Goal: Information Seeking & Learning: Learn about a topic

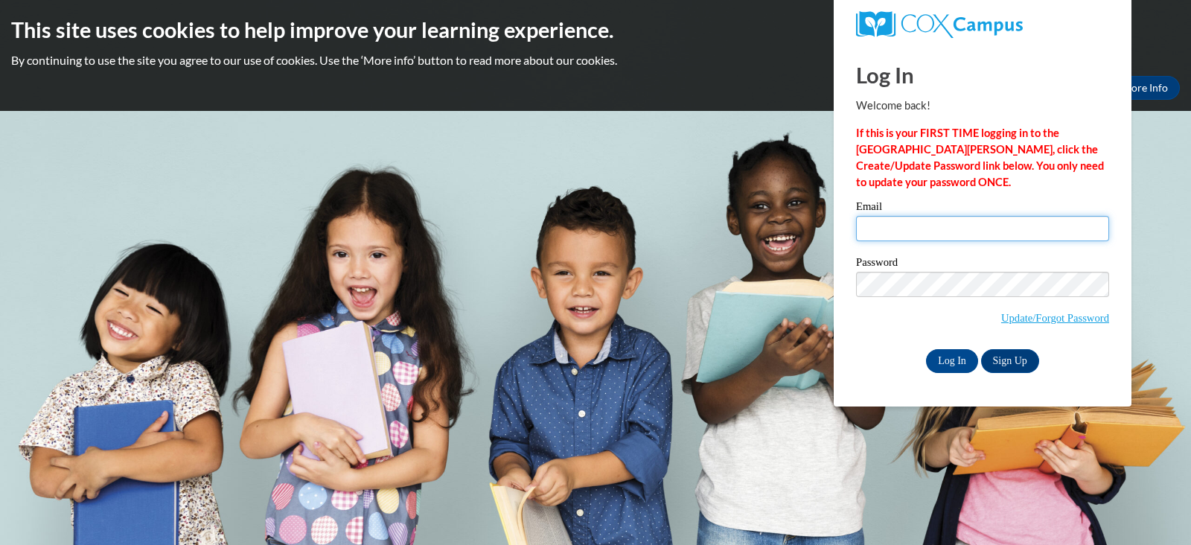
click at [867, 226] on input "Email" at bounding box center [982, 228] width 253 height 25
type input "[EMAIL_ADDRESS][DOMAIN_NAME]"
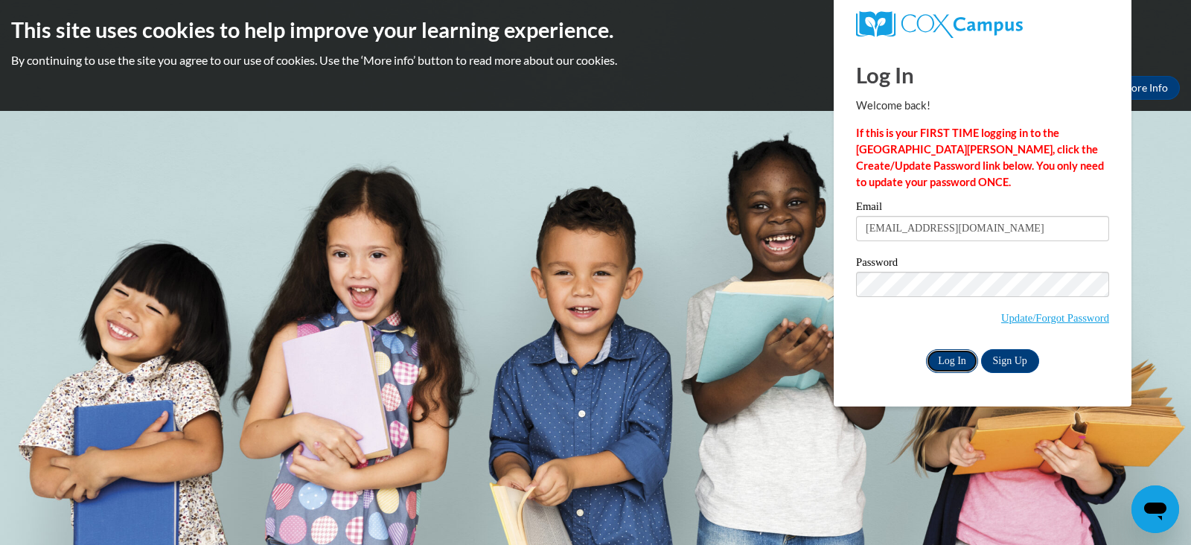
click at [947, 367] on input "Log In" at bounding box center [952, 361] width 52 height 24
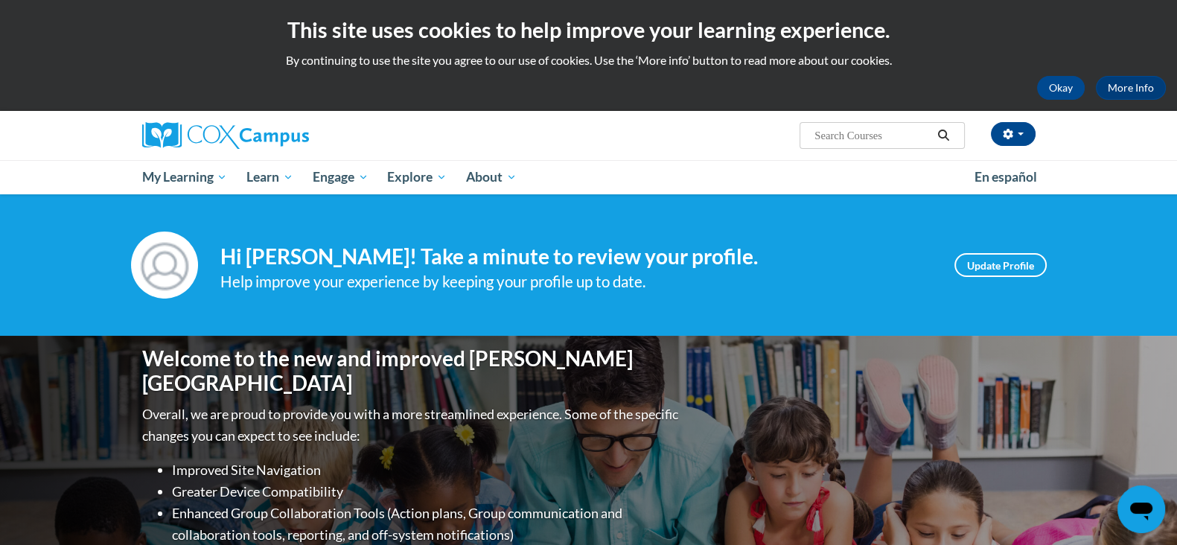
click at [849, 135] on input "Search..." at bounding box center [872, 136] width 119 height 18
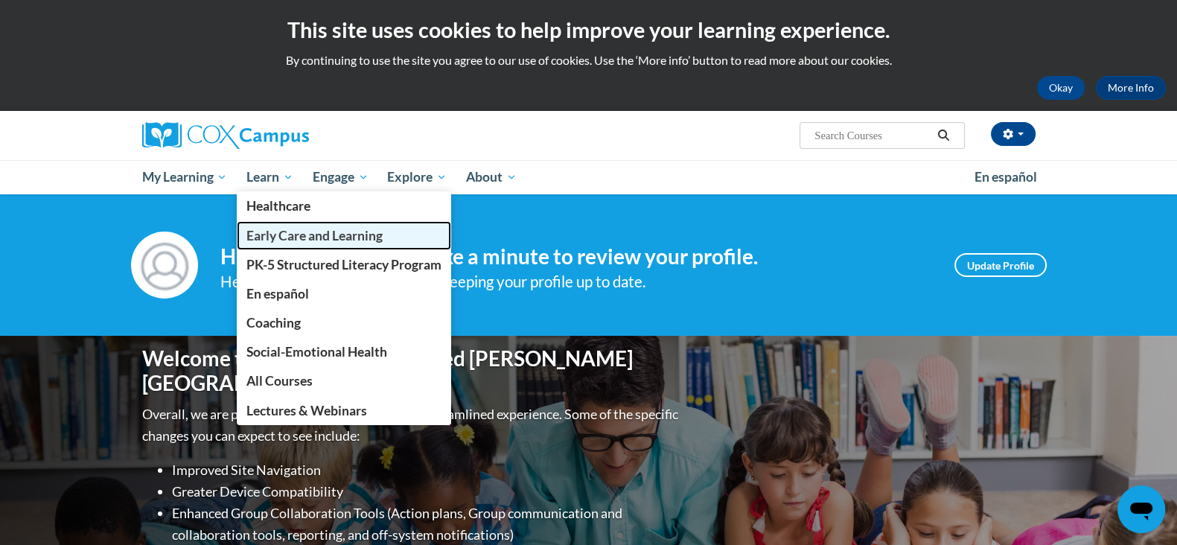
click at [342, 241] on span "Early Care and Learning" at bounding box center [314, 236] width 136 height 16
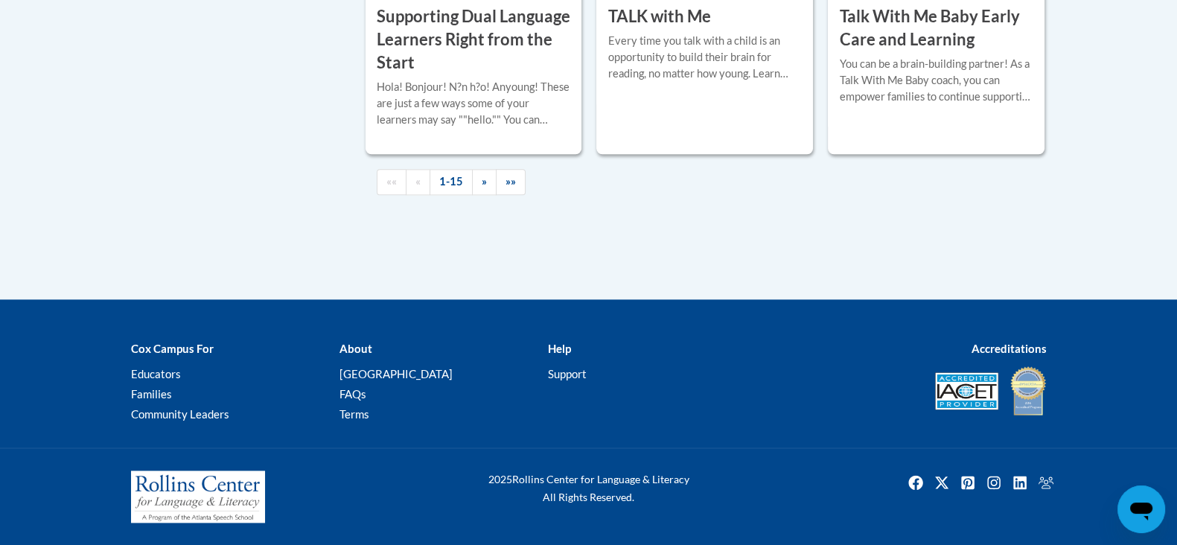
scroll to position [2435, 0]
click at [461, 179] on link "1-15" at bounding box center [450, 182] width 43 height 26
click at [456, 184] on link "1-15" at bounding box center [450, 182] width 43 height 26
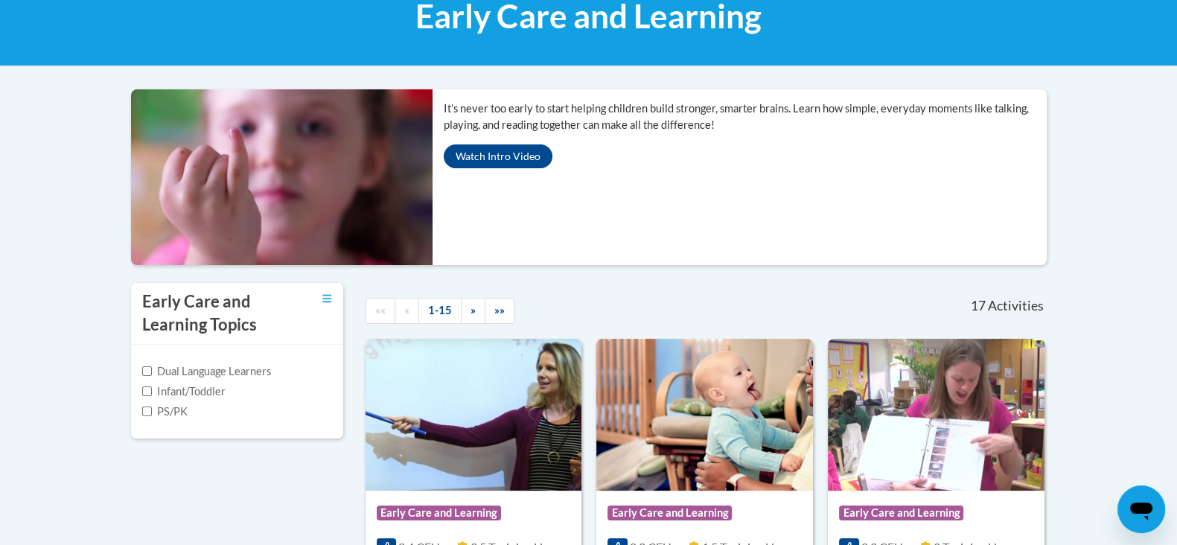
scroll to position [211, 0]
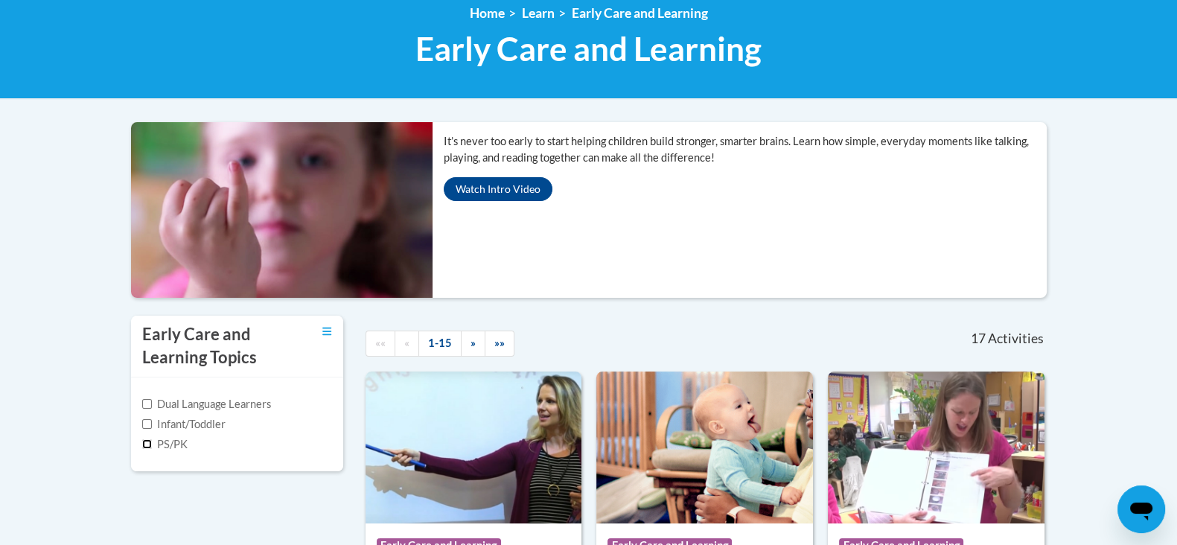
click at [144, 444] on input "PS/PK" at bounding box center [147, 444] width 10 height 10
checkbox input "true"
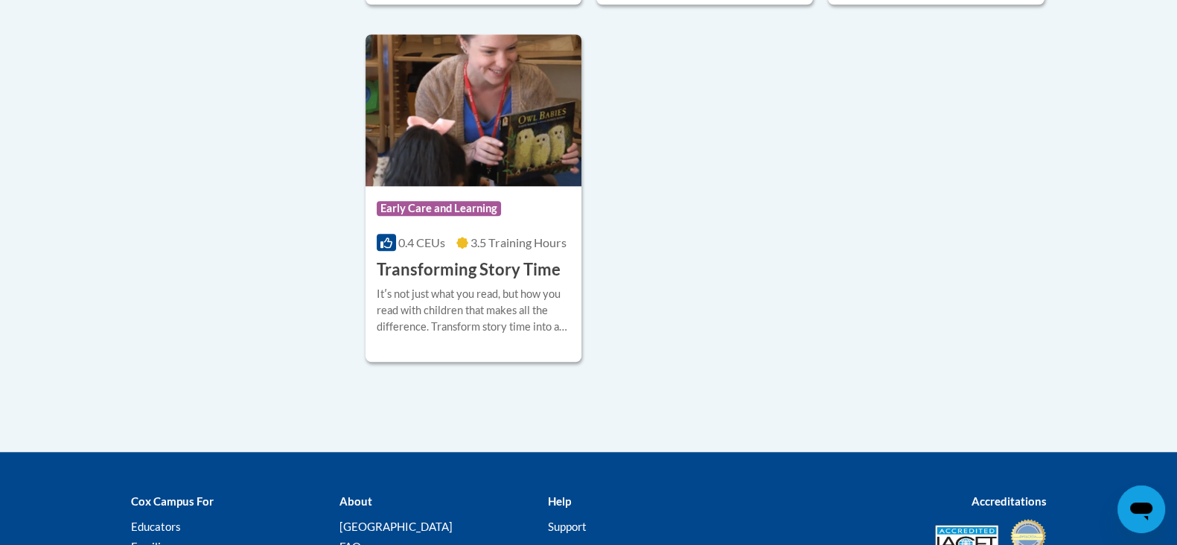
scroll to position [1822, 0]
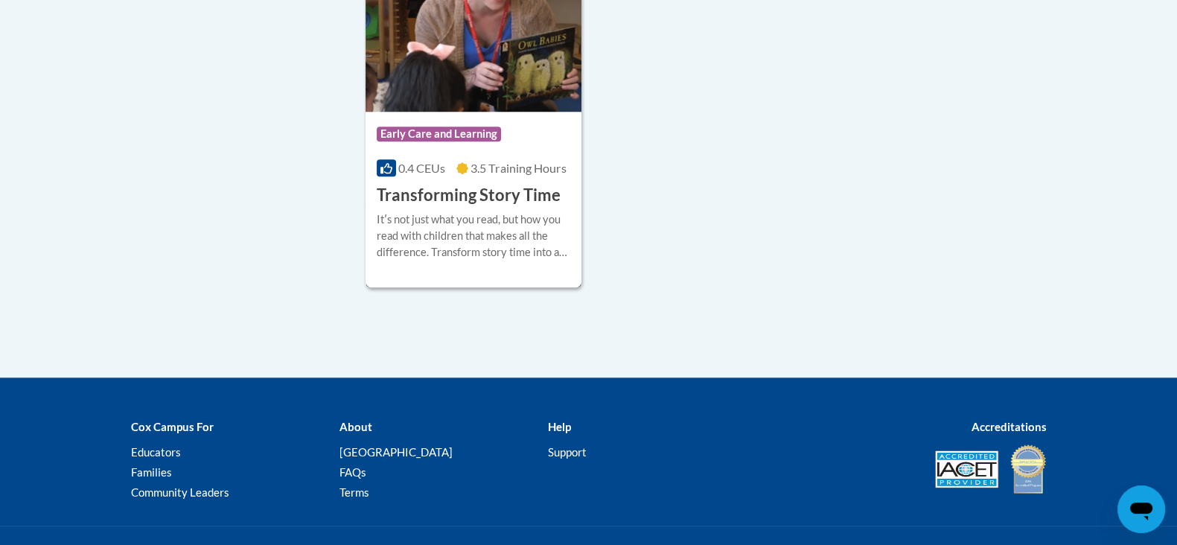
click at [455, 202] on h3 "Transforming Story Time" at bounding box center [469, 195] width 184 height 23
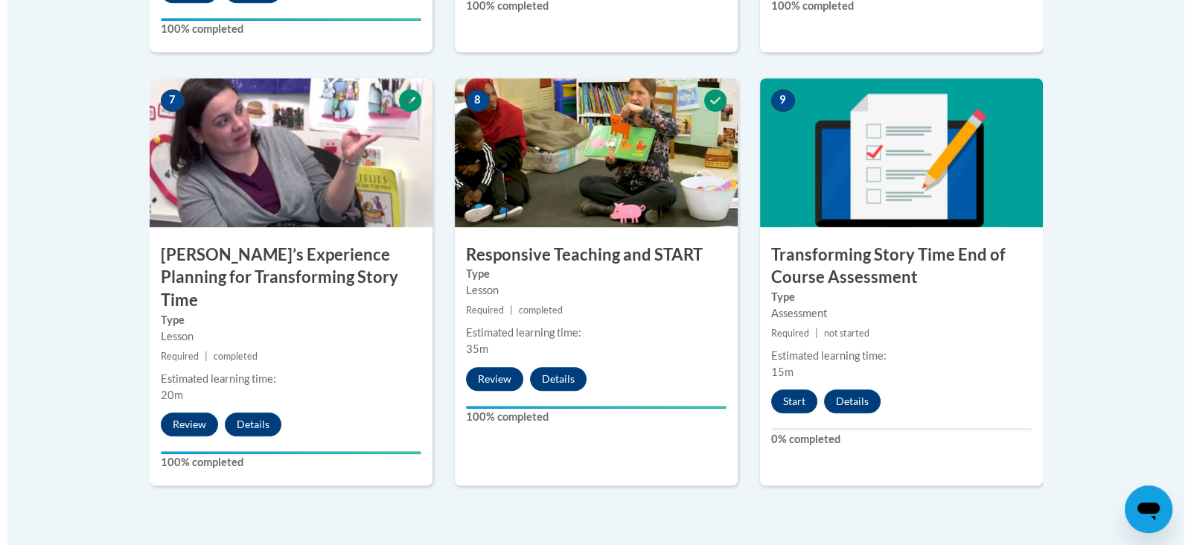
scroll to position [1434, 0]
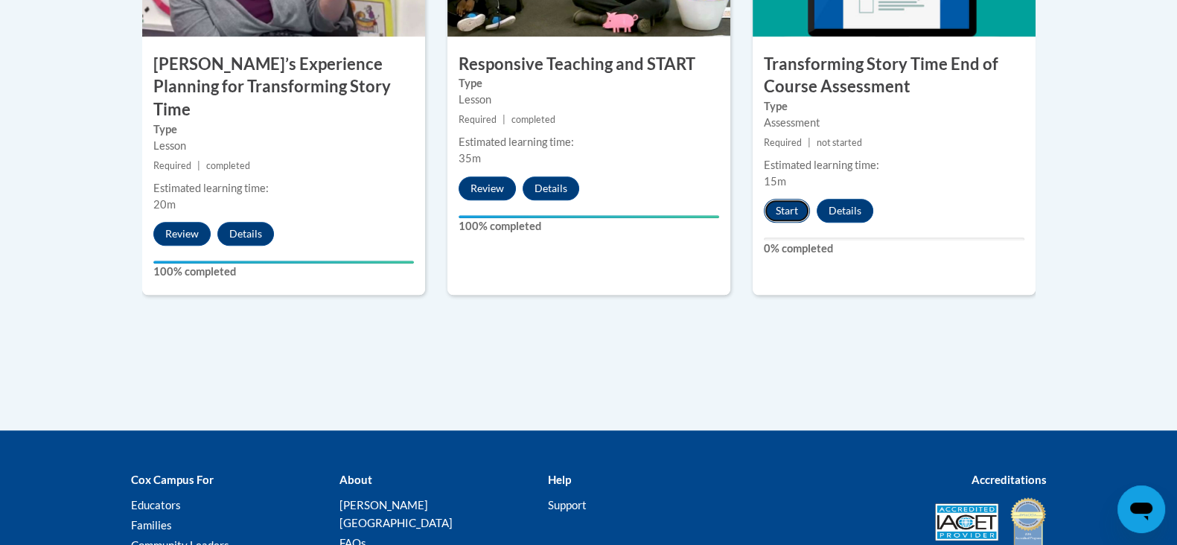
click at [778, 213] on button "Start" at bounding box center [787, 211] width 46 height 24
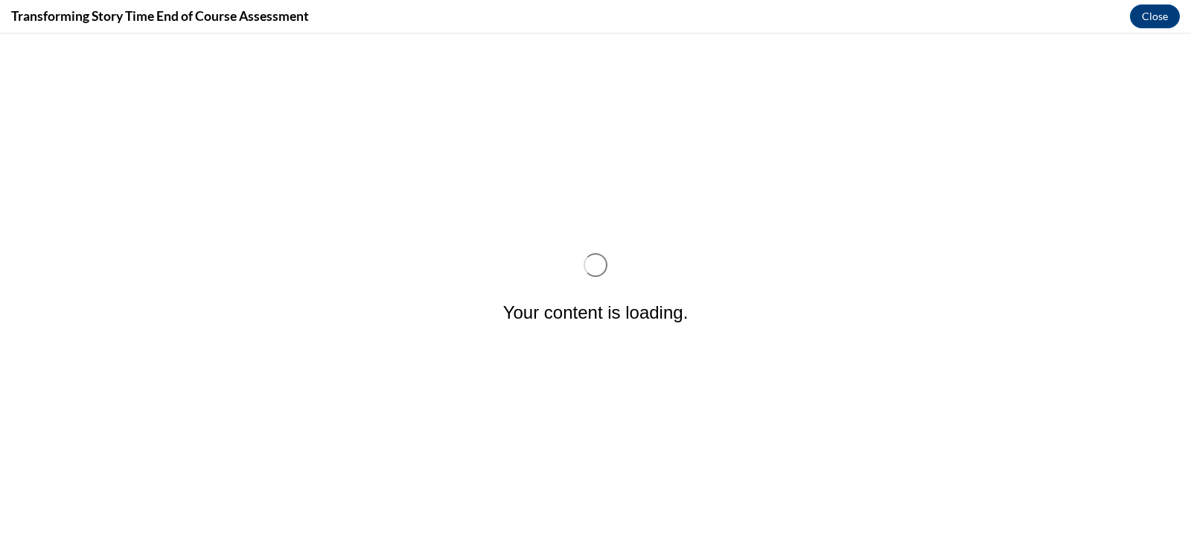
scroll to position [0, 0]
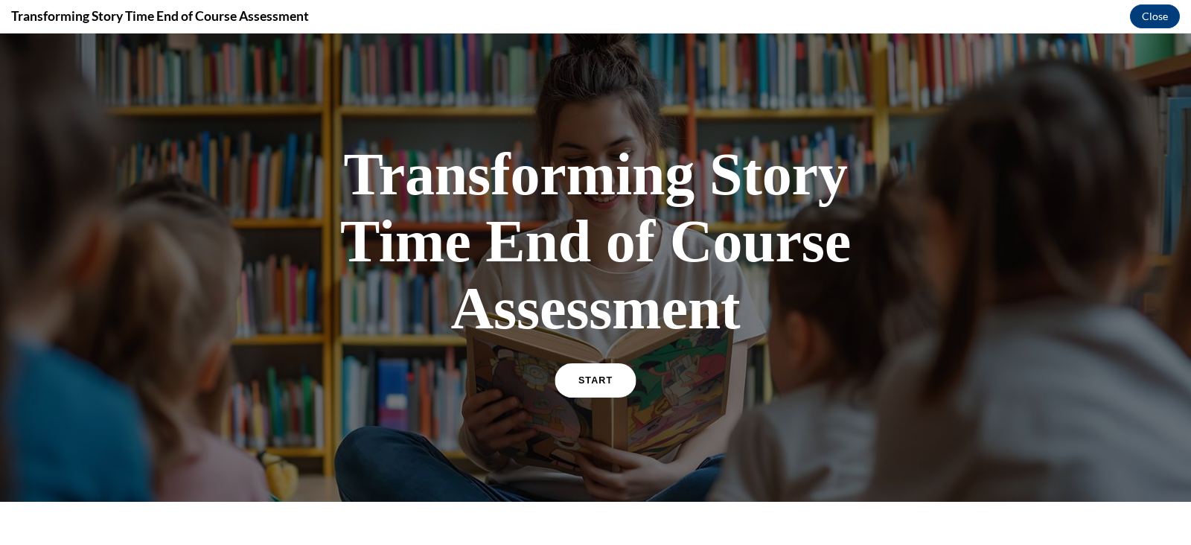
click at [580, 389] on link "START" at bounding box center [594, 380] width 81 height 34
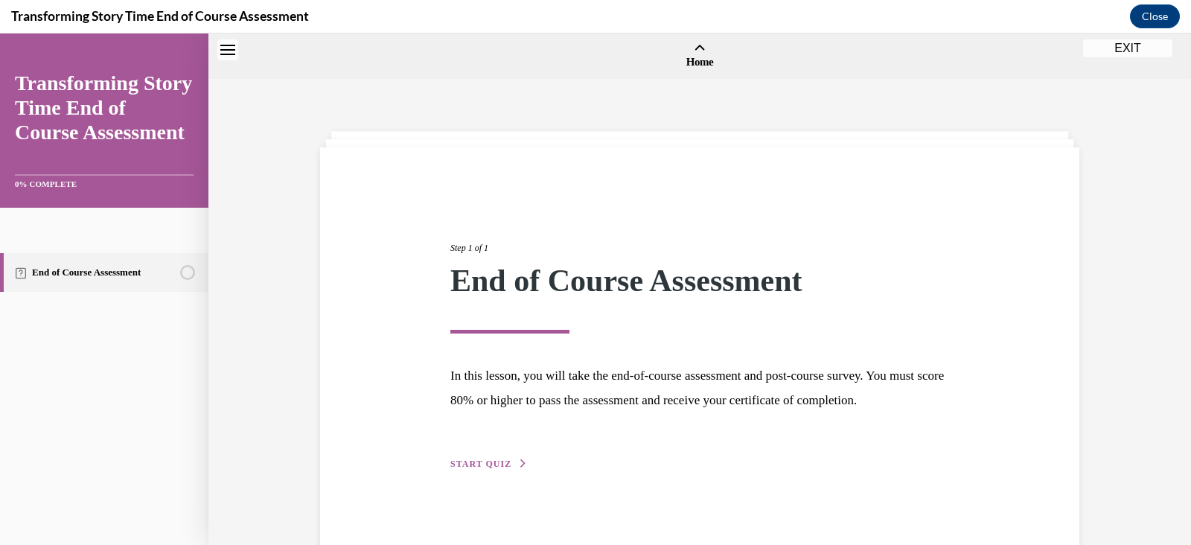
scroll to position [45, 0]
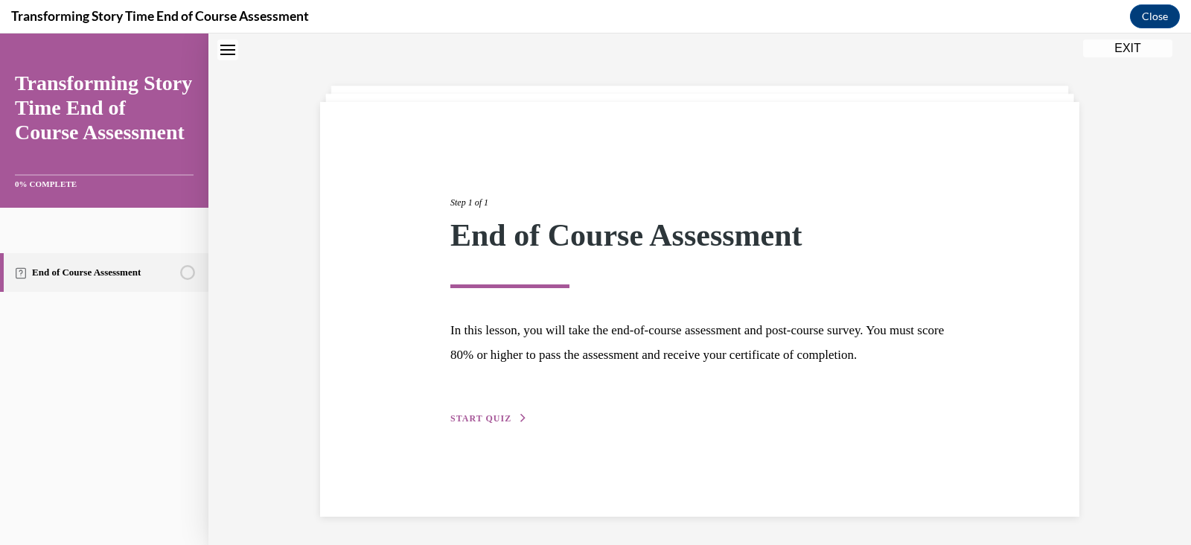
click at [476, 423] on span "START QUIZ" at bounding box center [480, 418] width 61 height 10
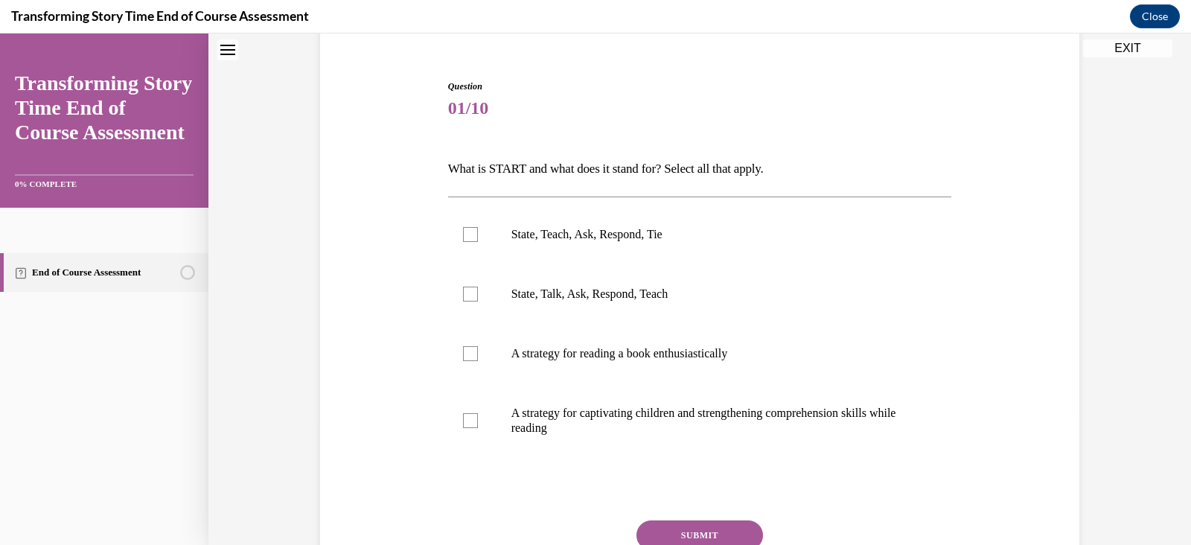
scroll to position [112, 0]
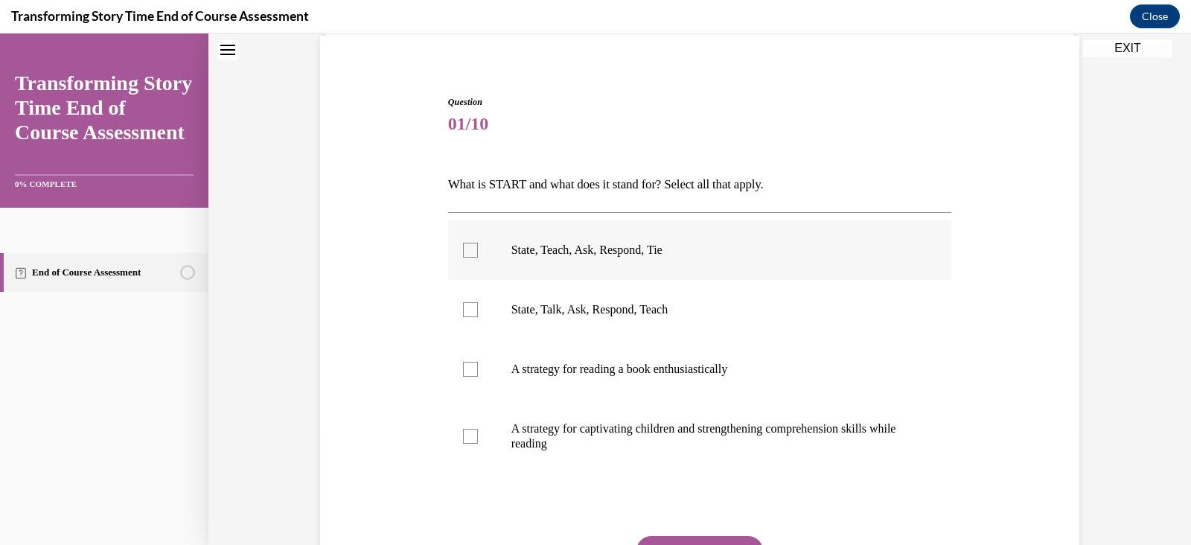
click at [463, 253] on div at bounding box center [470, 250] width 15 height 15
click at [463, 253] on input "State, Teach, Ask, Respond, Tie" at bounding box center [470, 250] width 15 height 15
checkbox input "true"
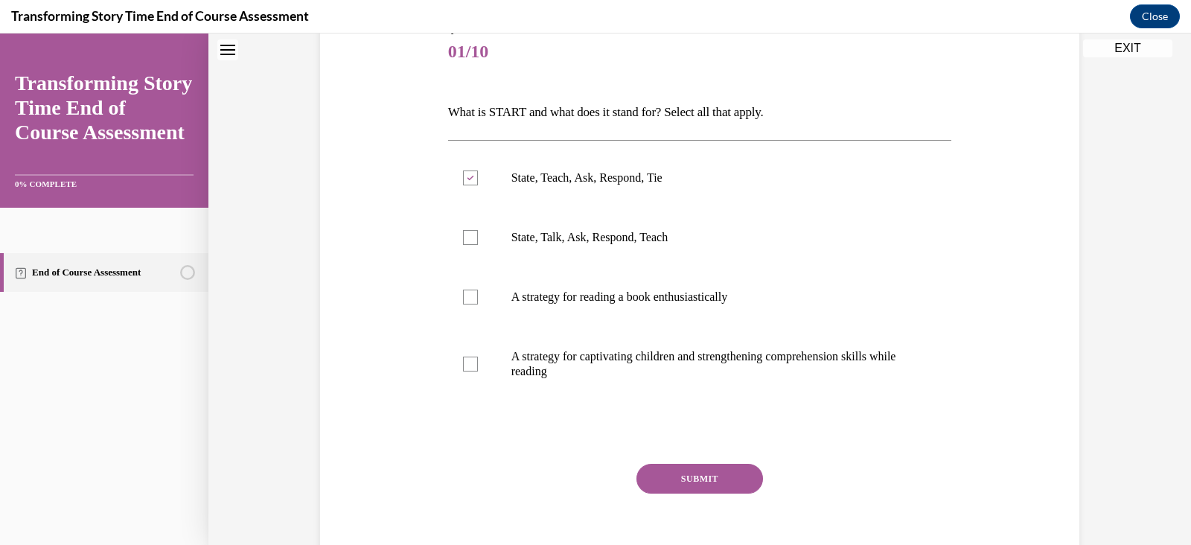
scroll to position [185, 0]
click at [697, 479] on button "SUBMIT" at bounding box center [699, 477] width 127 height 30
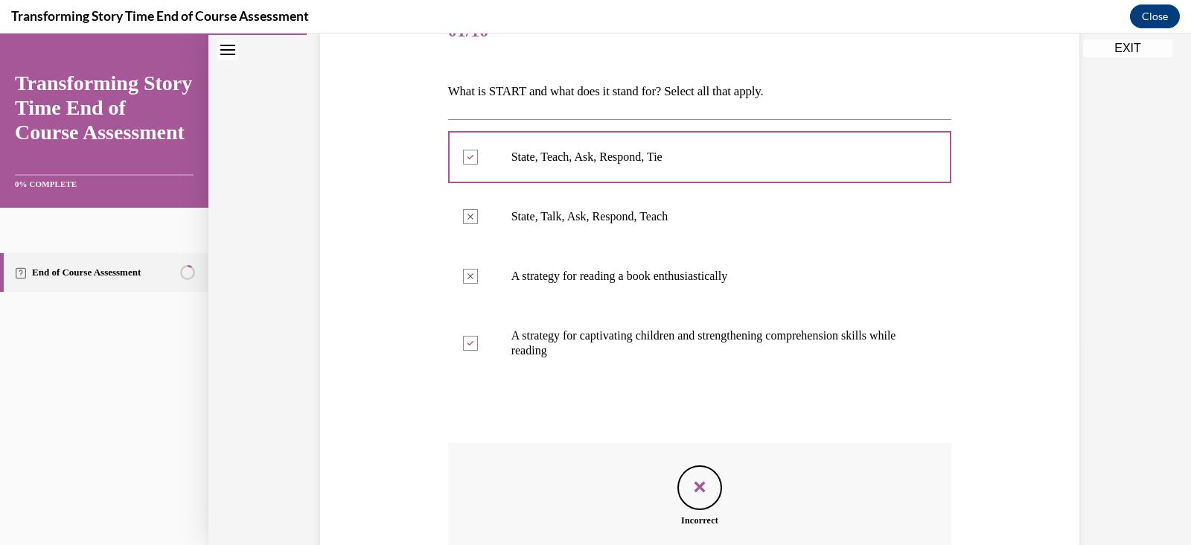
scroll to position [174, 0]
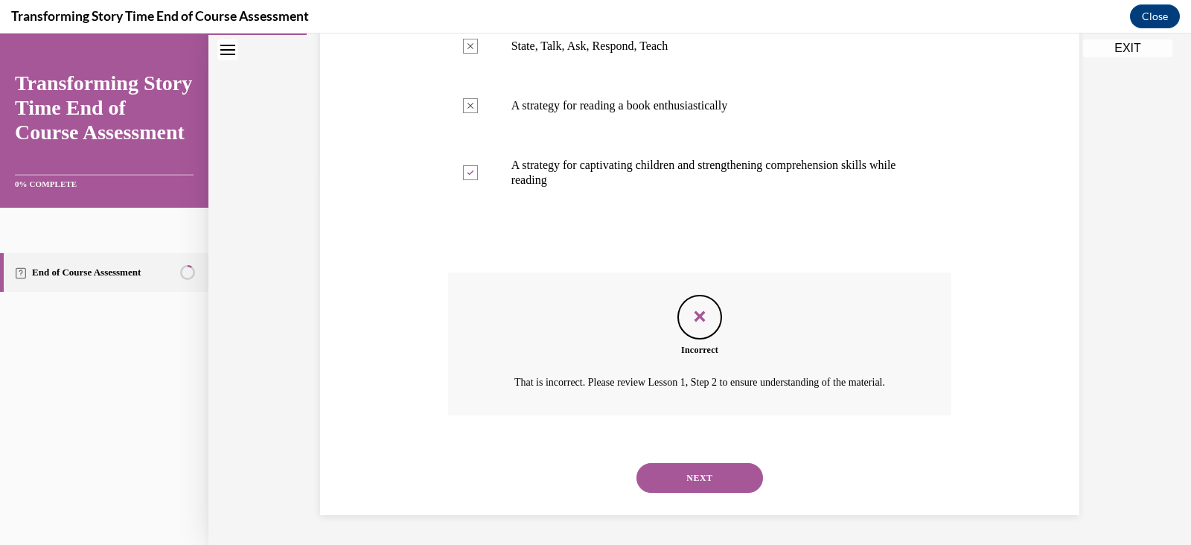
click at [708, 486] on button "NEXT" at bounding box center [699, 478] width 127 height 30
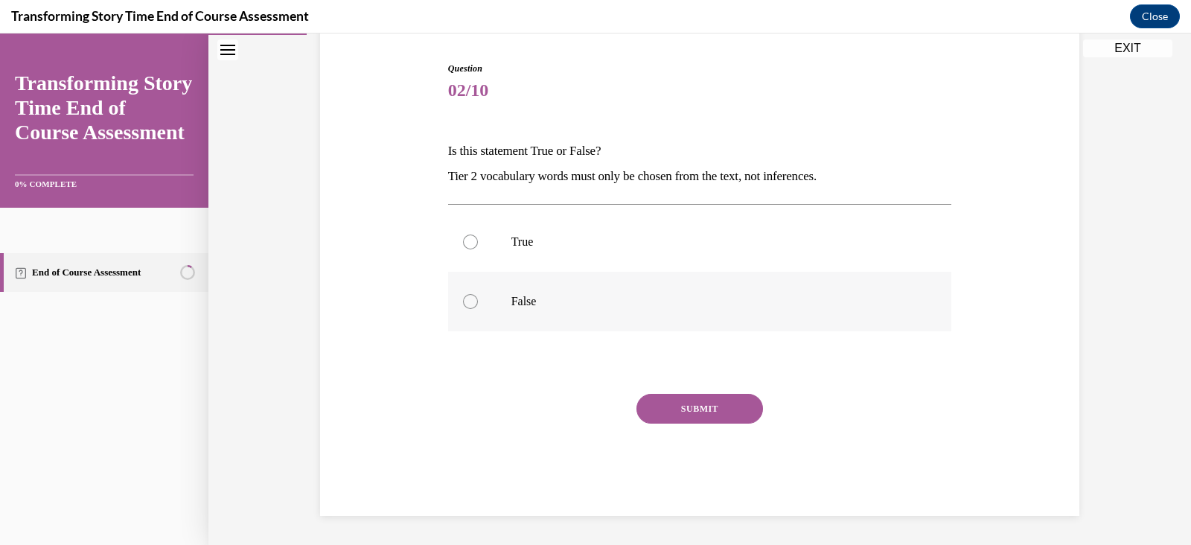
click at [463, 298] on div at bounding box center [470, 301] width 15 height 15
click at [463, 298] on input "False" at bounding box center [470, 301] width 15 height 15
radio input "true"
click at [698, 406] on button "SUBMIT" at bounding box center [699, 409] width 127 height 30
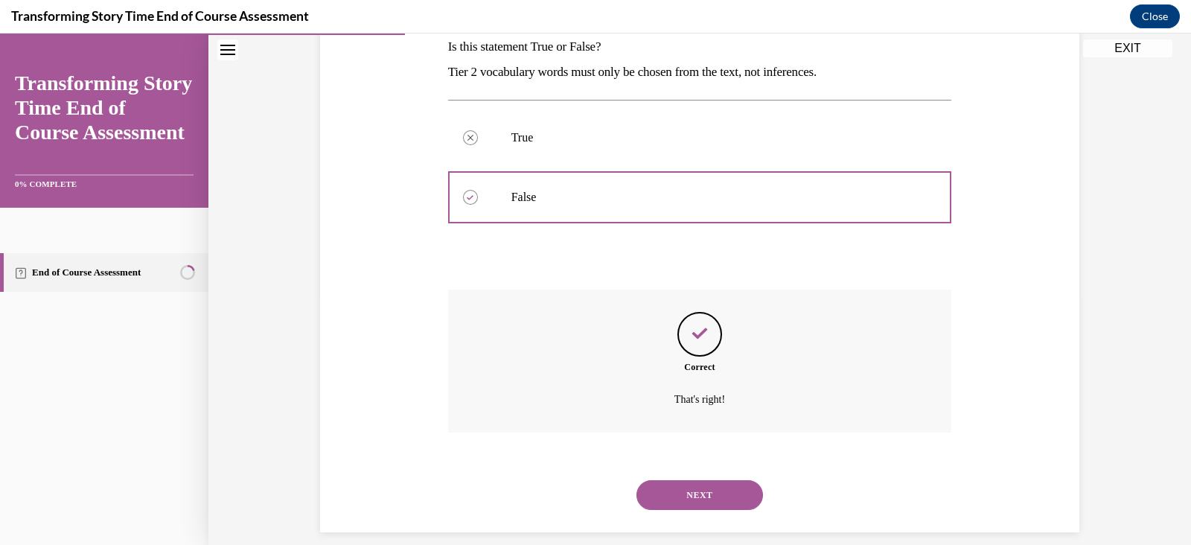
scroll to position [266, 0]
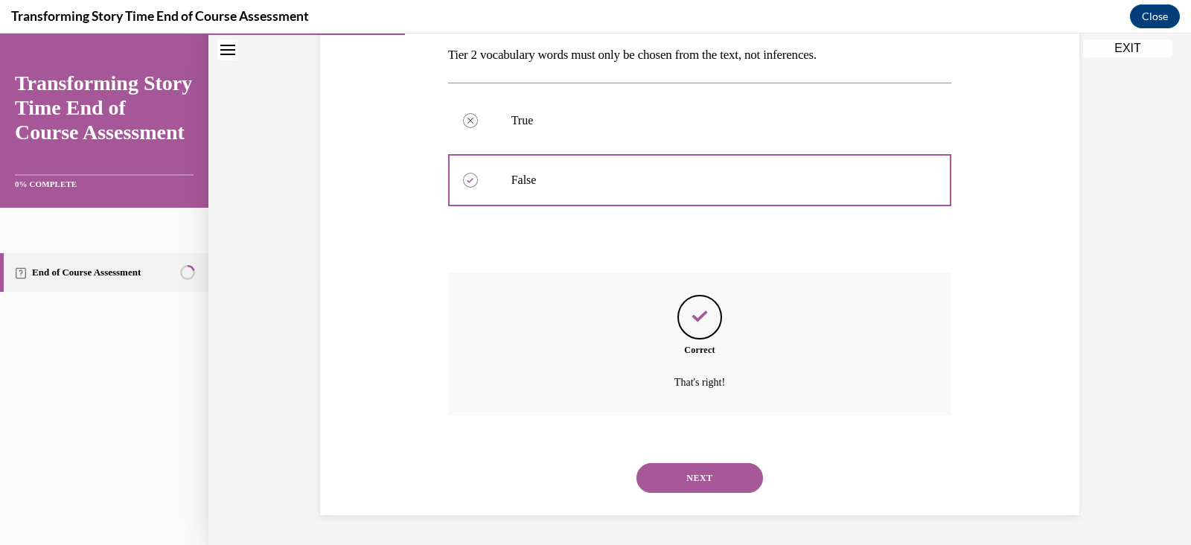
click at [696, 475] on button "NEXT" at bounding box center [699, 478] width 127 height 30
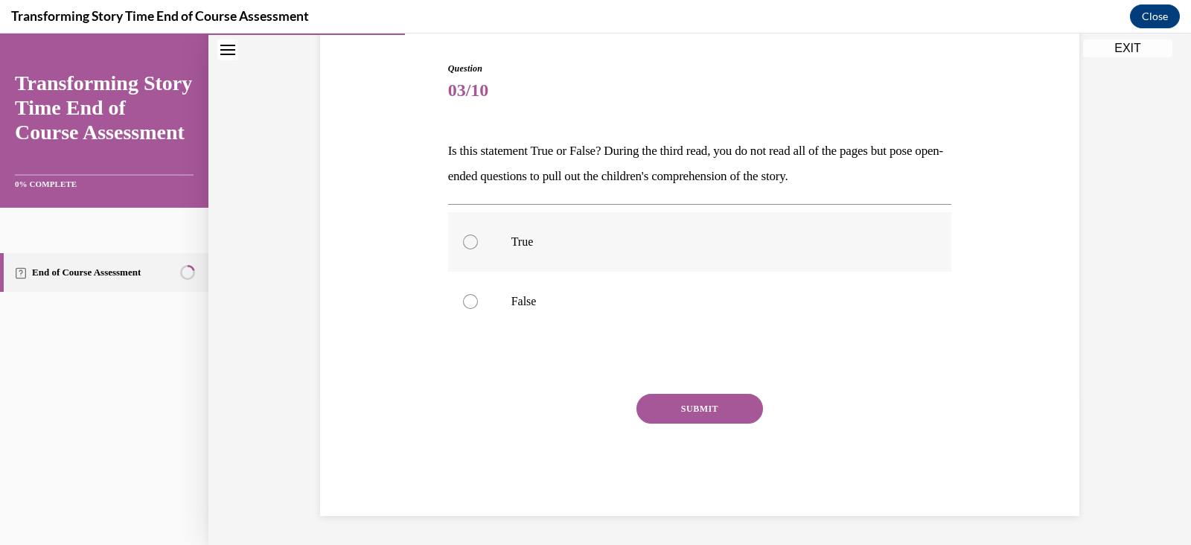
click at [463, 240] on div at bounding box center [470, 241] width 15 height 15
click at [463, 240] on input "True" at bounding box center [470, 241] width 15 height 15
radio input "true"
click at [694, 411] on button "SUBMIT" at bounding box center [699, 409] width 127 height 30
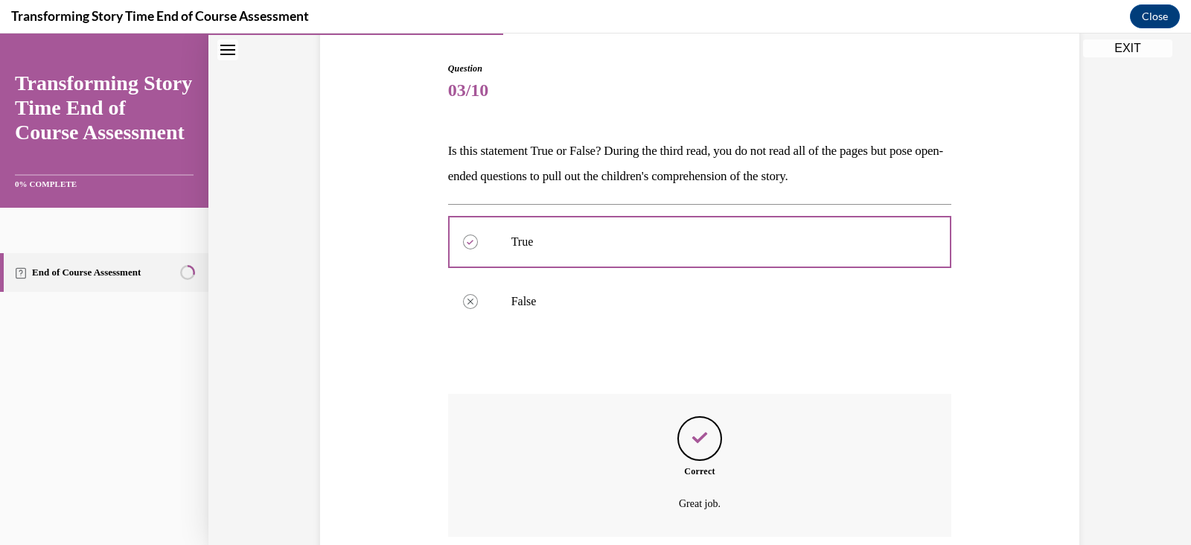
scroll to position [266, 0]
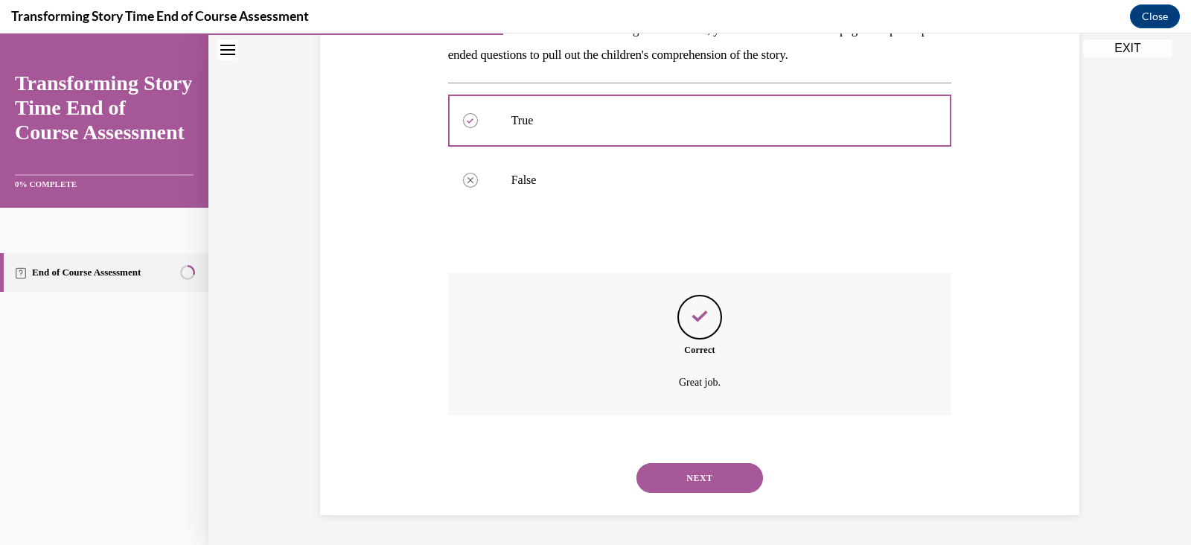
click at [697, 474] on button "NEXT" at bounding box center [699, 478] width 127 height 30
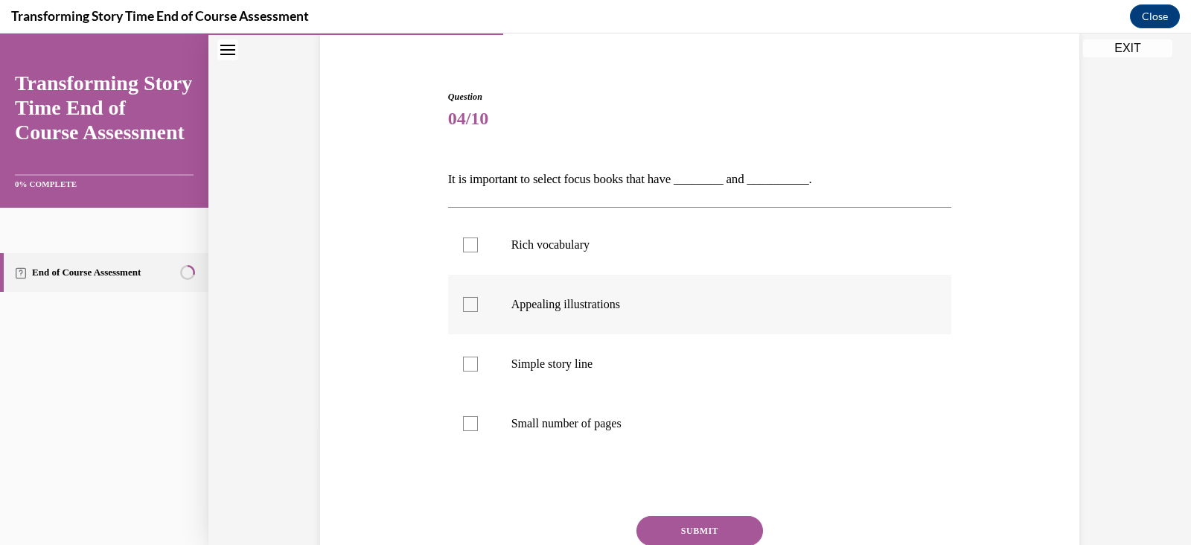
scroll to position [121, 0]
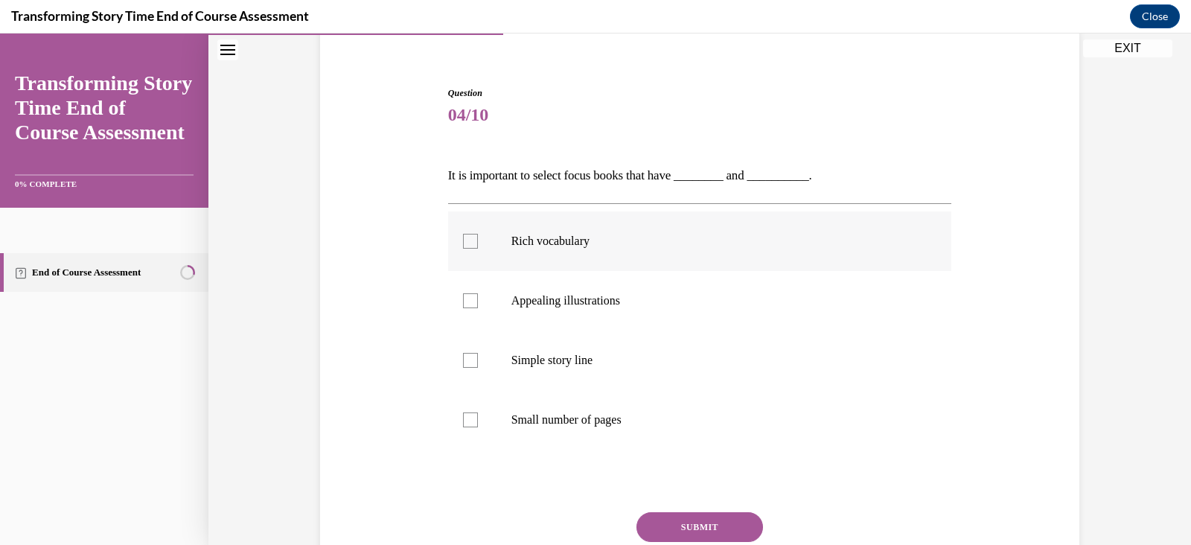
click at [463, 244] on div at bounding box center [470, 241] width 15 height 15
click at [463, 244] on input "Rich vocabulary" at bounding box center [470, 241] width 15 height 15
checkbox input "true"
click at [466, 301] on div at bounding box center [470, 300] width 15 height 15
click at [466, 301] on input "Appealing illustrations" at bounding box center [470, 300] width 15 height 15
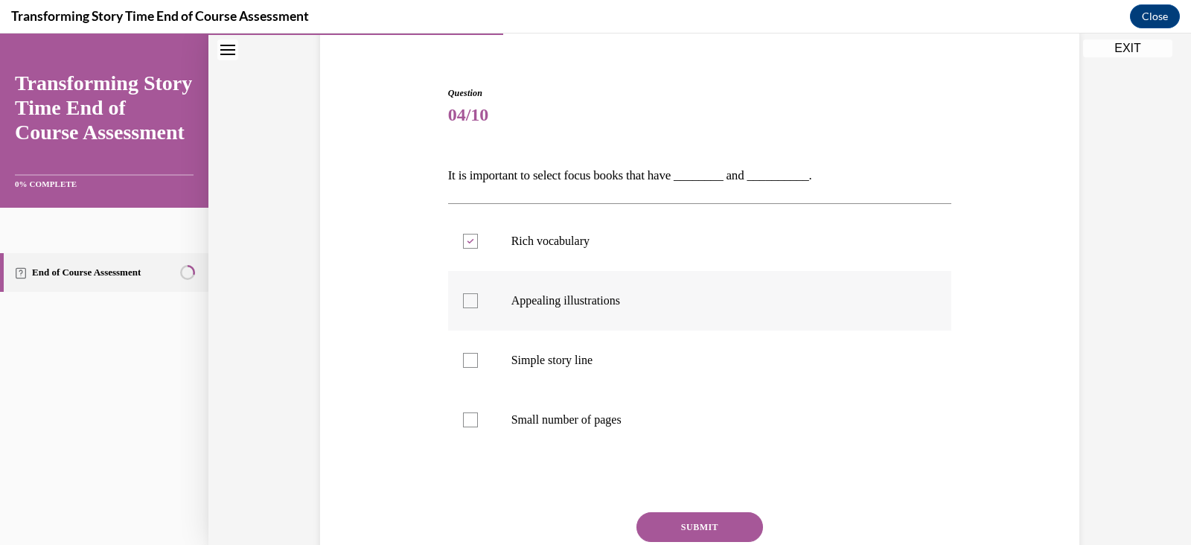
checkbox input "true"
click at [706, 523] on button "SUBMIT" at bounding box center [699, 527] width 127 height 30
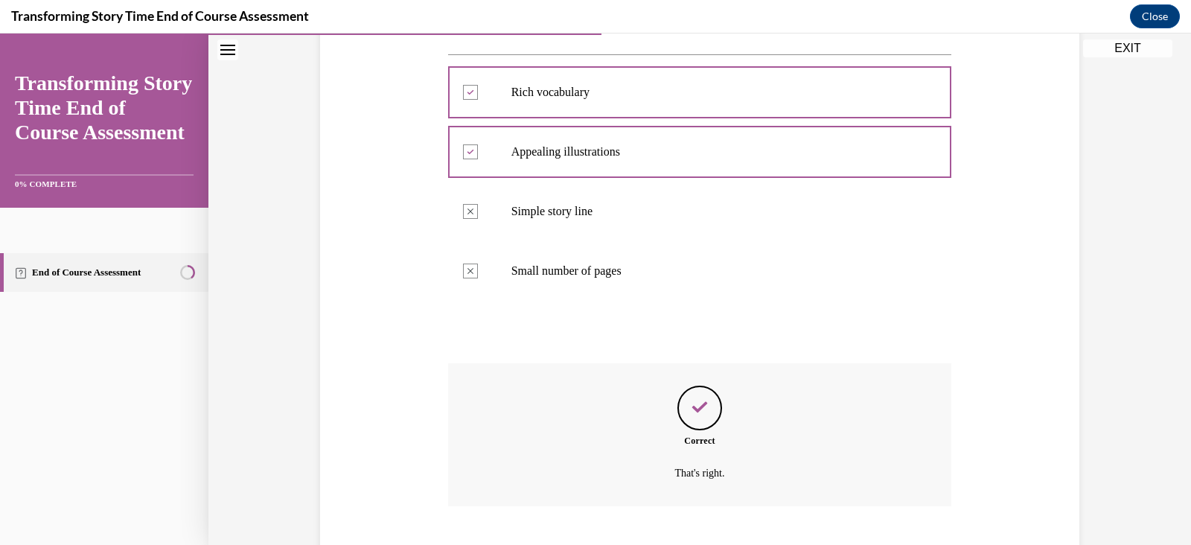
scroll to position [360, 0]
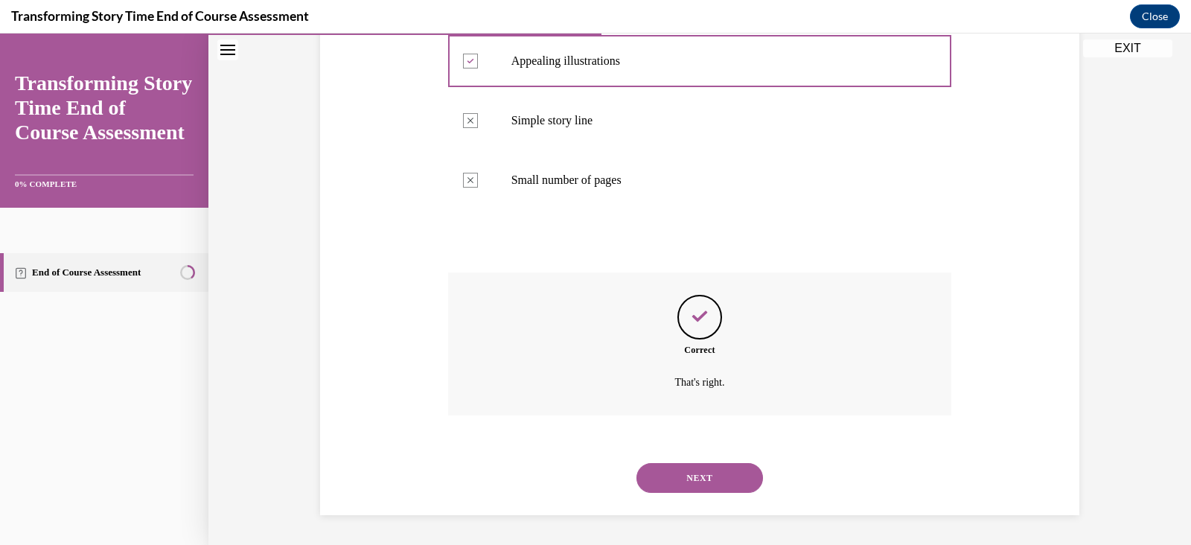
click at [699, 479] on button "NEXT" at bounding box center [699, 478] width 127 height 30
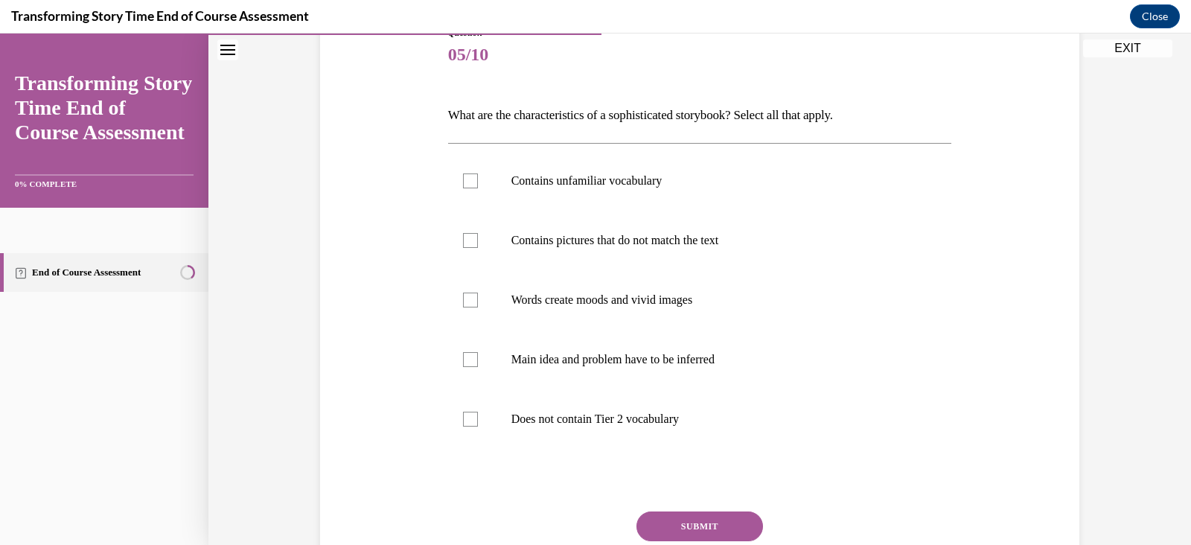
scroll to position [182, 0]
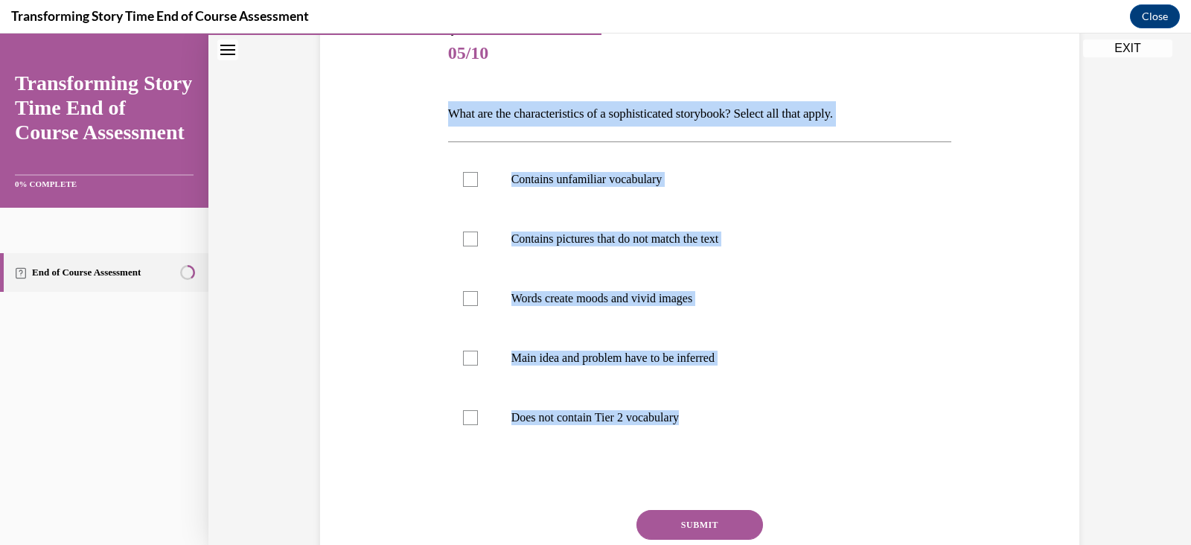
drag, startPoint x: 411, startPoint y: 109, endPoint x: 784, endPoint y: 470, distance: 518.9
click at [784, 470] on div "Question 05/10 What are the characteristics of a sophisticated storybook? Selec…" at bounding box center [699, 306] width 767 height 652
copy div "What are the characteristics of a sophisticated storybook? Select all that appl…"
click at [463, 182] on div at bounding box center [470, 179] width 15 height 15
click at [463, 182] on input "Contains unfamiliar vocabulary" at bounding box center [470, 179] width 15 height 15
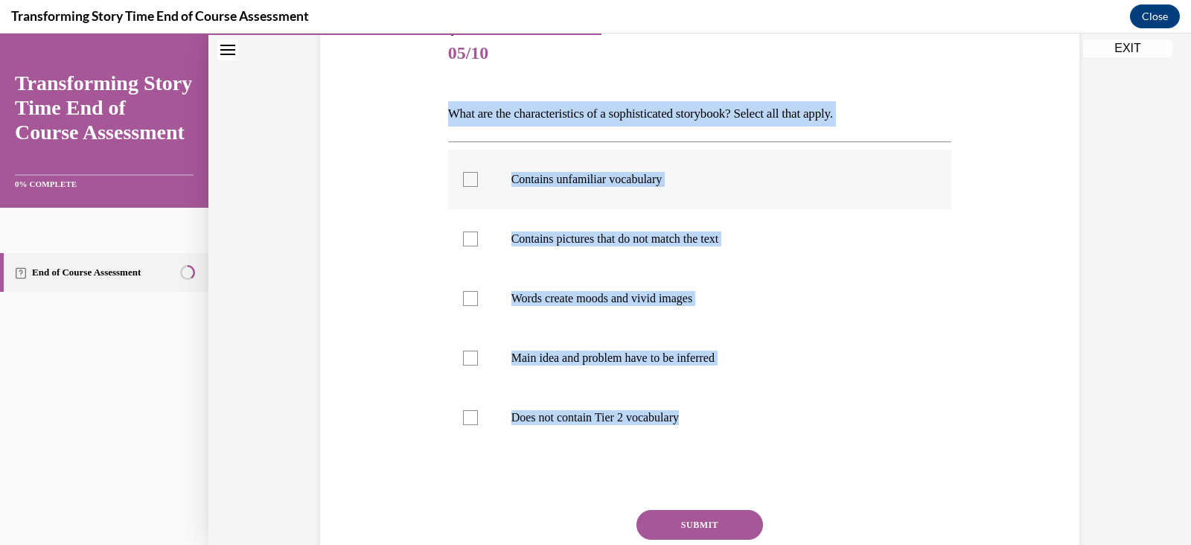
checkbox input "true"
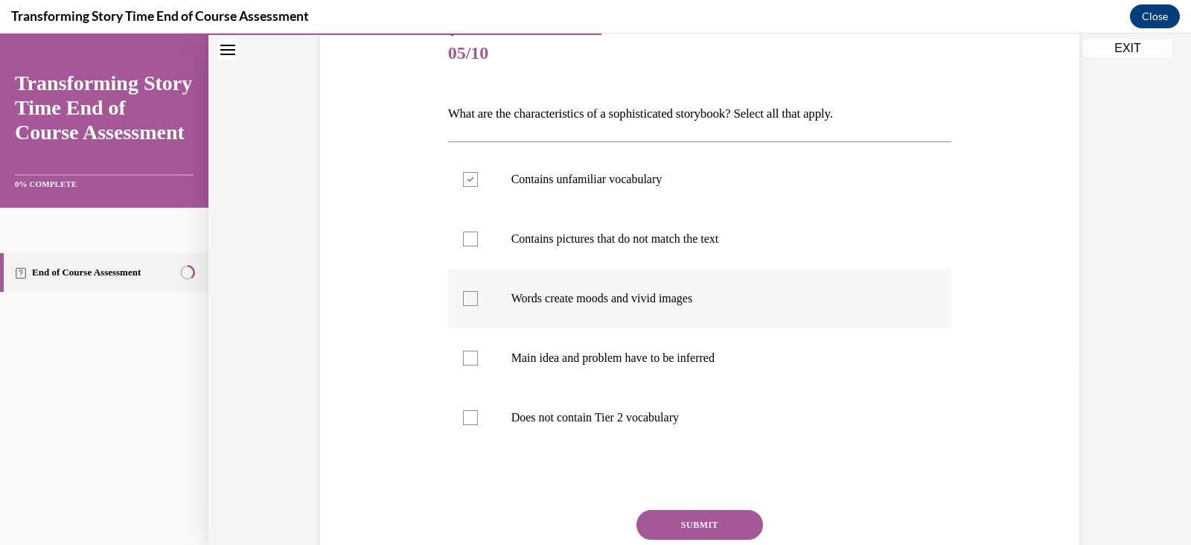
click at [463, 299] on div at bounding box center [470, 298] width 15 height 15
click at [463, 299] on input "Words create moods and vivid images" at bounding box center [470, 298] width 15 height 15
checkbox input "true"
click at [463, 358] on div at bounding box center [470, 358] width 15 height 15
click at [463, 358] on input "Main idea and problem have to be inferred" at bounding box center [470, 358] width 15 height 15
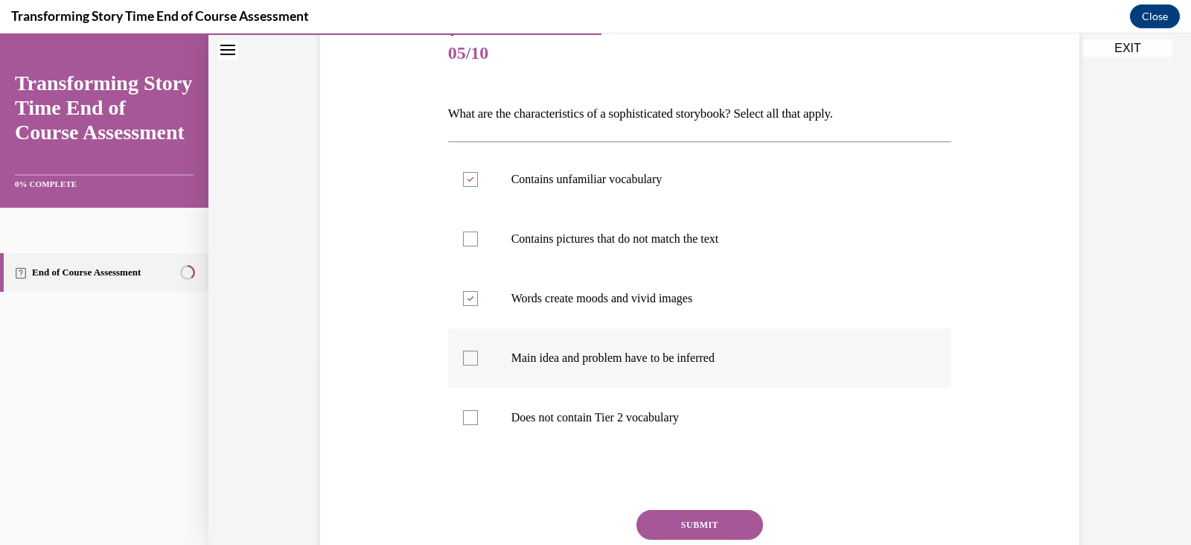
checkbox input "true"
click at [694, 522] on button "SUBMIT" at bounding box center [699, 525] width 127 height 30
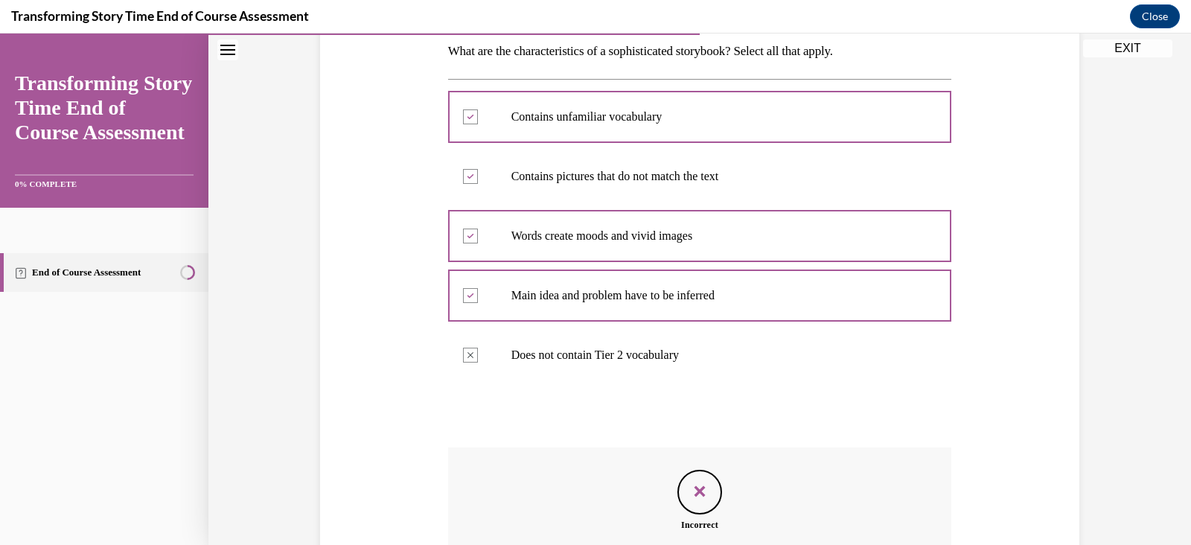
scroll to position [244, 0]
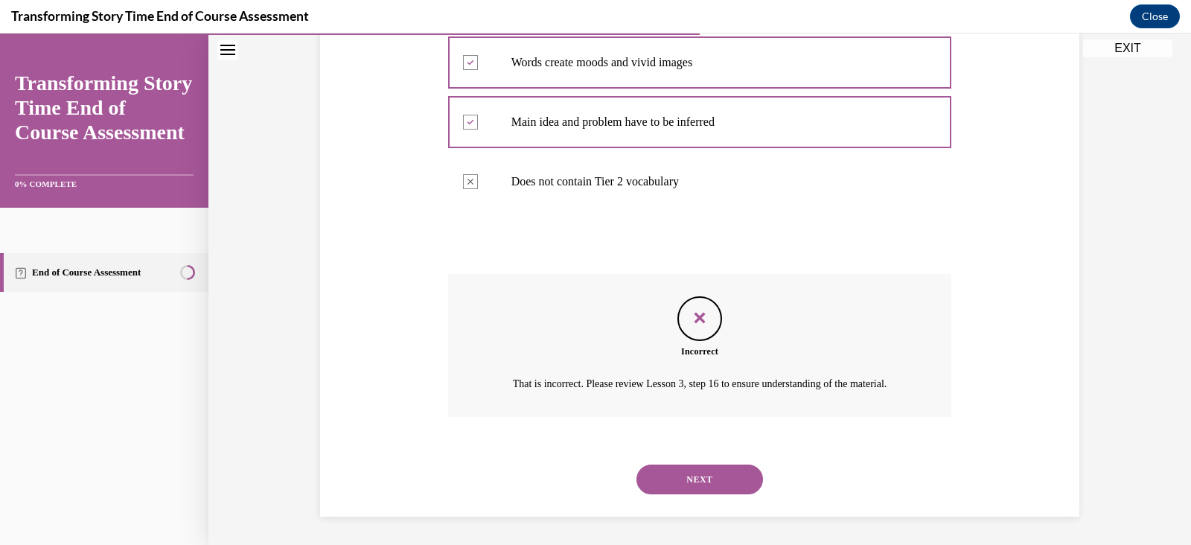
click at [718, 494] on button "NEXT" at bounding box center [699, 479] width 127 height 30
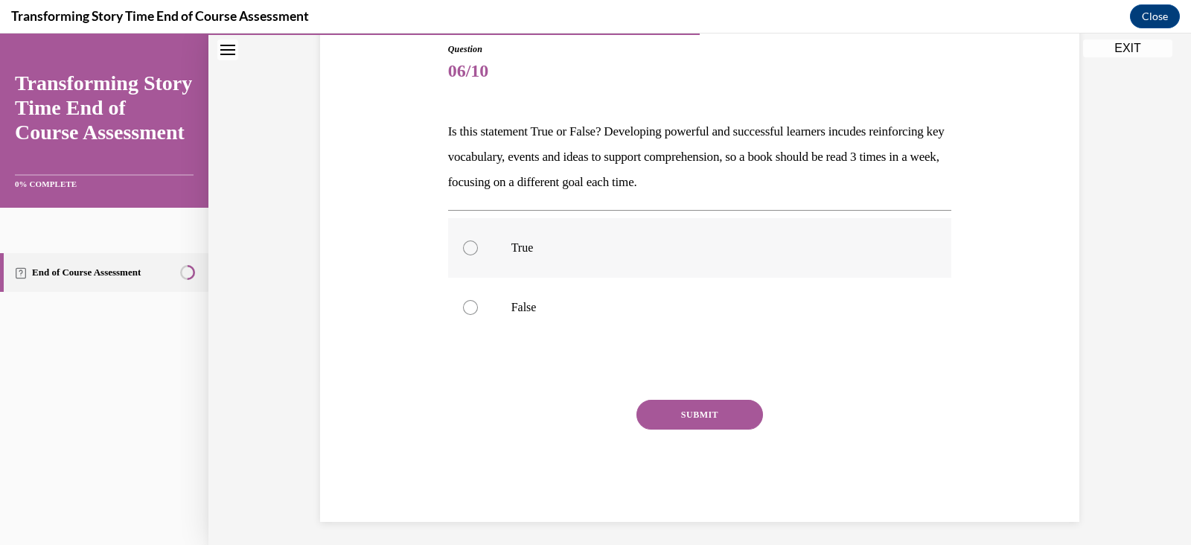
click at [463, 242] on div at bounding box center [470, 247] width 15 height 15
click at [463, 242] on input "True" at bounding box center [470, 247] width 15 height 15
radio input "true"
click at [463, 242] on div at bounding box center [470, 247] width 15 height 15
click at [463, 242] on input "True" at bounding box center [470, 247] width 15 height 15
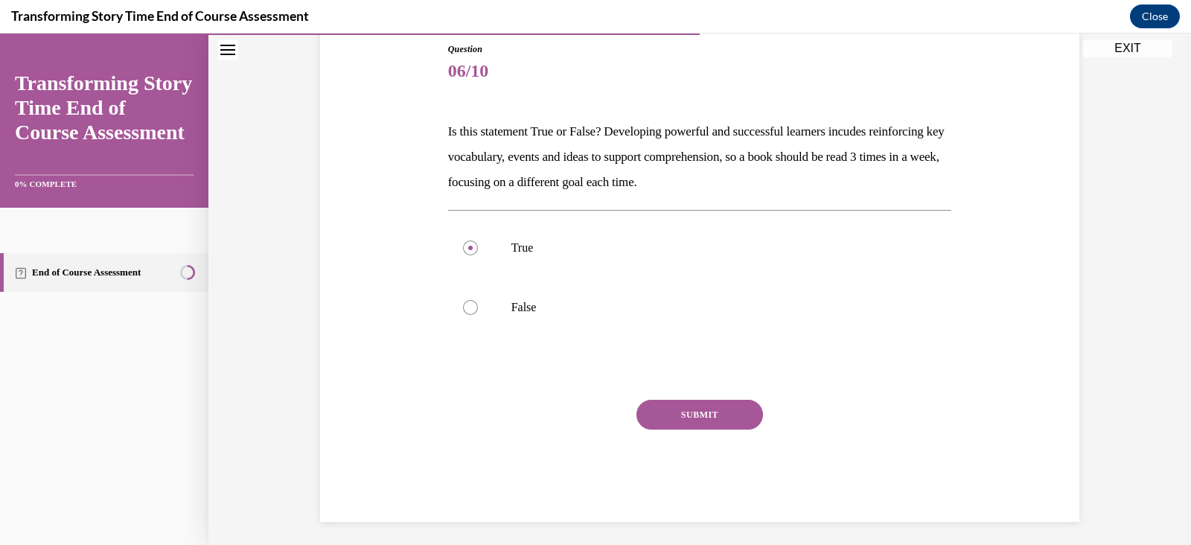
click at [706, 411] on button "SUBMIT" at bounding box center [699, 415] width 127 height 30
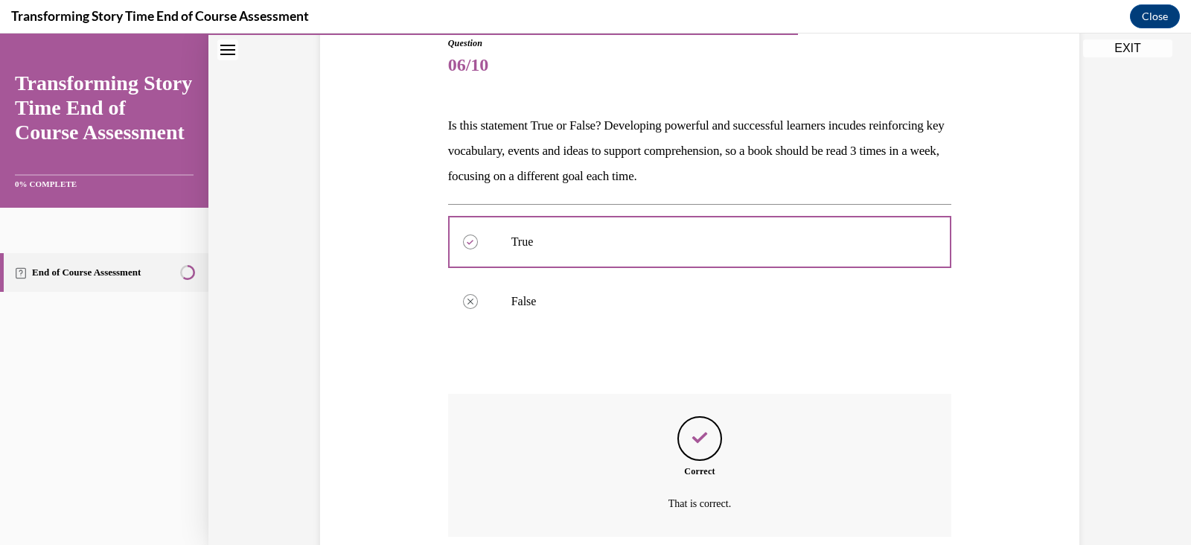
scroll to position [291, 0]
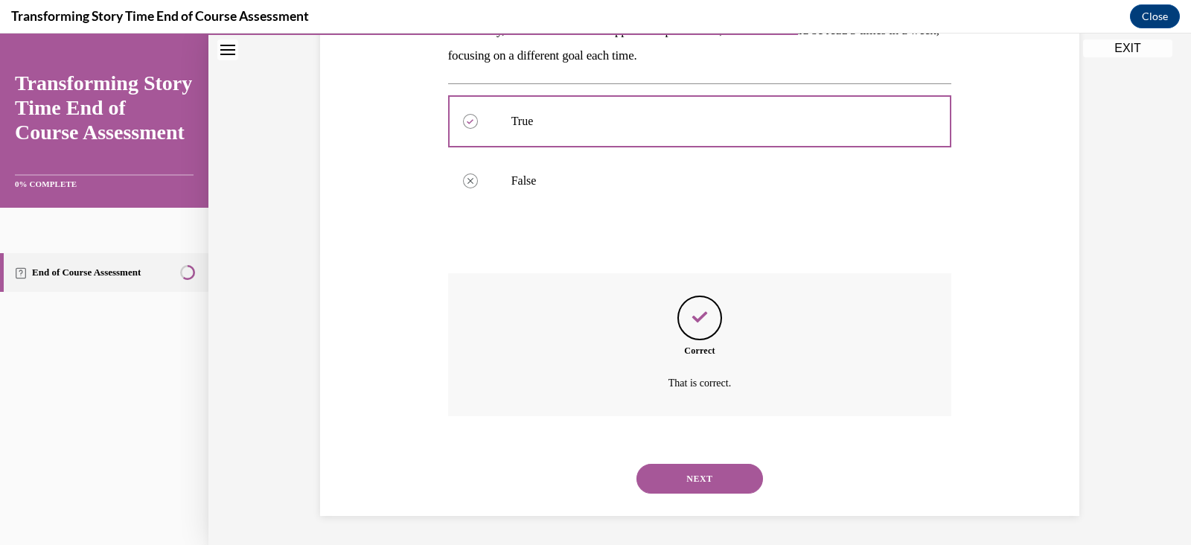
click at [703, 476] on button "NEXT" at bounding box center [699, 479] width 127 height 30
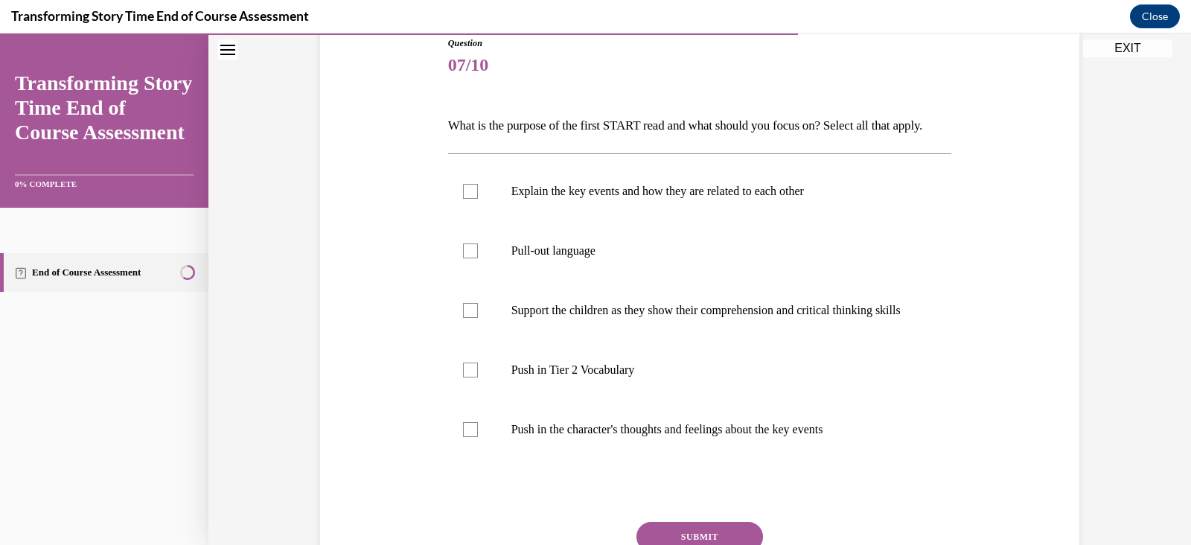
scroll to position [180, 0]
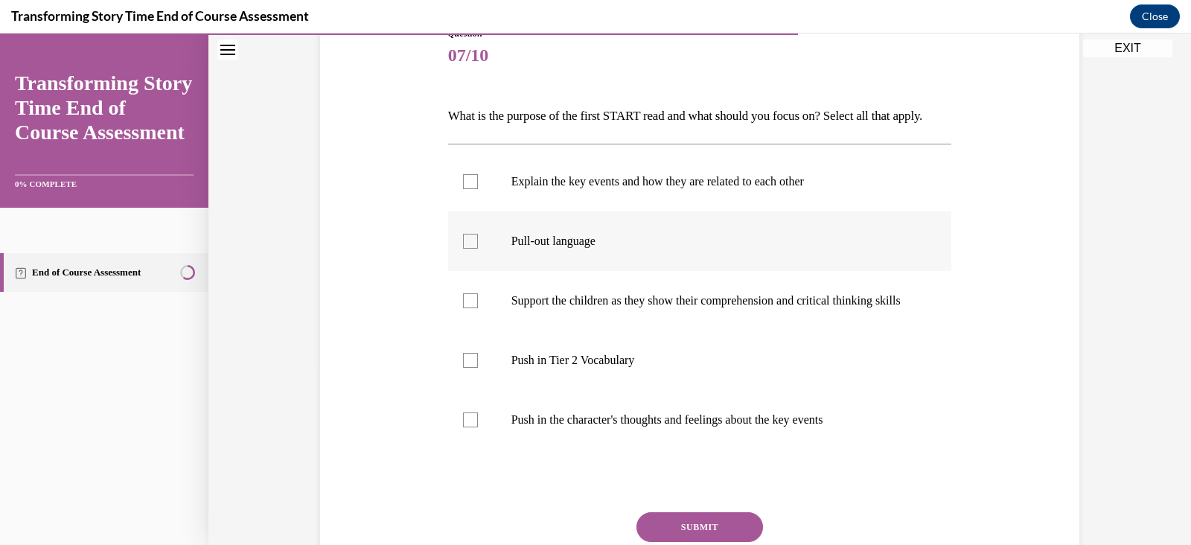
click at [463, 249] on div at bounding box center [470, 241] width 15 height 15
click at [463, 249] on input "Pull-out language" at bounding box center [470, 241] width 15 height 15
checkbox input "true"
click at [466, 368] on div at bounding box center [470, 360] width 15 height 15
click at [466, 368] on input "Push in Tier 2 Vocabulary" at bounding box center [470, 360] width 15 height 15
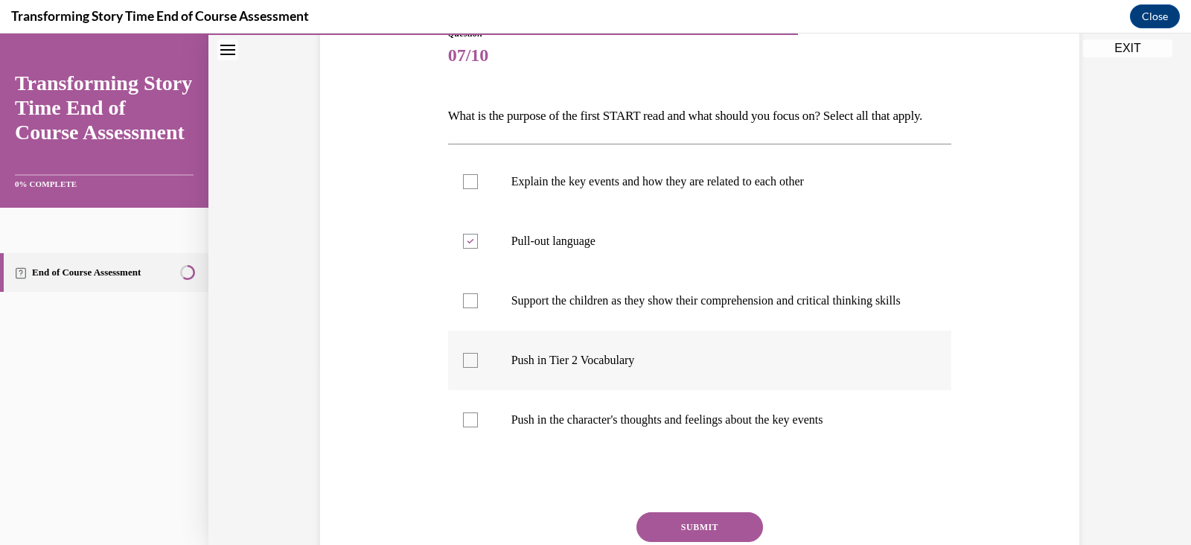
checkbox input "true"
click at [463, 308] on div at bounding box center [470, 300] width 15 height 15
click at [463, 308] on input "Support the children as they show their comprehension and critical thinking ski…" at bounding box center [470, 300] width 15 height 15
checkbox input "true"
click at [467, 249] on div at bounding box center [470, 241] width 15 height 15
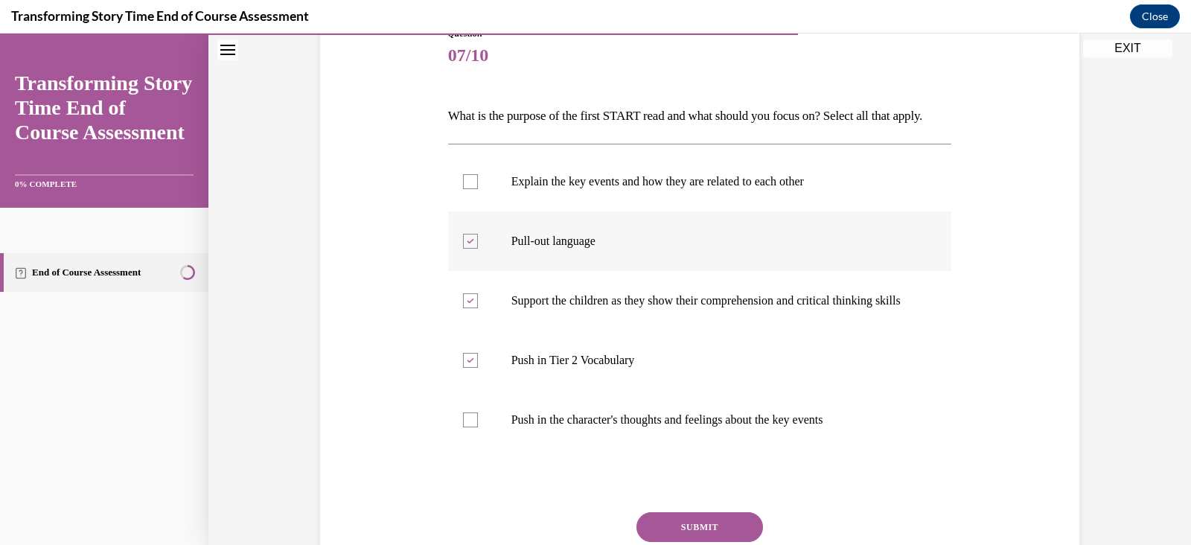
click at [467, 249] on input "Pull-out language" at bounding box center [470, 241] width 15 height 15
checkbox input "false"
click at [463, 308] on div at bounding box center [470, 300] width 15 height 15
click at [463, 308] on input "Support the children as they show their comprehension and critical thinking ski…" at bounding box center [470, 300] width 15 height 15
checkbox input "false"
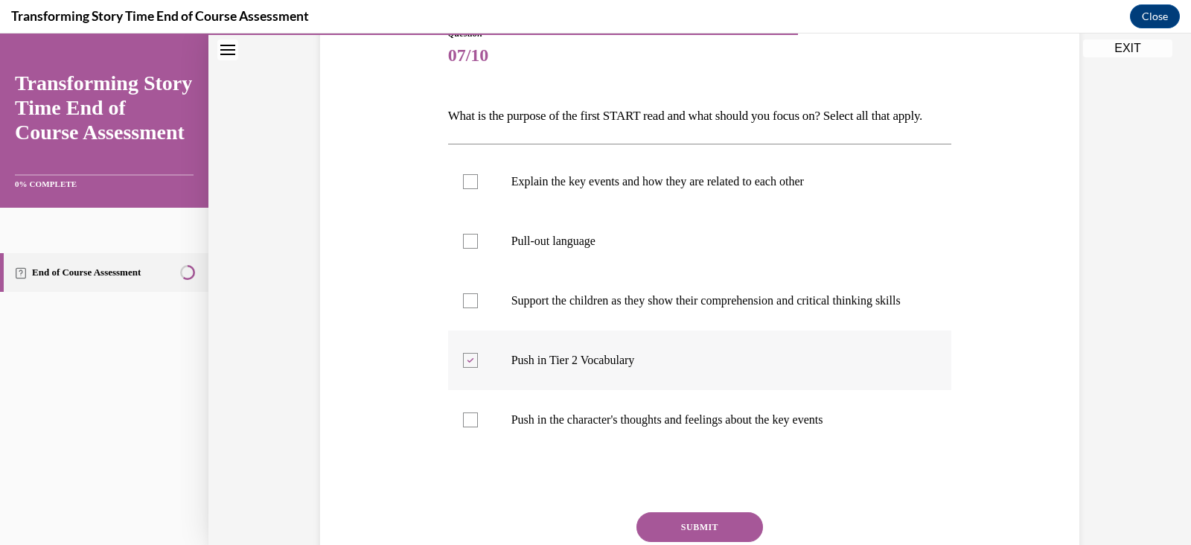
click at [467, 363] on icon at bounding box center [470, 360] width 7 height 5
click at [465, 368] on input "Push in Tier 2 Vocabulary" at bounding box center [470, 360] width 15 height 15
checkbox input "false"
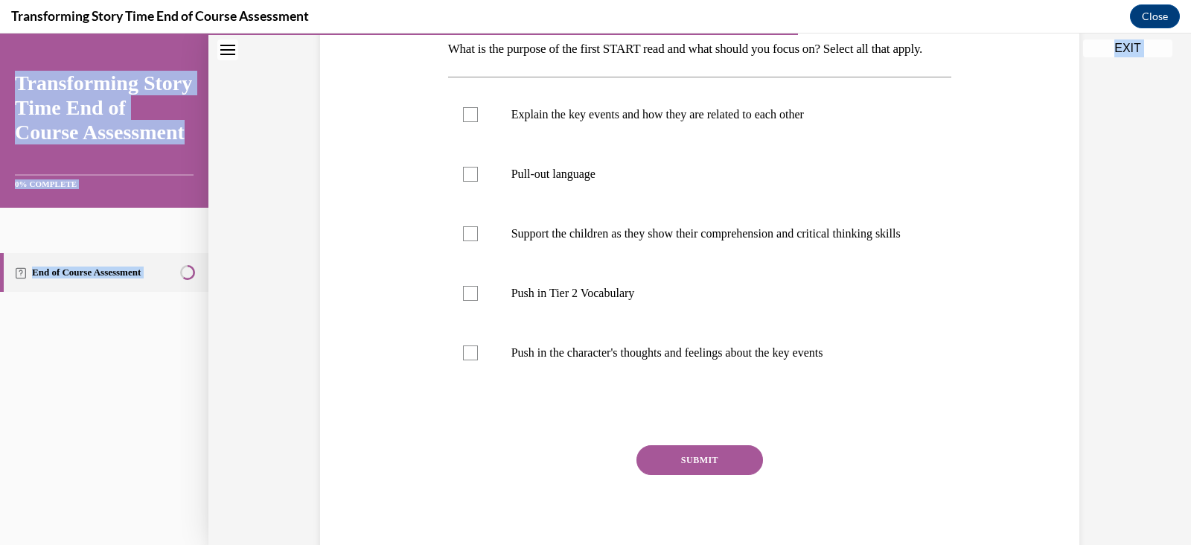
scroll to position [339, 0]
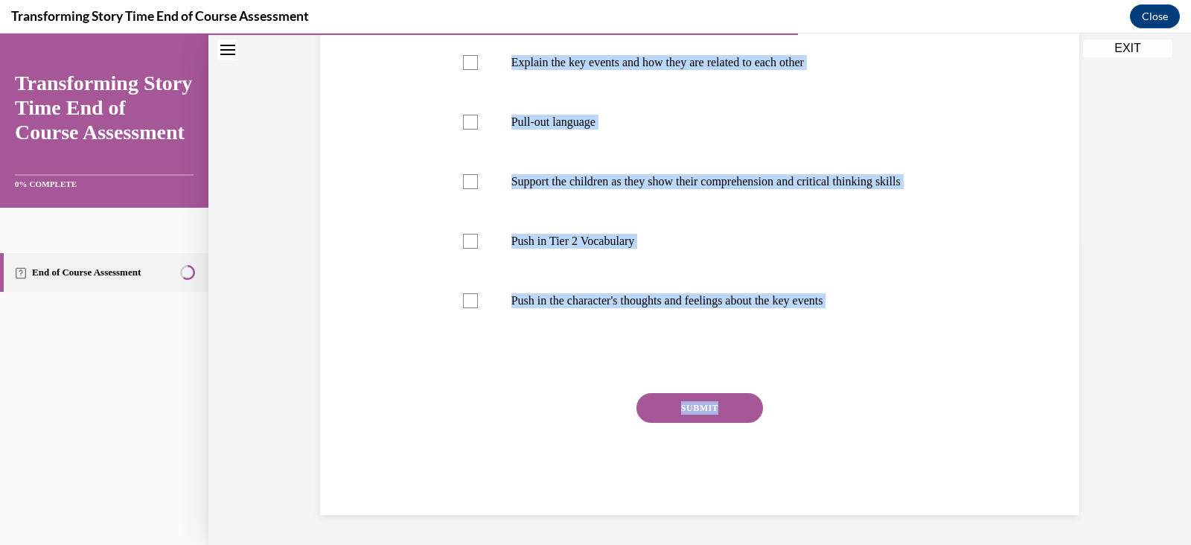
drag, startPoint x: 429, startPoint y: 118, endPoint x: 934, endPoint y: 388, distance: 572.0
click at [934, 388] on div "Question 07/10 What is the purpose of the first START read and what should you …" at bounding box center [699, 189] width 767 height 652
copy div "What is the purpose of the first START read and what should you focus on? Selec…"
click at [938, 353] on div at bounding box center [700, 362] width 504 height 18
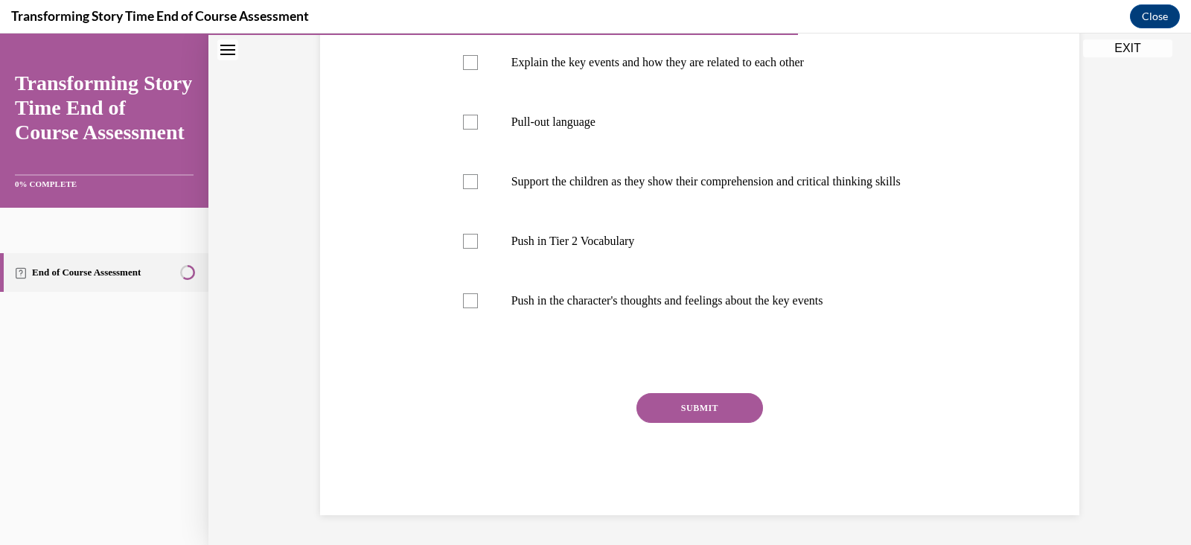
click at [984, 182] on div "Question 07/10 What is the purpose of the first START read and what should you …" at bounding box center [699, 189] width 767 height 652
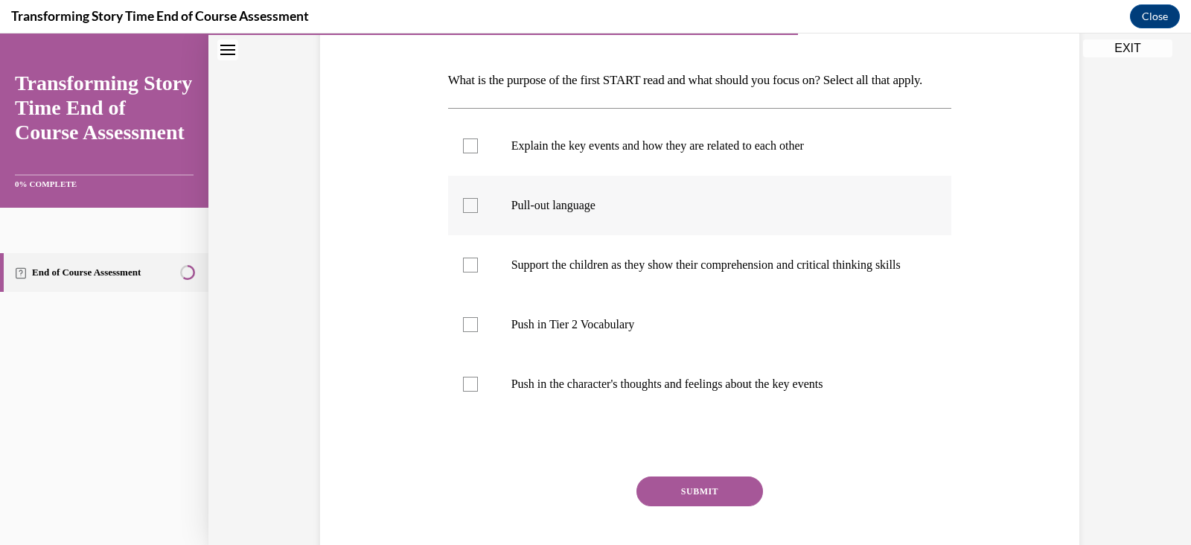
scroll to position [214, 0]
click at [462, 177] on label "Explain the key events and how they are related to each other" at bounding box center [700, 148] width 504 height 60
click at [463, 155] on input "Explain the key events and how they are related to each other" at bounding box center [470, 147] width 15 height 15
checkbox input "true"
click at [465, 274] on div at bounding box center [470, 266] width 15 height 15
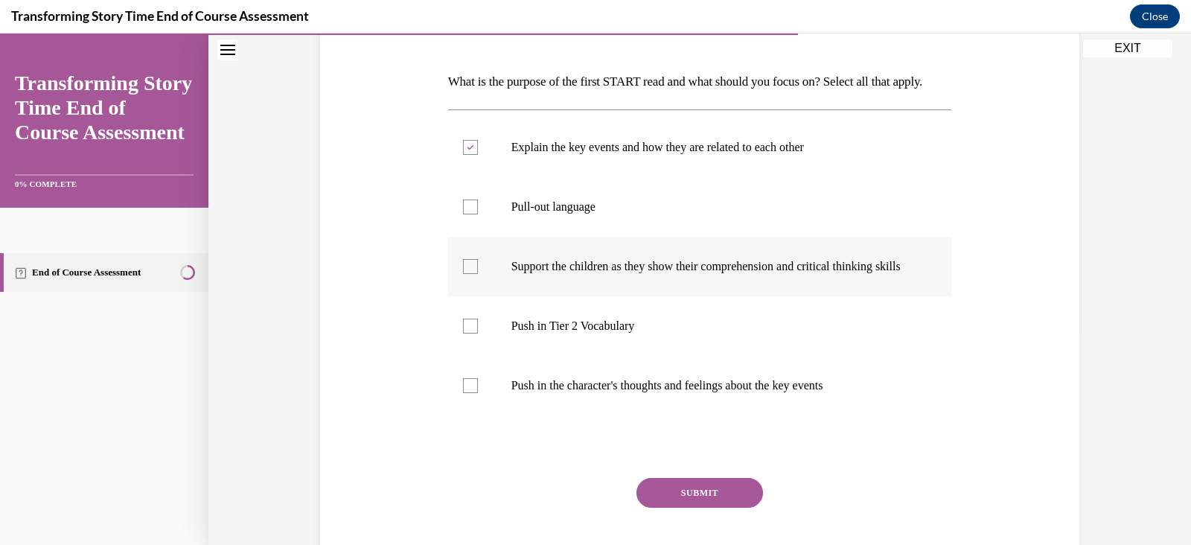
click at [465, 274] on input "Support the children as they show their comprehension and critical thinking ski…" at bounding box center [470, 266] width 15 height 15
checkbox input "true"
click at [464, 333] on div at bounding box center [470, 326] width 15 height 15
click at [464, 333] on input "Push in Tier 2 Vocabulary" at bounding box center [470, 326] width 15 height 15
click at [463, 333] on div at bounding box center [470, 326] width 15 height 15
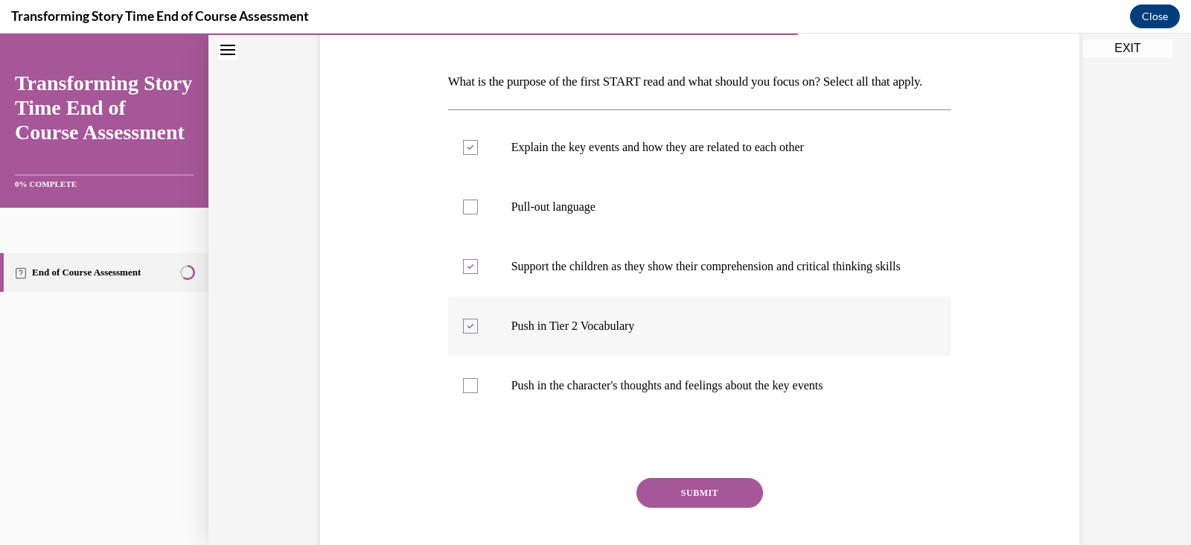
click at [463, 333] on input "Push in Tier 2 Vocabulary" at bounding box center [470, 326] width 15 height 15
checkbox input "false"
click at [463, 393] on div at bounding box center [470, 385] width 15 height 15
click at [463, 393] on input "Push in the character's thoughts and feelings about the key events" at bounding box center [470, 385] width 15 height 15
checkbox input "true"
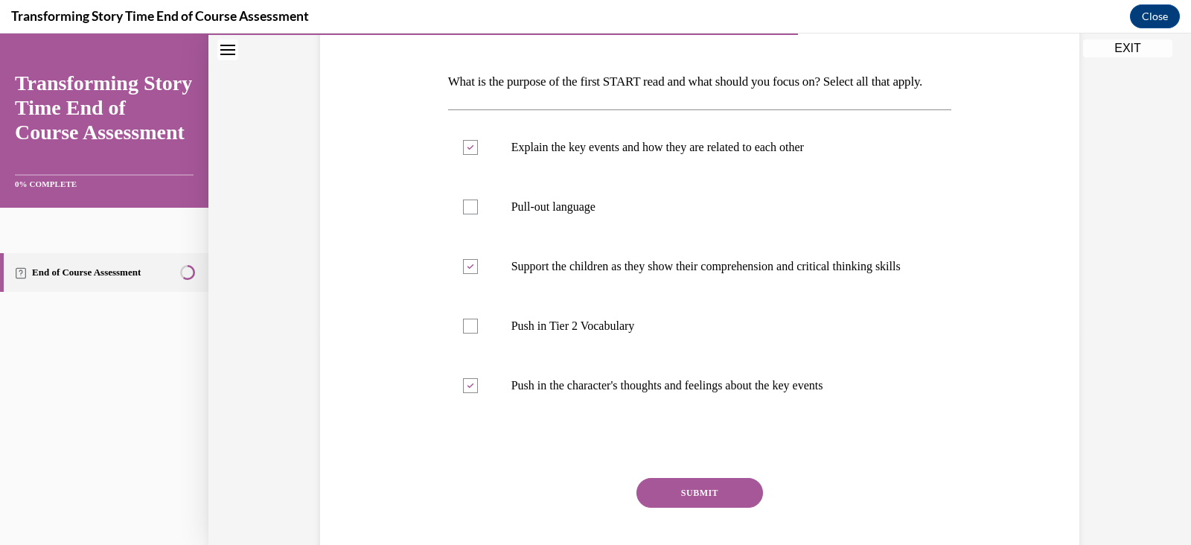
click at [685, 508] on button "SUBMIT" at bounding box center [699, 493] width 127 height 30
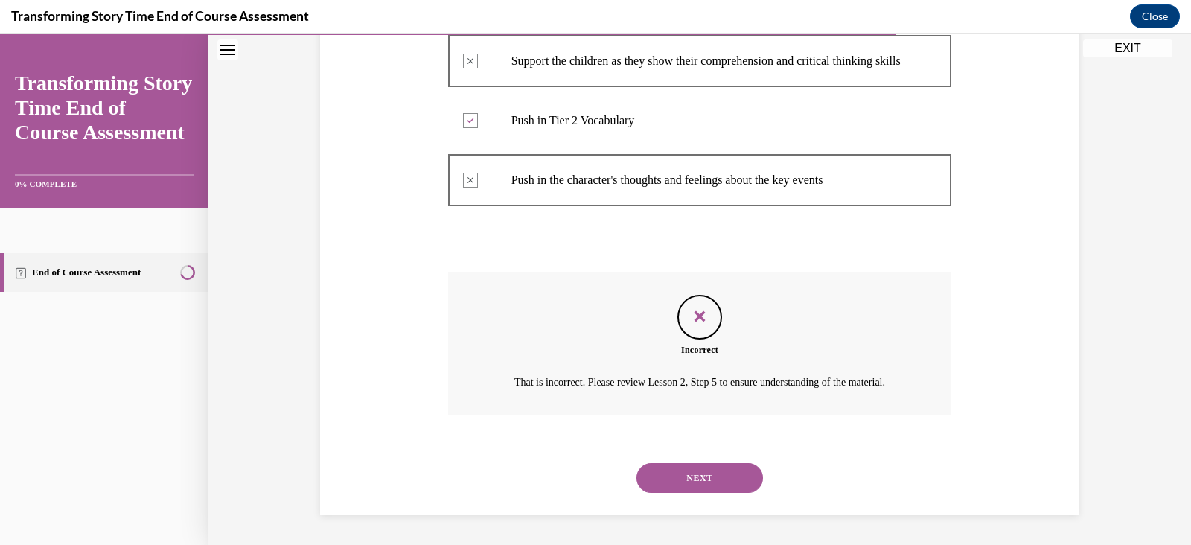
scroll to position [477, 0]
click at [722, 473] on button "NEXT" at bounding box center [699, 478] width 127 height 30
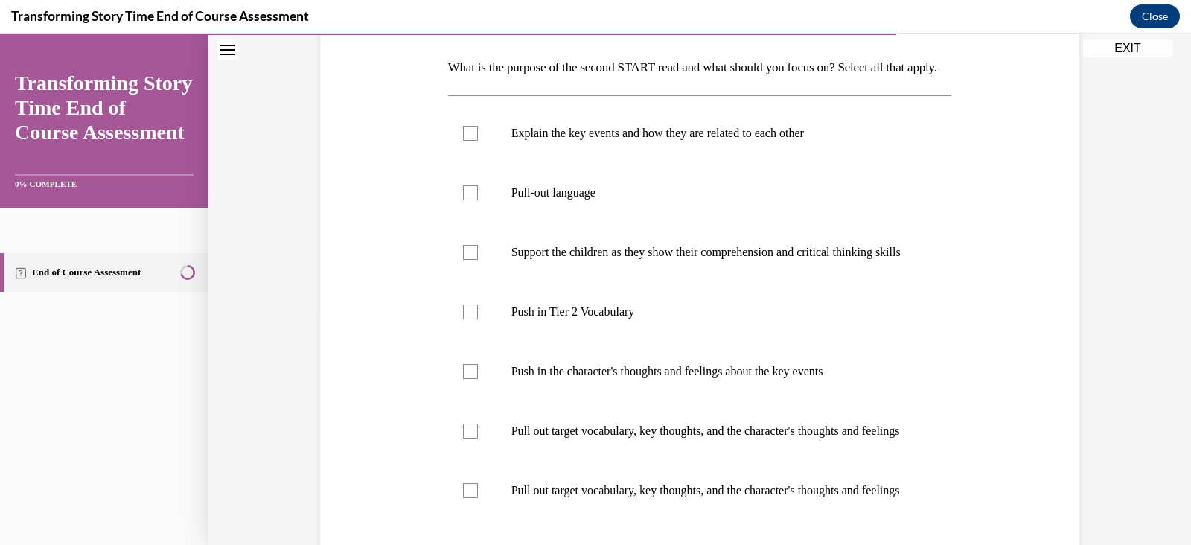
scroll to position [235, 0]
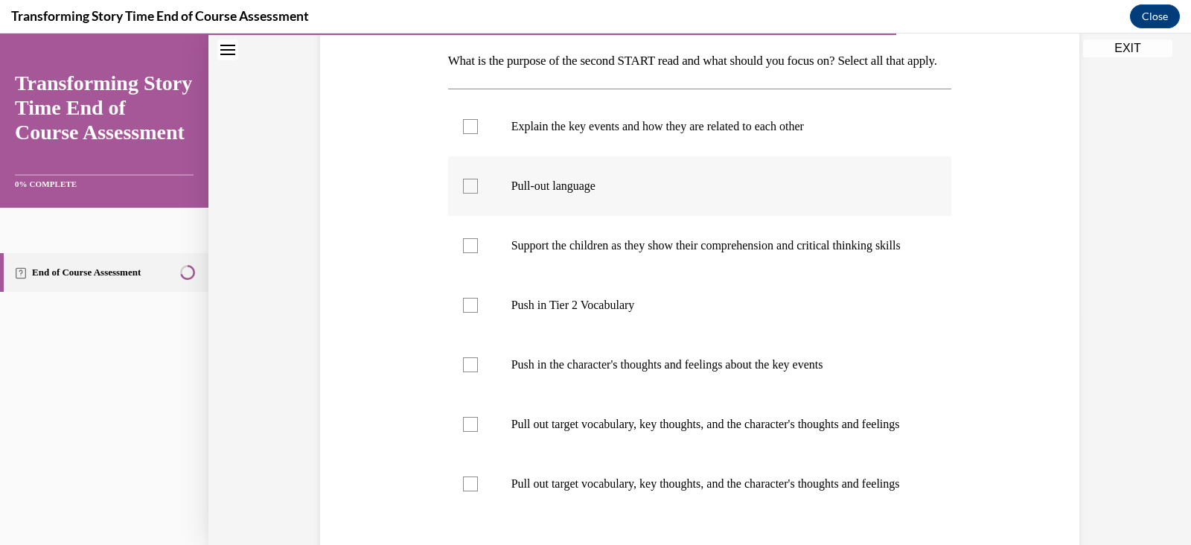
click at [463, 193] on div at bounding box center [470, 186] width 15 height 15
click at [463, 193] on input "Pull-out language" at bounding box center [470, 186] width 15 height 15
checkbox input "true"
click at [461, 332] on label "Push in Tier 2 Vocabulary" at bounding box center [700, 305] width 504 height 60
click at [463, 313] on input "Push in Tier 2 Vocabulary" at bounding box center [470, 305] width 15 height 15
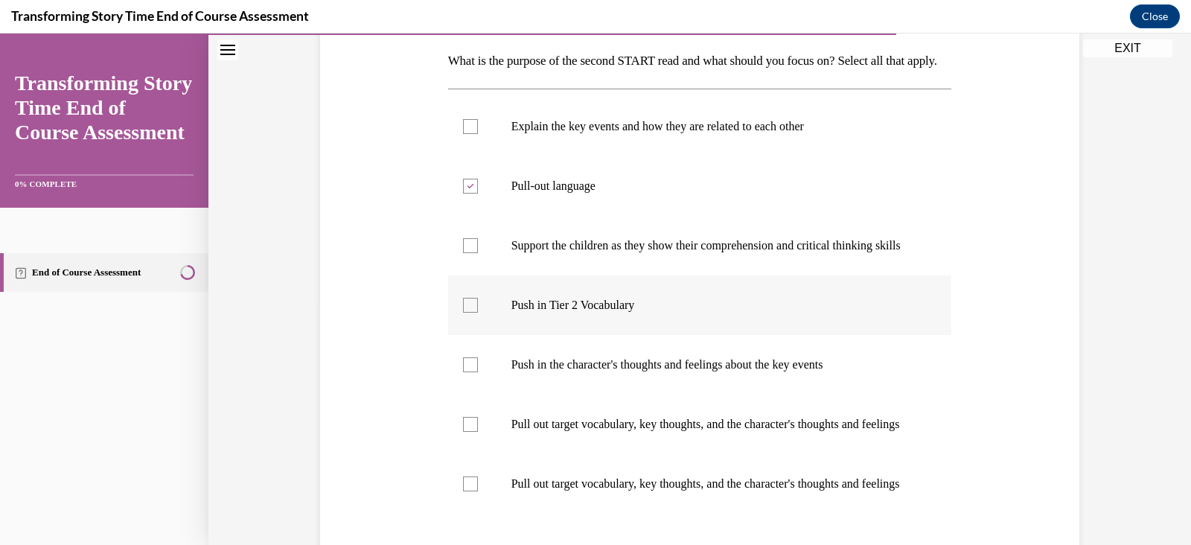
checkbox input "true"
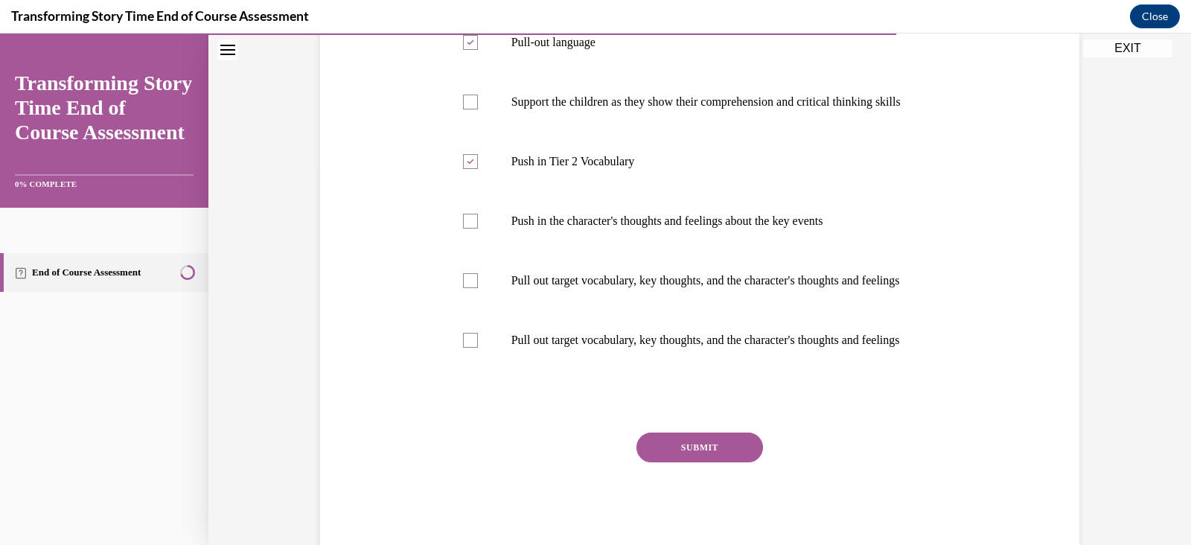
scroll to position [391, 0]
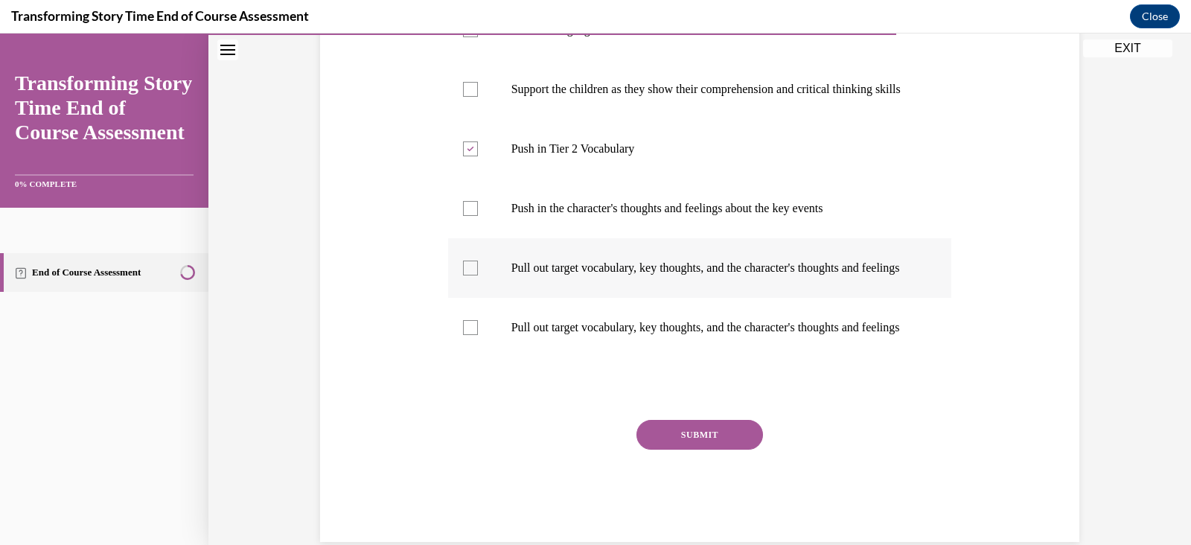
click at [463, 275] on div at bounding box center [470, 267] width 15 height 15
click at [463, 275] on input "Pull out target vocabulary, key thoughts, and the character's thoughts and feel…" at bounding box center [470, 267] width 15 height 15
checkbox input "true"
click at [464, 335] on div at bounding box center [470, 327] width 15 height 15
click at [464, 335] on input "Pull out target vocabulary, key thoughts, and the character's thoughts and feel…" at bounding box center [470, 327] width 15 height 15
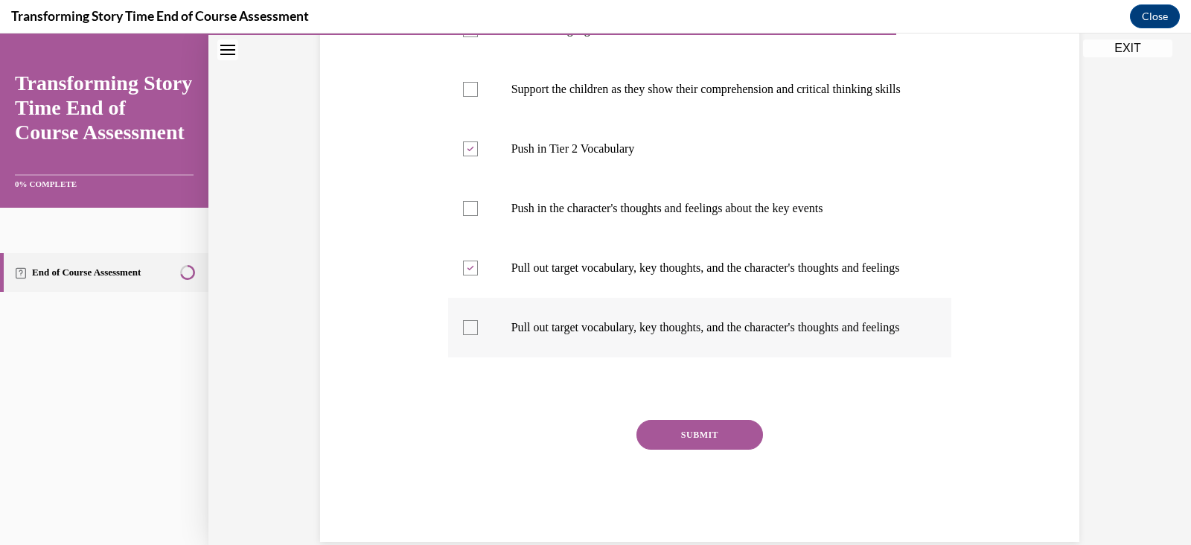
checkbox input "true"
click at [688, 449] on button "SUBMIT" at bounding box center [699, 435] width 127 height 30
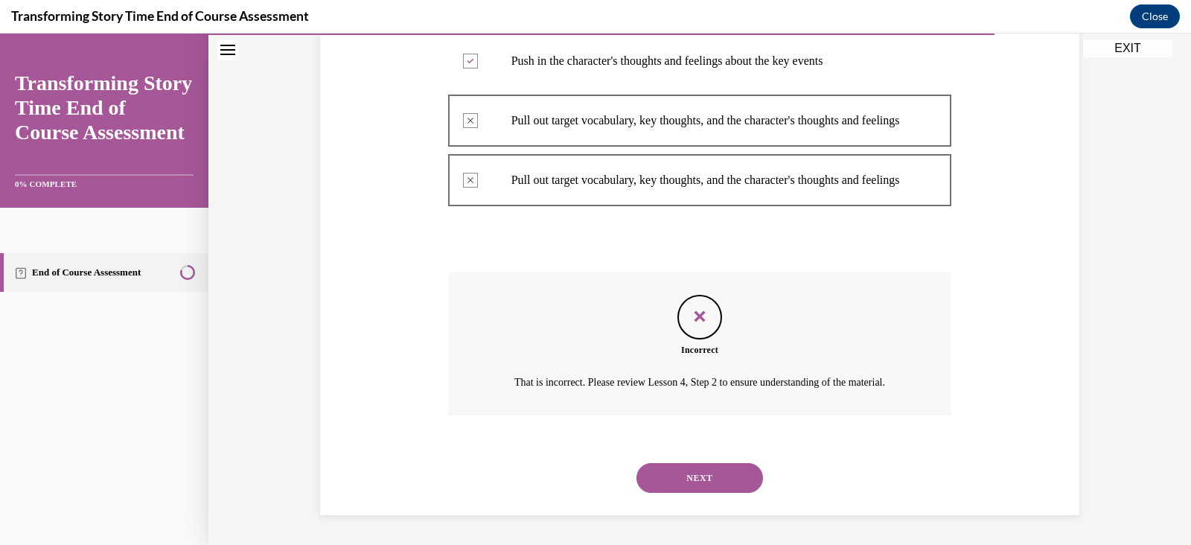
scroll to position [626, 0]
click at [700, 474] on button "NEXT" at bounding box center [699, 478] width 127 height 30
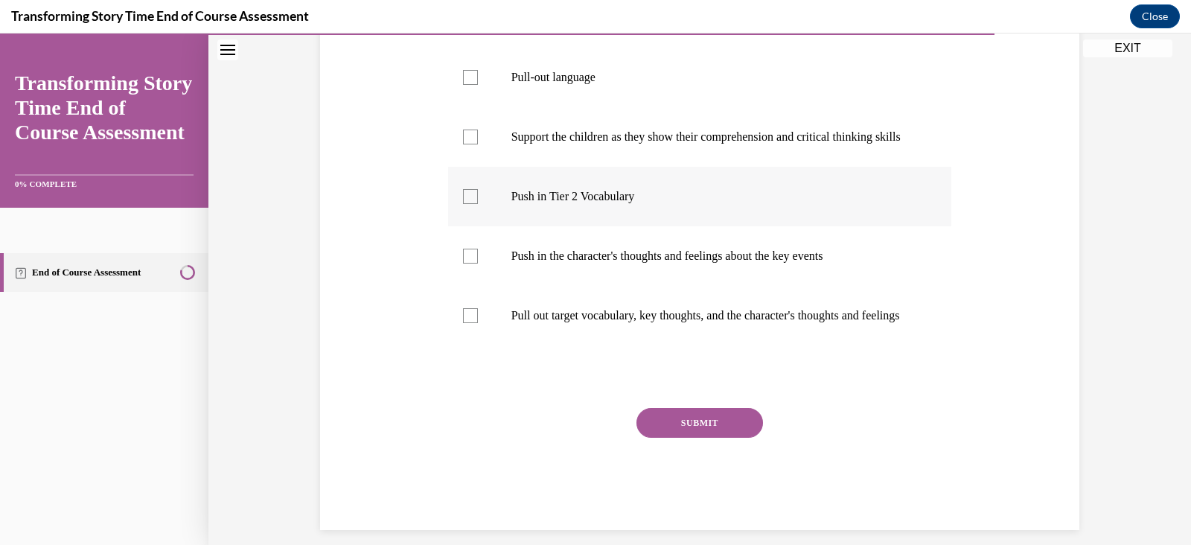
scroll to position [360, 0]
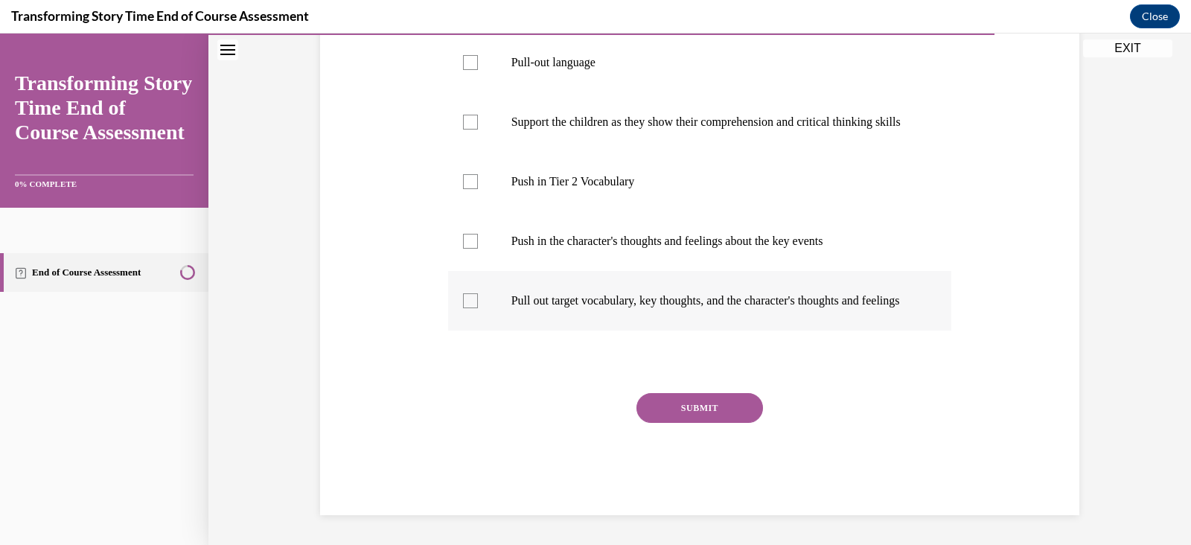
click at [448, 330] on label "Pull out target vocabulary, key thoughts, and the character's thoughts and feel…" at bounding box center [700, 301] width 504 height 60
click at [463, 308] on input "Pull out target vocabulary, key thoughts, and the character's thoughts and feel…" at bounding box center [470, 300] width 15 height 15
checkbox input "true"
click at [463, 249] on div at bounding box center [470, 241] width 15 height 15
click at [463, 249] on input "Push in the character's thoughts and feelings about the key events" at bounding box center [470, 241] width 15 height 15
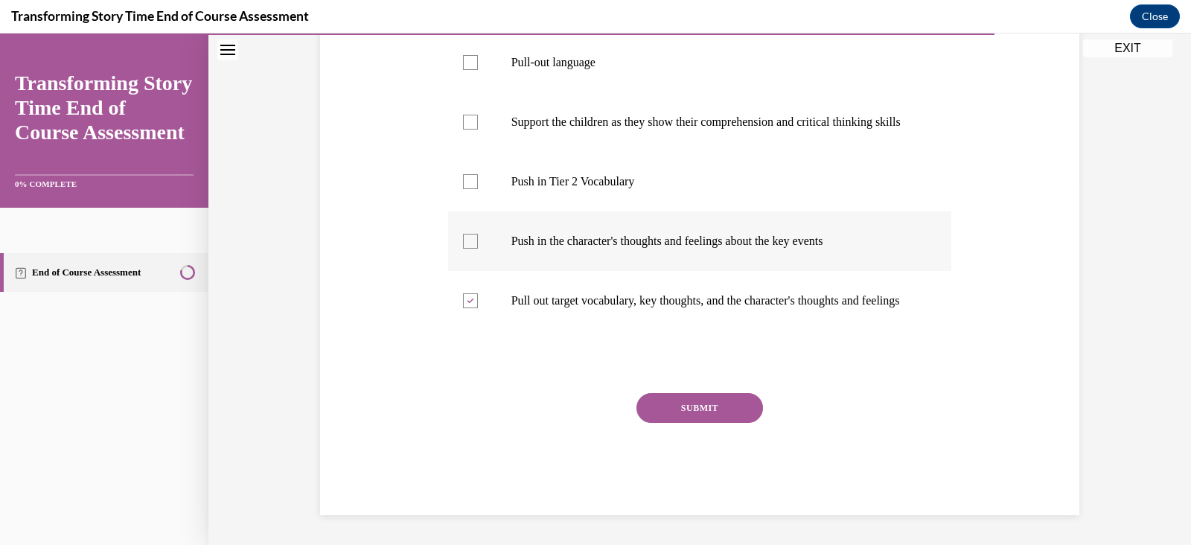
checkbox input "true"
click at [709, 423] on button "SUBMIT" at bounding box center [699, 408] width 127 height 30
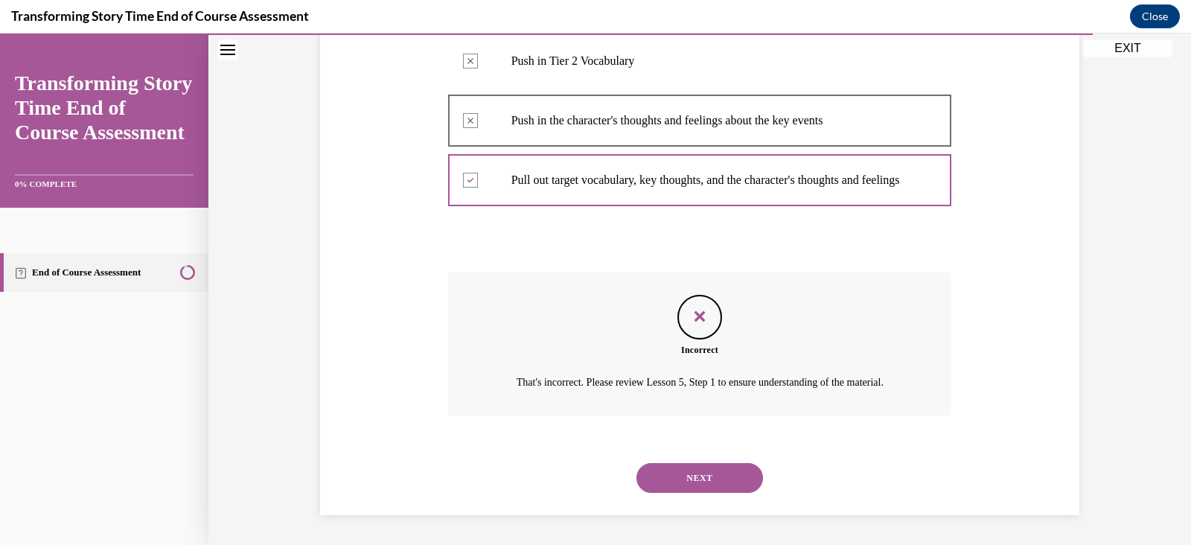
scroll to position [551, 0]
click at [706, 482] on button "NEXT" at bounding box center [699, 478] width 127 height 30
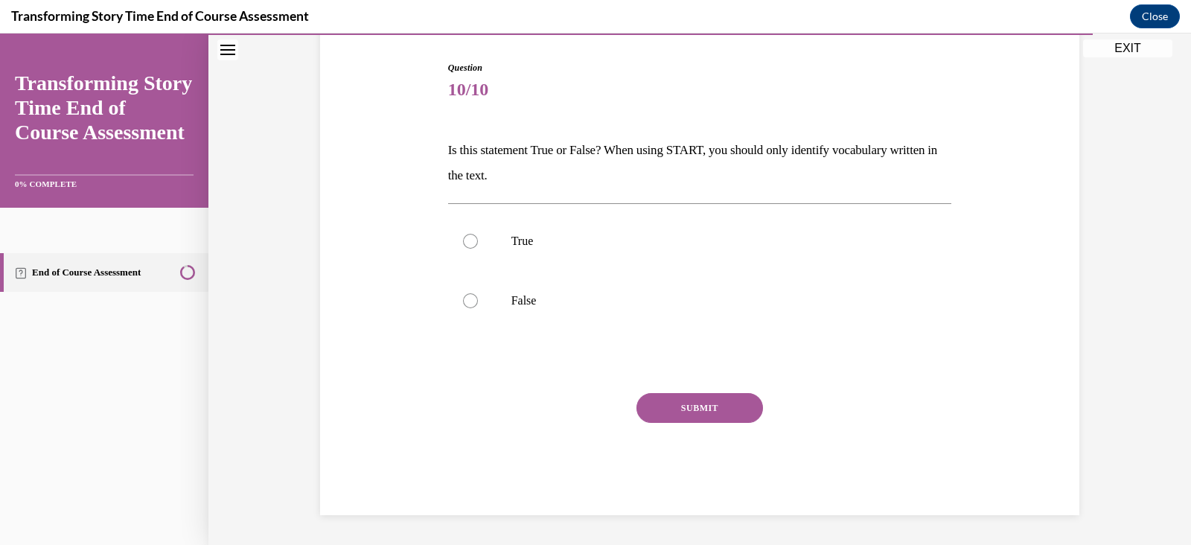
scroll to position [145, 0]
click at [463, 295] on div at bounding box center [470, 301] width 15 height 15
click at [463, 295] on input "False" at bounding box center [470, 301] width 15 height 15
radio input "true"
click at [704, 406] on button "SUBMIT" at bounding box center [699, 409] width 127 height 30
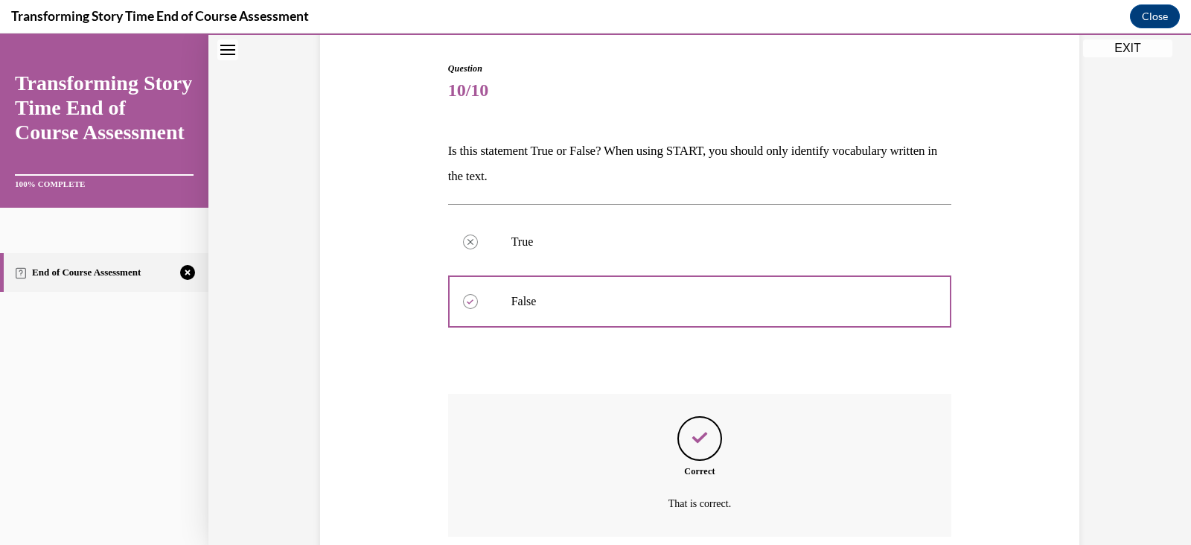
scroll to position [266, 0]
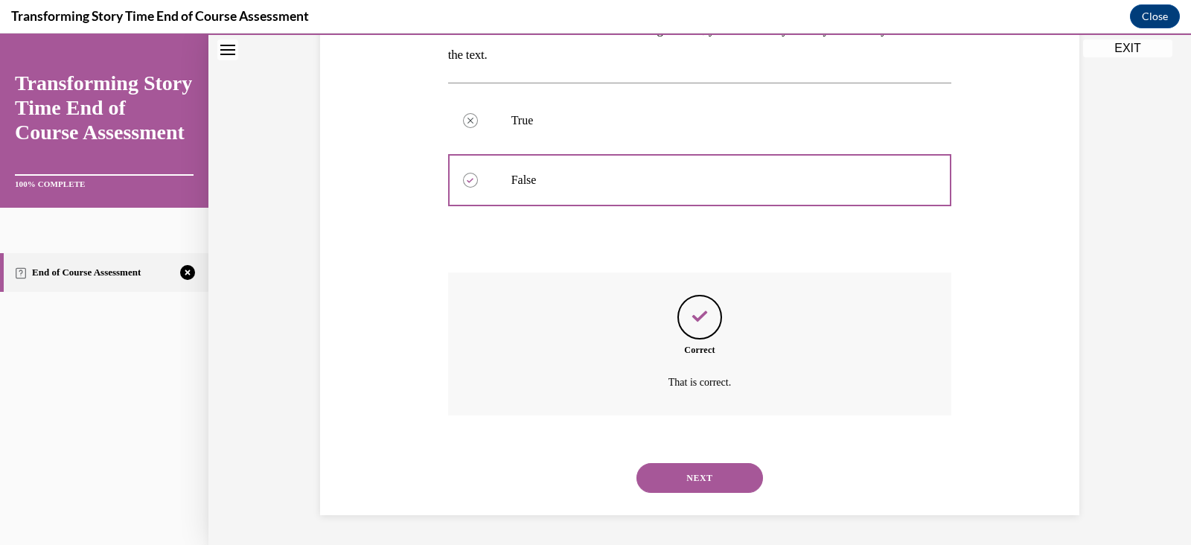
click at [698, 481] on button "NEXT" at bounding box center [699, 478] width 127 height 30
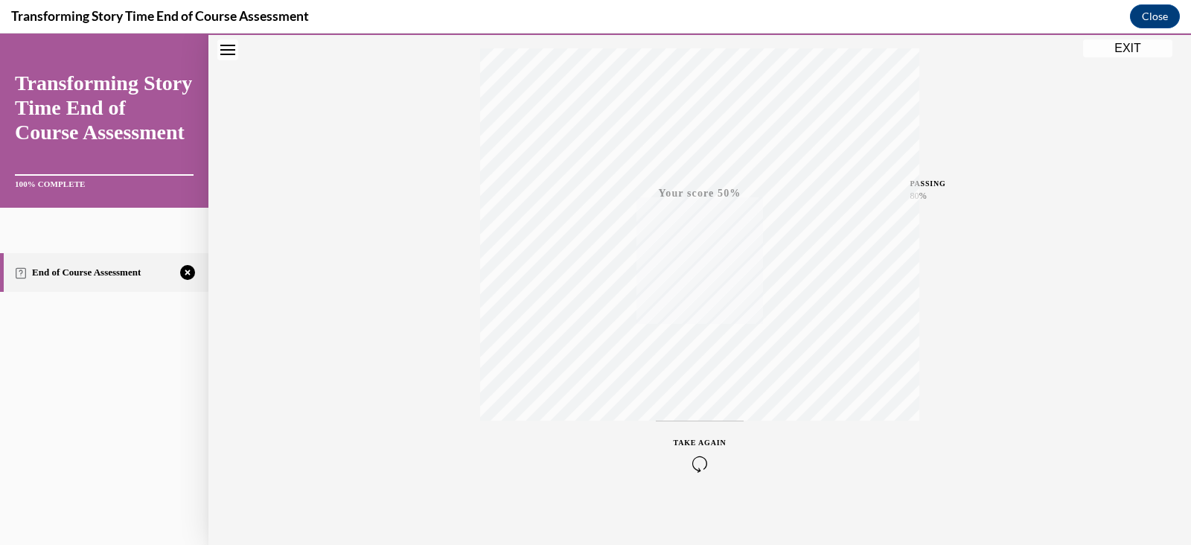
scroll to position [252, 0]
click at [687, 455] on icon "button" at bounding box center [700, 454] width 53 height 16
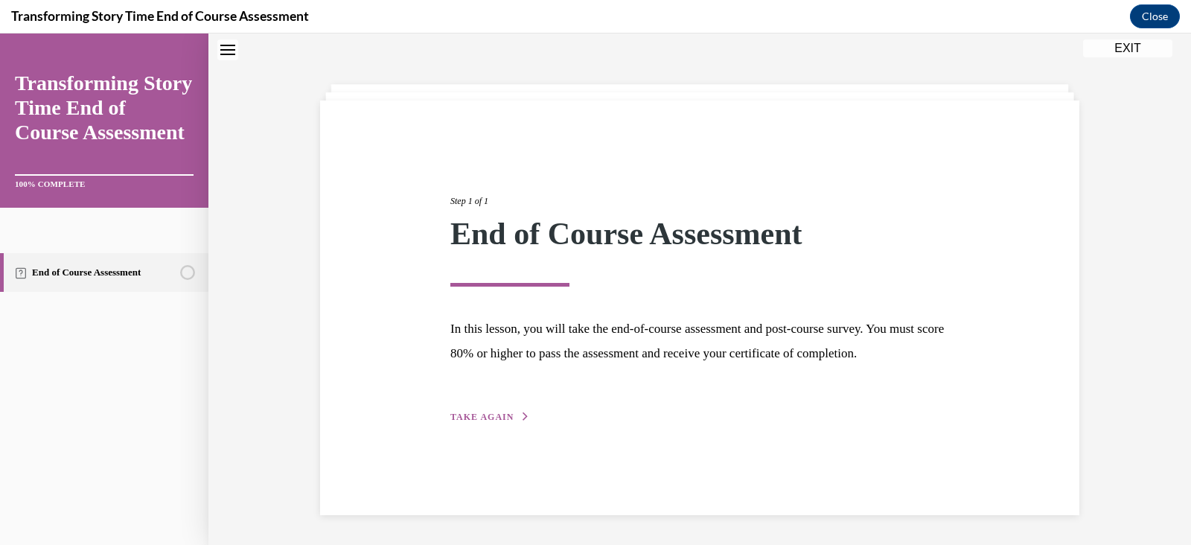
scroll to position [47, 0]
click at [487, 422] on span "TAKE AGAIN" at bounding box center [481, 417] width 63 height 10
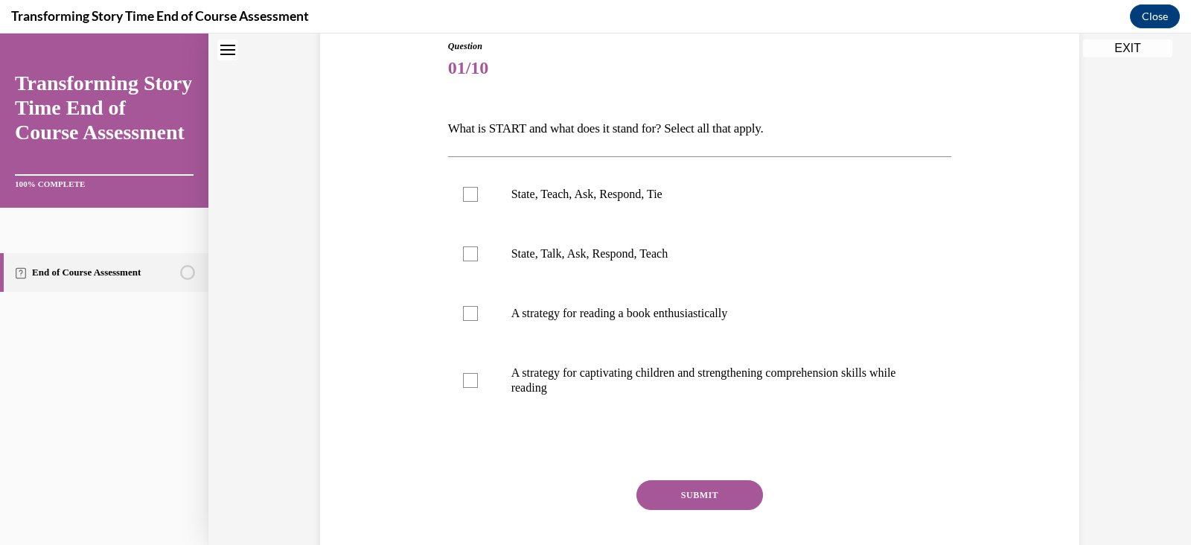
scroll to position [170, 0]
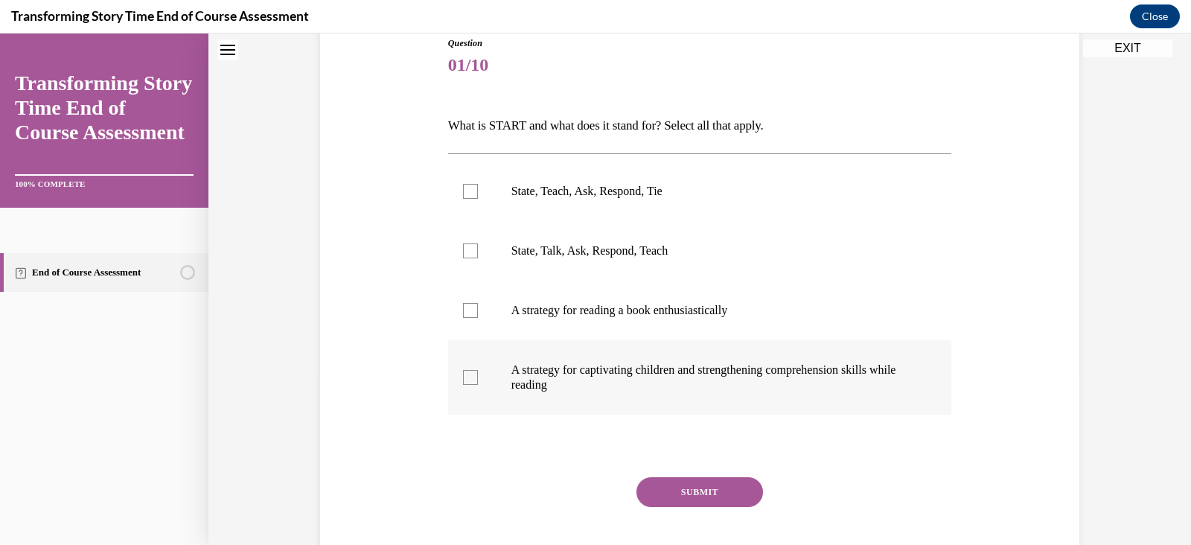
click at [463, 377] on div at bounding box center [470, 377] width 15 height 15
click at [463, 377] on input "A strategy for captivating children and strengthening comprehension skills whil…" at bounding box center [470, 377] width 15 height 15
checkbox input "true"
click at [463, 193] on div at bounding box center [470, 191] width 15 height 15
click at [463, 193] on input "State, Teach, Ask, Respond, Tie" at bounding box center [470, 191] width 15 height 15
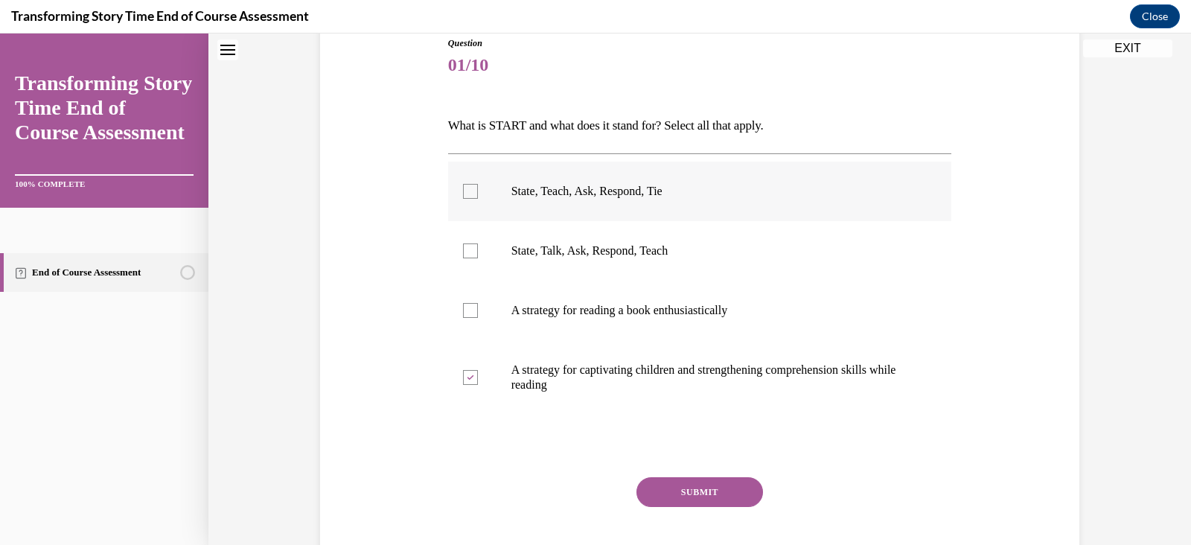
checkbox input "true"
click at [713, 493] on button "SUBMIT" at bounding box center [699, 492] width 127 height 30
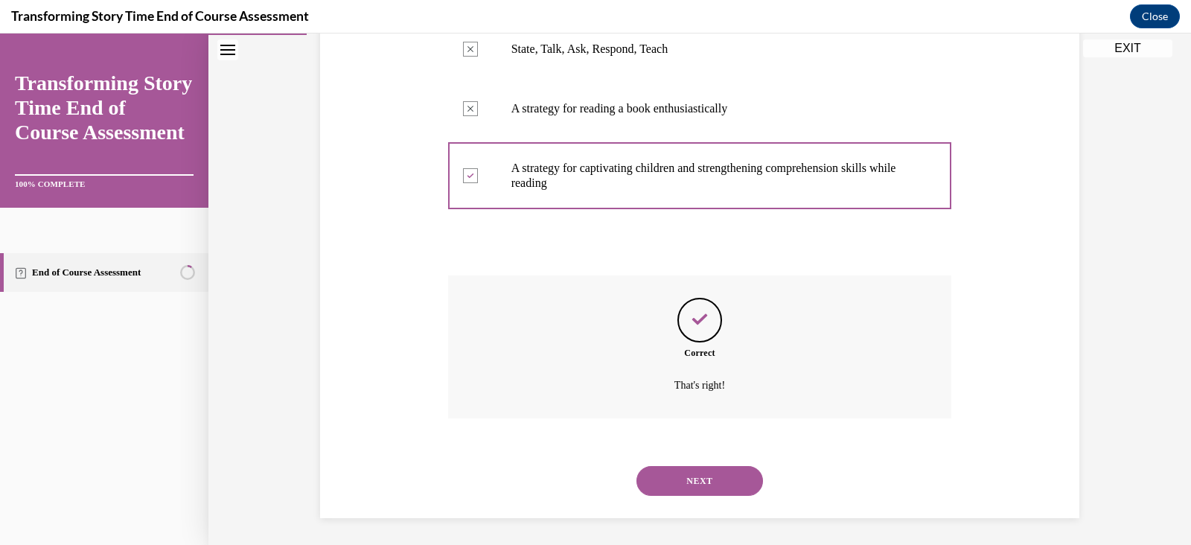
scroll to position [375, 0]
click at [704, 481] on button "NEXT" at bounding box center [699, 478] width 127 height 30
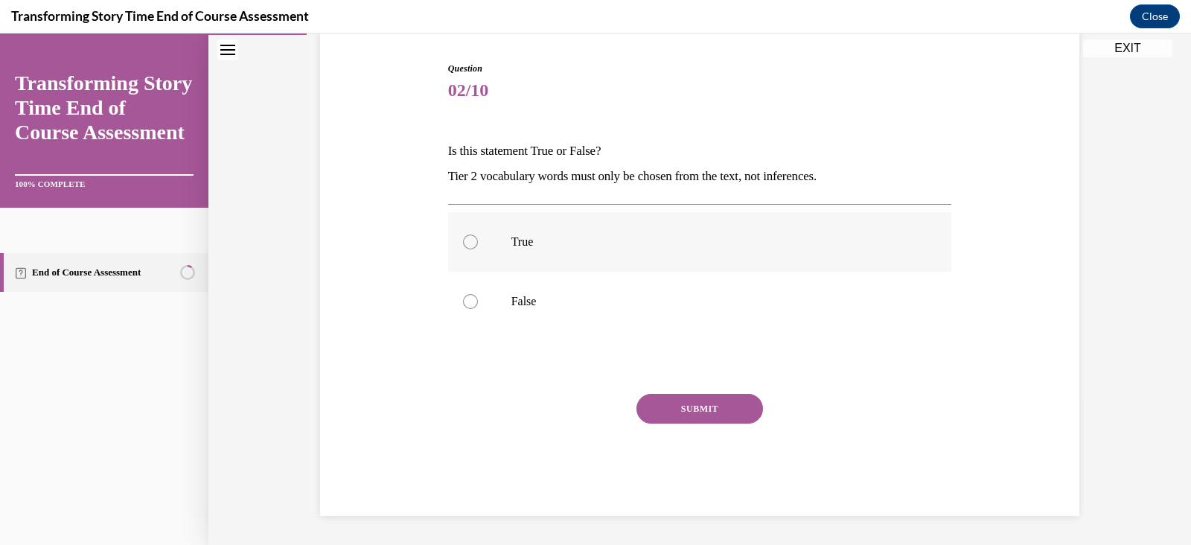
click at [464, 240] on div at bounding box center [470, 241] width 15 height 15
click at [464, 240] on input "True" at bounding box center [470, 241] width 15 height 15
radio input "true"
click at [706, 397] on button "SUBMIT" at bounding box center [699, 409] width 127 height 30
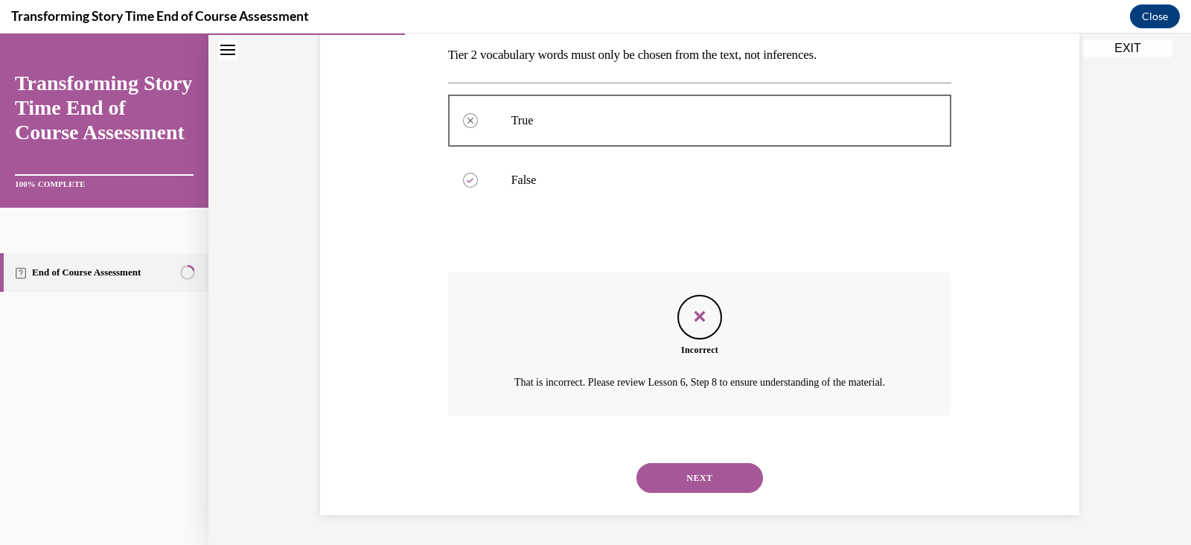
scroll to position [284, 0]
click at [691, 468] on button "NEXT" at bounding box center [699, 478] width 127 height 30
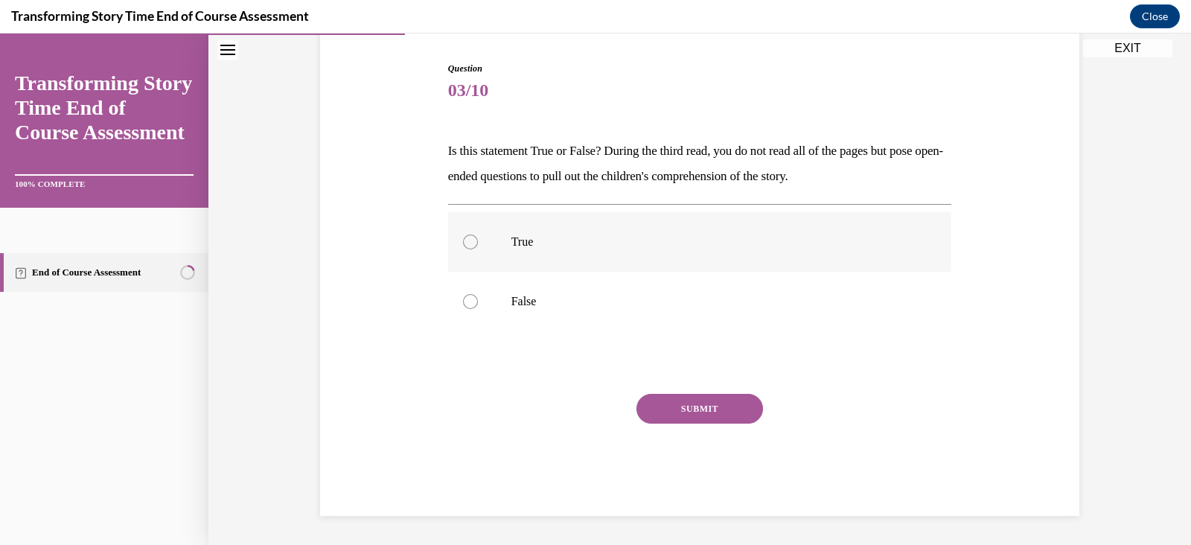
click at [463, 241] on div at bounding box center [470, 241] width 15 height 15
click at [463, 241] on input "True" at bounding box center [470, 241] width 15 height 15
radio input "true"
click at [700, 405] on button "SUBMIT" at bounding box center [699, 409] width 127 height 30
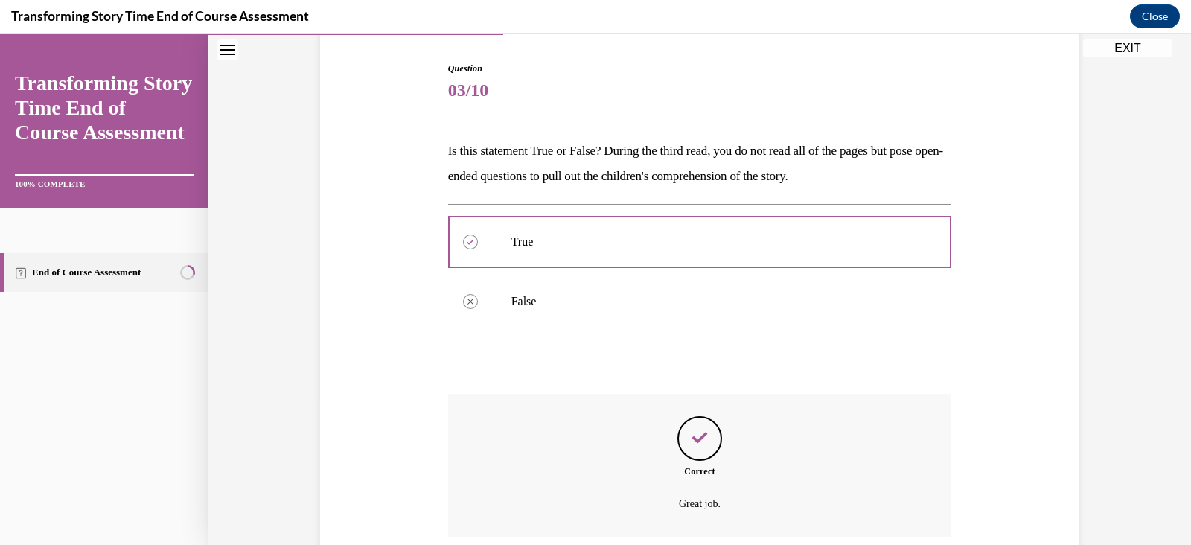
scroll to position [266, 0]
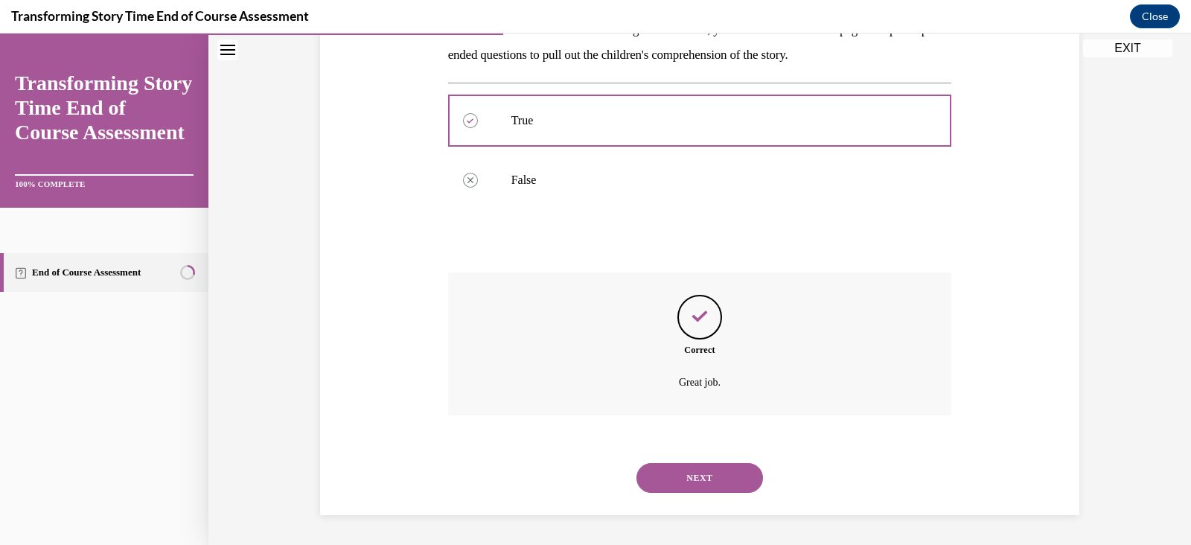
click at [695, 481] on button "NEXT" at bounding box center [699, 478] width 127 height 30
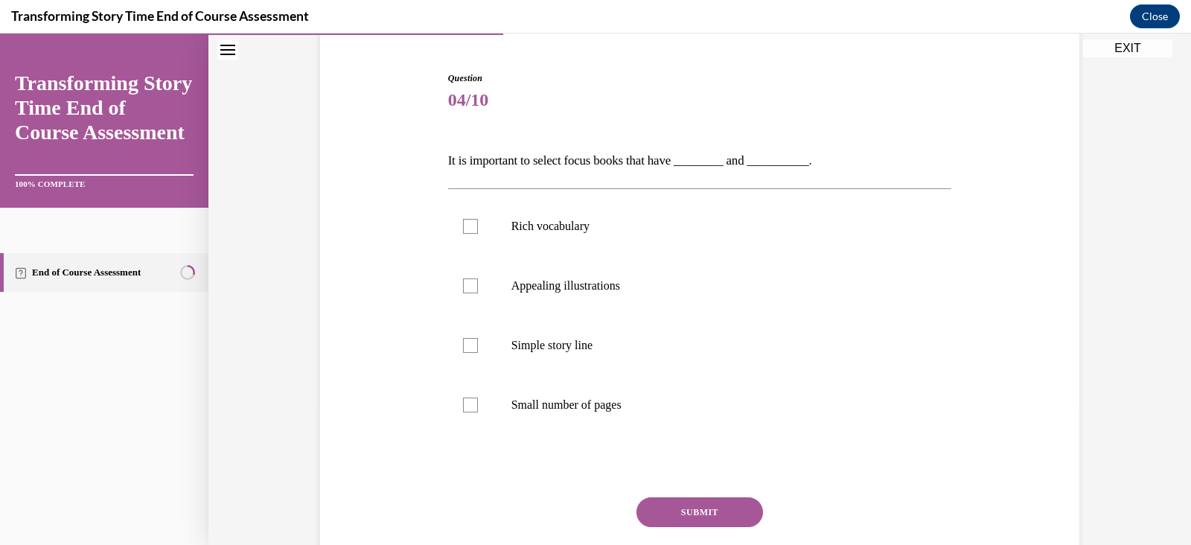
scroll to position [142, 0]
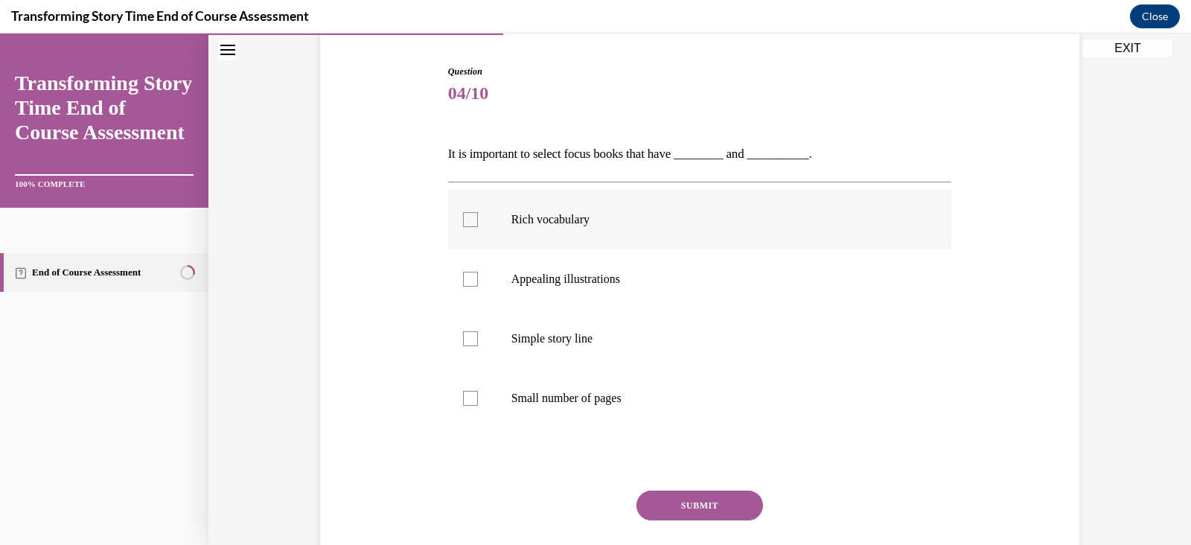
click at [452, 223] on label "Rich vocabulary" at bounding box center [700, 220] width 504 height 60
click at [463, 223] on input "Rich vocabulary" at bounding box center [470, 219] width 15 height 15
checkbox input "true"
click at [463, 276] on div at bounding box center [470, 279] width 15 height 15
click at [463, 276] on input "Appealing illustrations" at bounding box center [470, 279] width 15 height 15
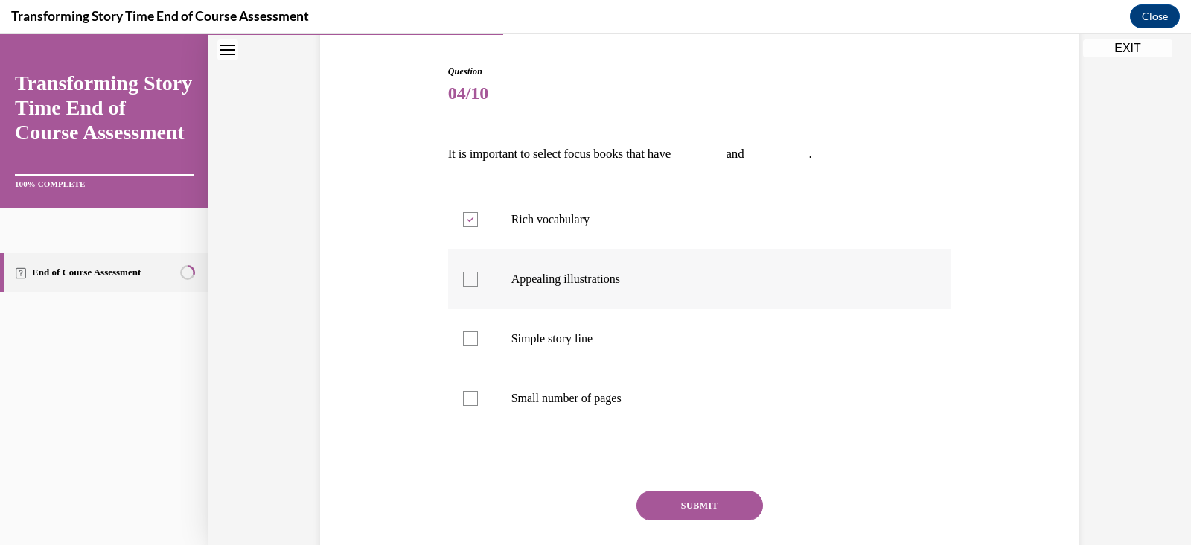
checkbox input "true"
click at [674, 503] on button "SUBMIT" at bounding box center [699, 505] width 127 height 30
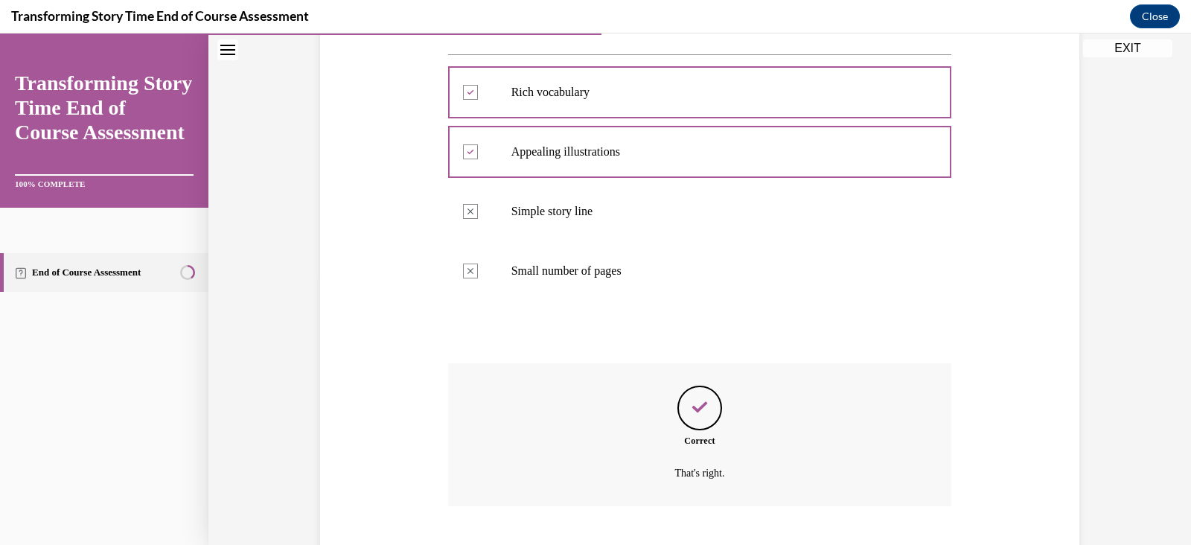
scroll to position [360, 0]
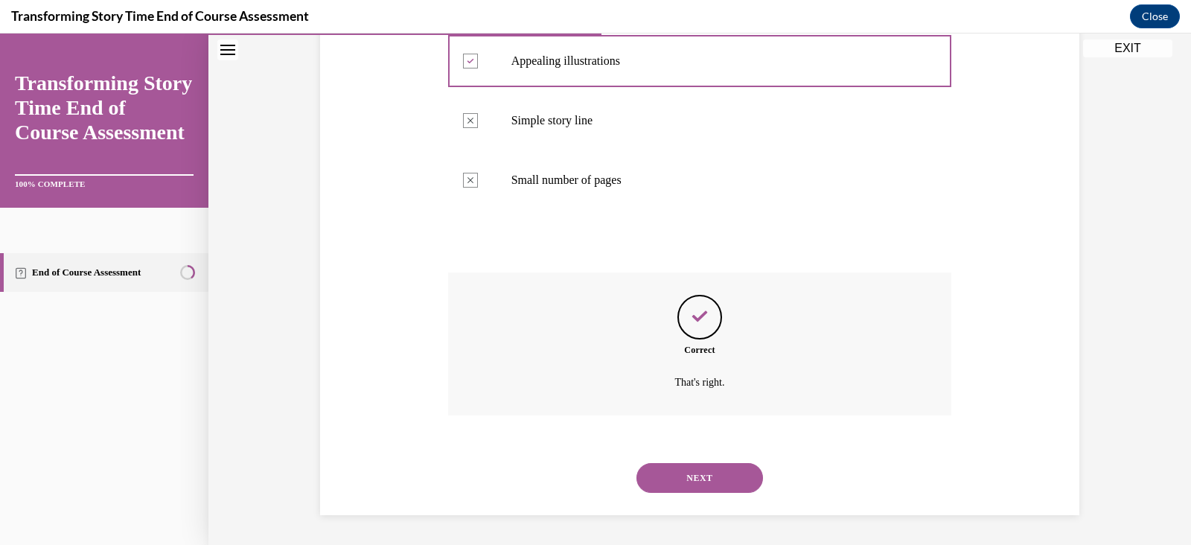
click at [694, 484] on button "NEXT" at bounding box center [699, 478] width 127 height 30
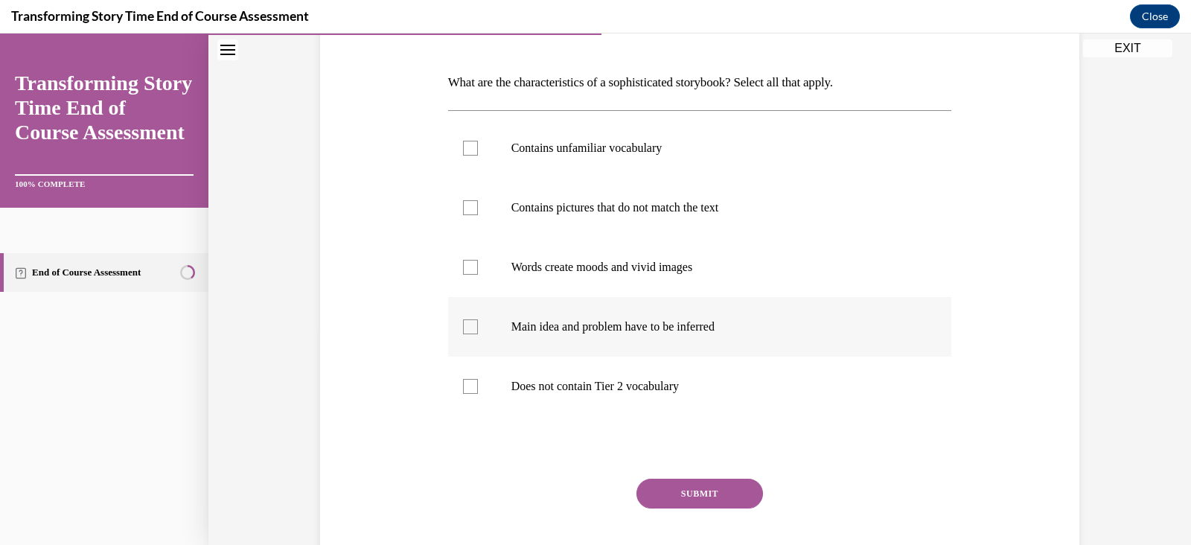
scroll to position [215, 0]
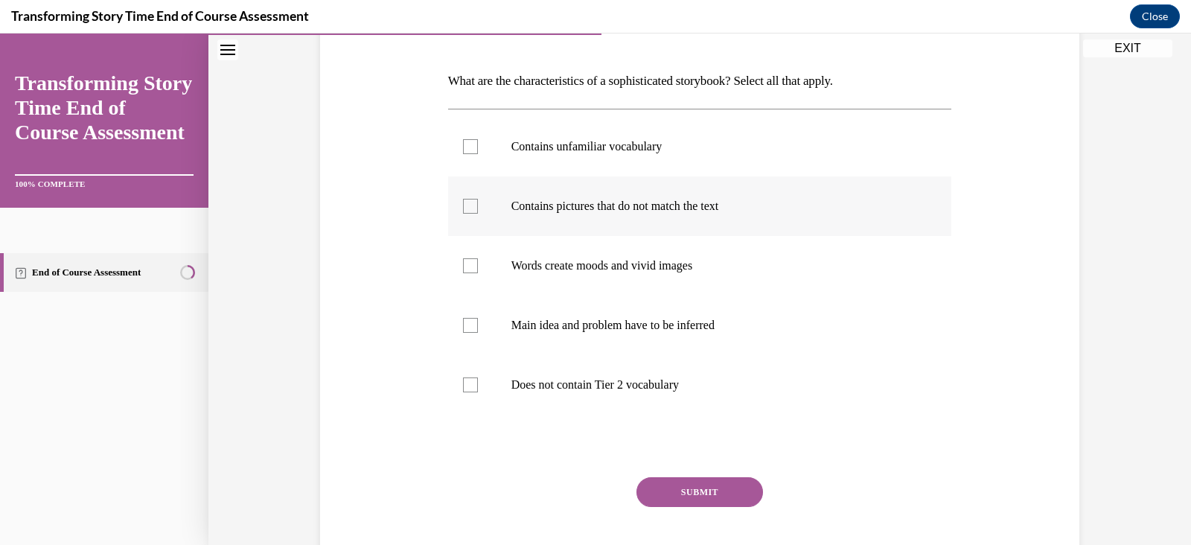
click at [463, 205] on div at bounding box center [470, 206] width 15 height 15
click at [463, 205] on input "Contains pictures that do not match the text" at bounding box center [470, 206] width 15 height 15
checkbox input "true"
click at [463, 263] on div at bounding box center [470, 265] width 15 height 15
click at [463, 263] on input "Words create moods and vivid images" at bounding box center [470, 265] width 15 height 15
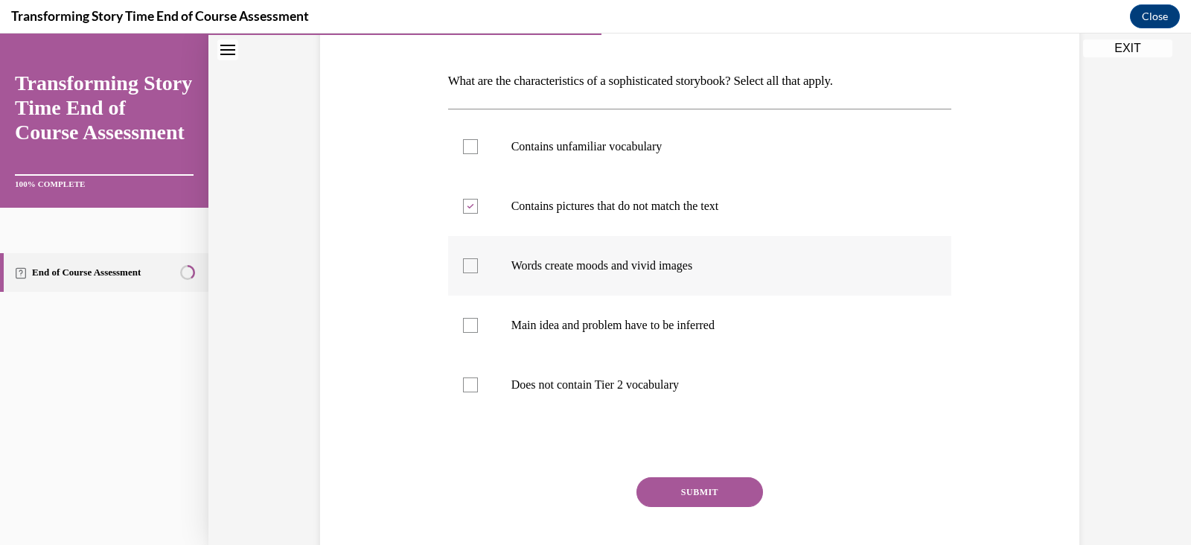
checkbox input "true"
click at [464, 323] on div at bounding box center [470, 325] width 15 height 15
click at [464, 323] on input "Main idea and problem have to be inferred" at bounding box center [470, 325] width 15 height 15
checkbox input "true"
click at [676, 492] on button "SUBMIT" at bounding box center [699, 492] width 127 height 30
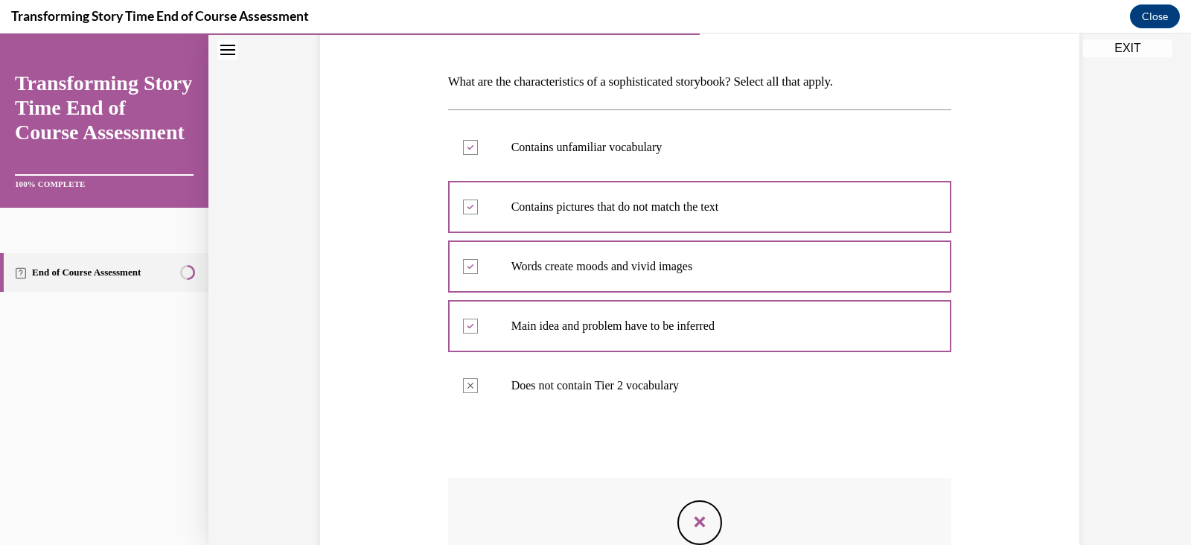
scroll to position [207, 0]
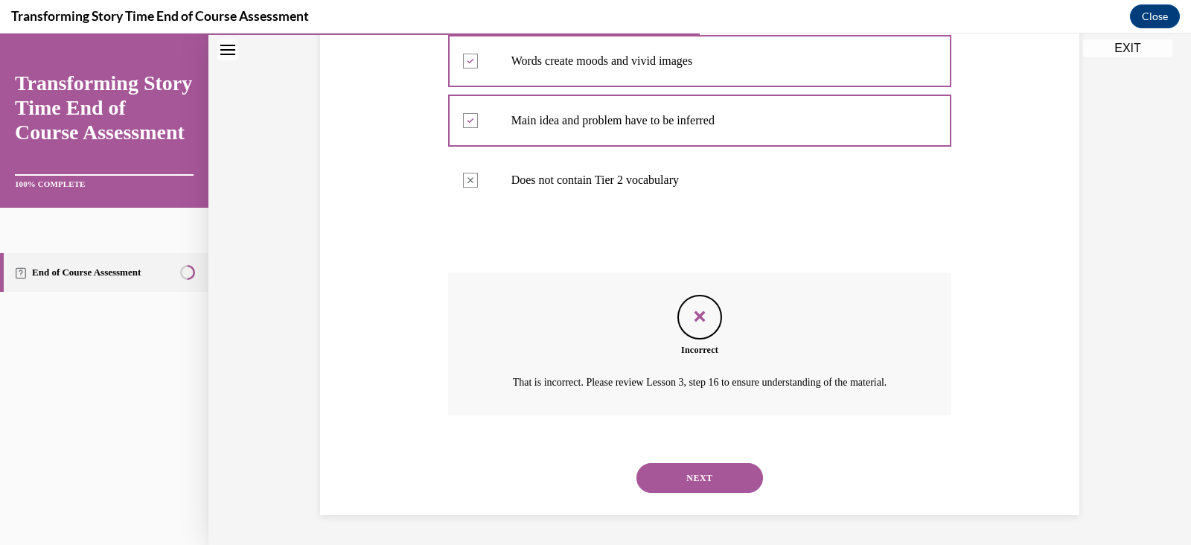
click at [668, 484] on button "NEXT" at bounding box center [699, 478] width 127 height 30
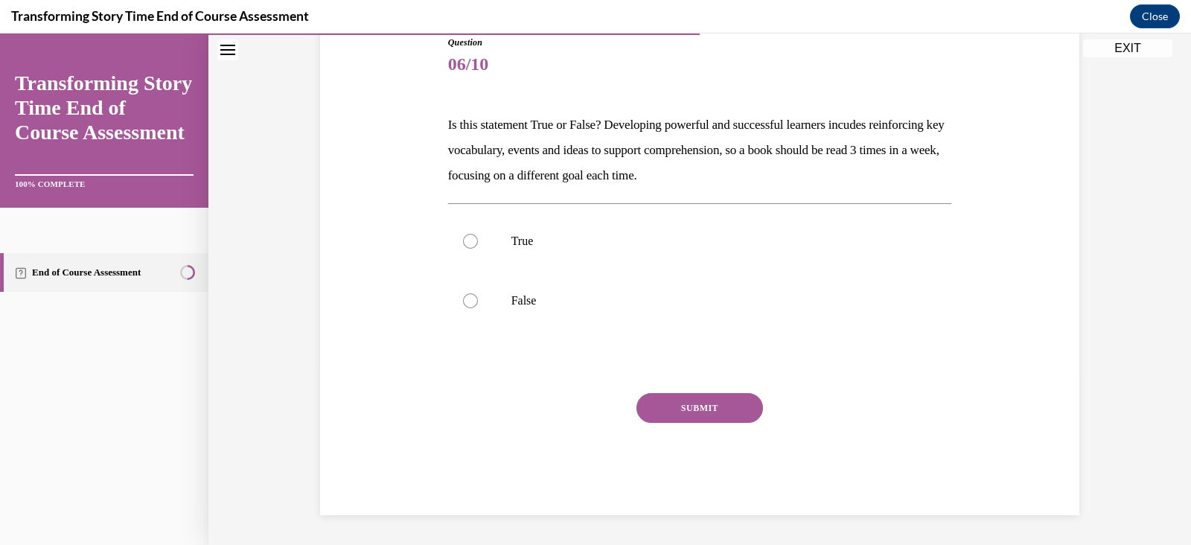
scroll to position [164, 0]
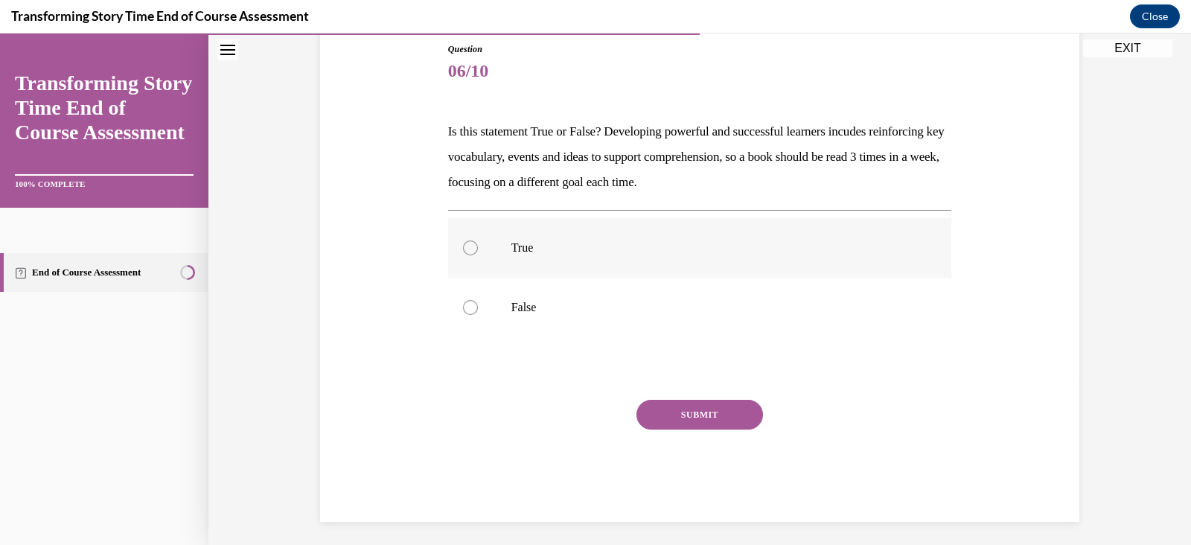
click at [463, 240] on div at bounding box center [470, 247] width 15 height 15
click at [463, 240] on input "True" at bounding box center [470, 247] width 15 height 15
radio input "true"
click at [675, 413] on button "SUBMIT" at bounding box center [699, 415] width 127 height 30
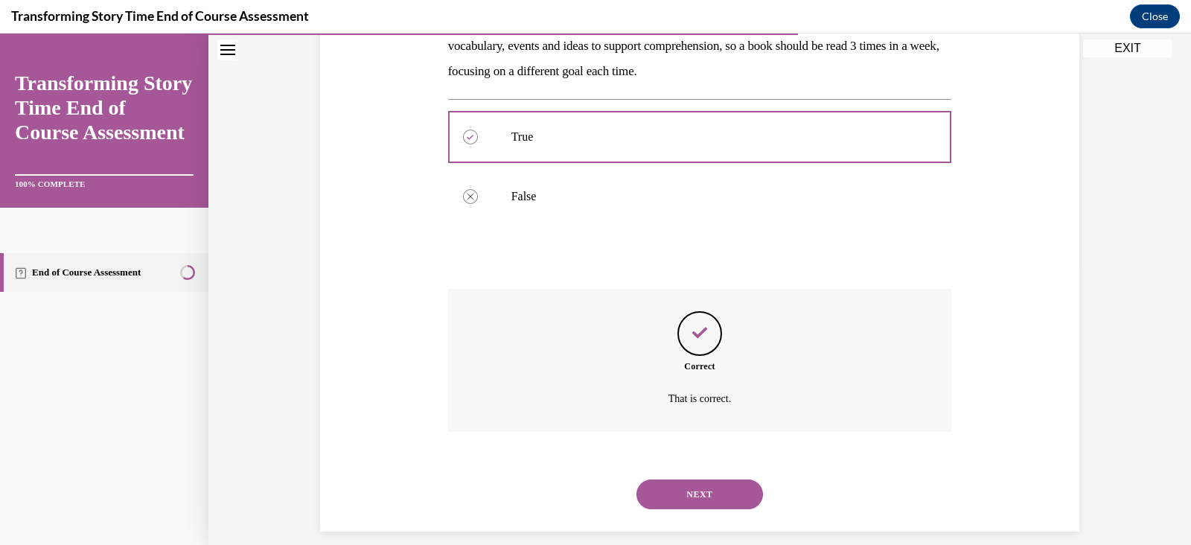
scroll to position [291, 0]
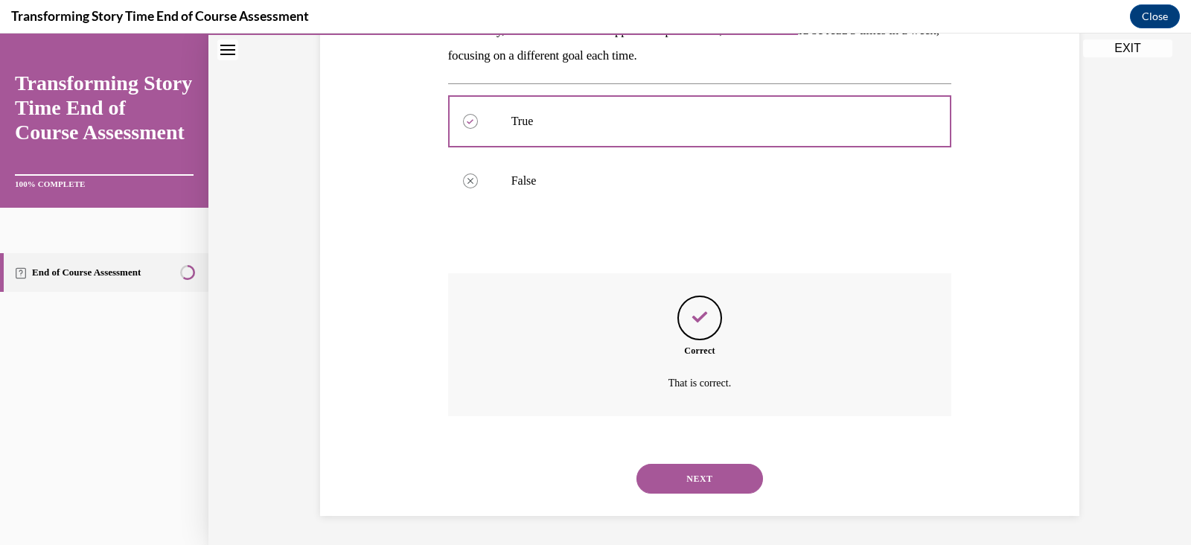
click at [687, 473] on button "NEXT" at bounding box center [699, 479] width 127 height 30
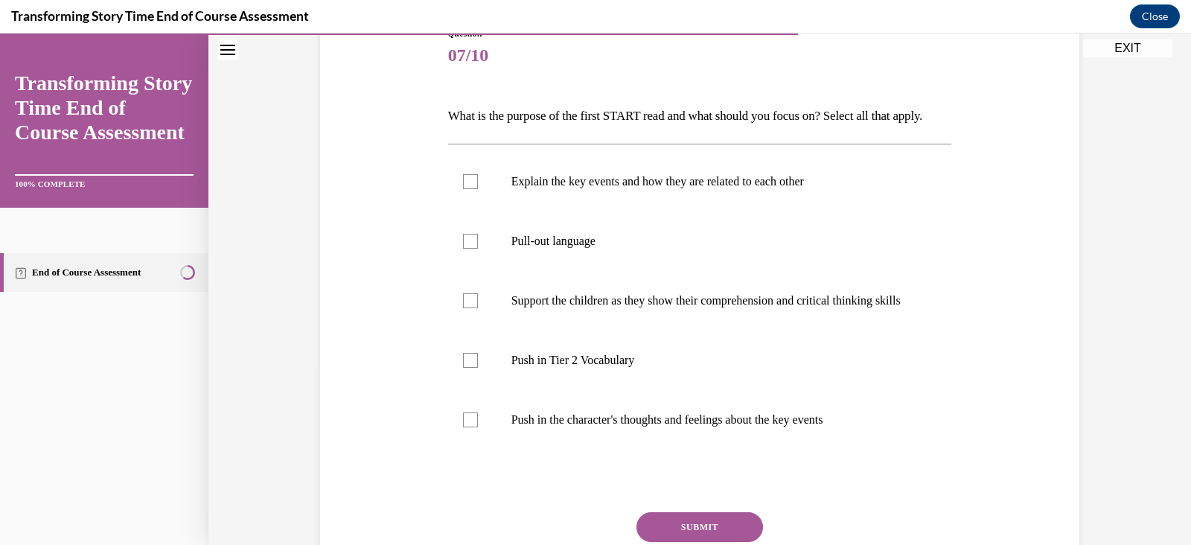
scroll to position [191, 0]
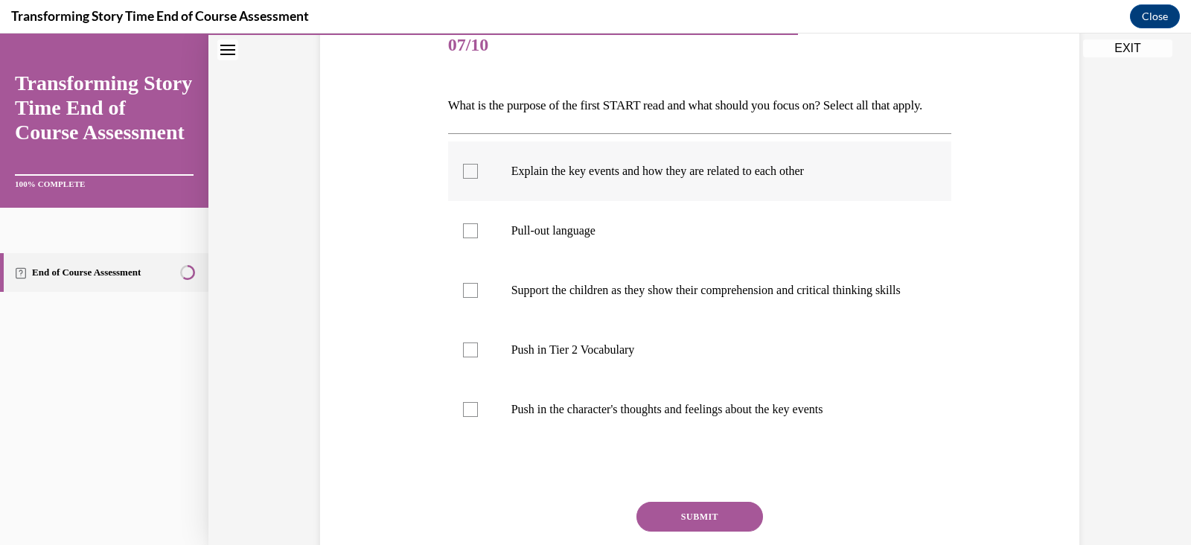
click at [463, 179] on div at bounding box center [470, 171] width 15 height 15
click at [463, 179] on input "Explain the key events and how they are related to each other" at bounding box center [470, 171] width 15 height 15
checkbox input "true"
click at [463, 298] on div at bounding box center [470, 290] width 15 height 15
click at [463, 298] on input "Support the children as they show their comprehension and critical thinking ski…" at bounding box center [470, 290] width 15 height 15
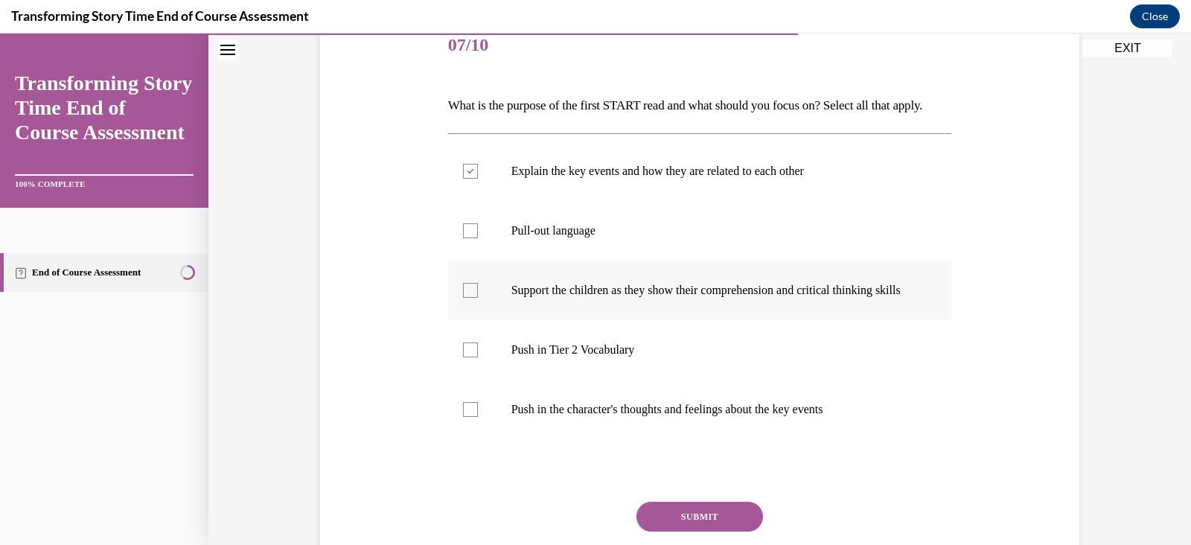
checkbox input "true"
click at [463, 417] on div at bounding box center [470, 409] width 15 height 15
click at [463, 417] on input "Push in the character's thoughts and feelings about the key events" at bounding box center [470, 409] width 15 height 15
checkbox input "true"
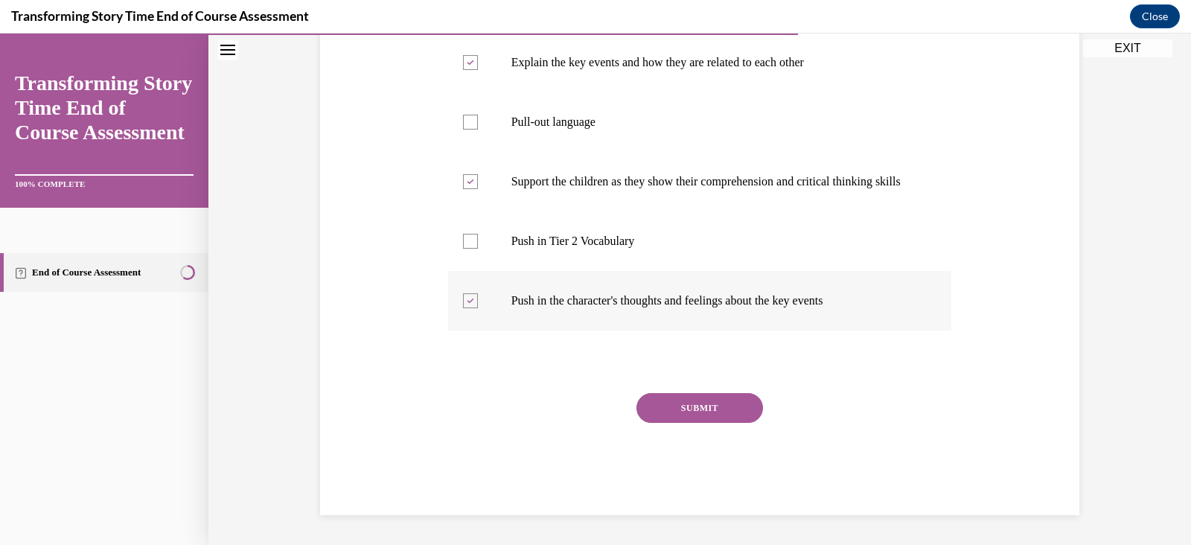
scroll to position [313, 0]
click at [650, 423] on button "SUBMIT" at bounding box center [699, 408] width 127 height 30
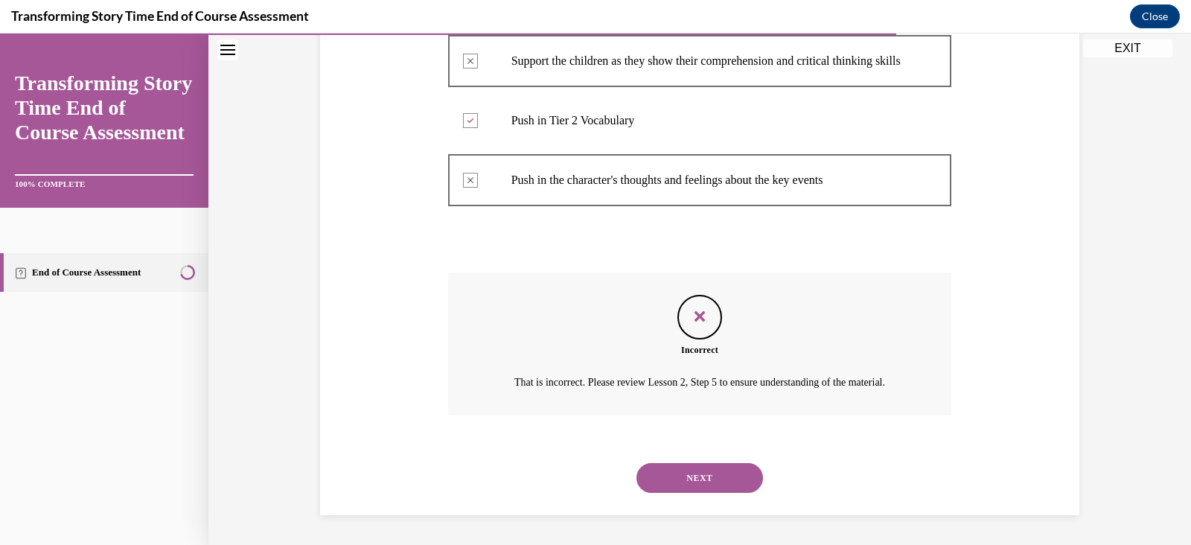
scroll to position [477, 0]
click at [672, 484] on button "NEXT" at bounding box center [699, 478] width 127 height 30
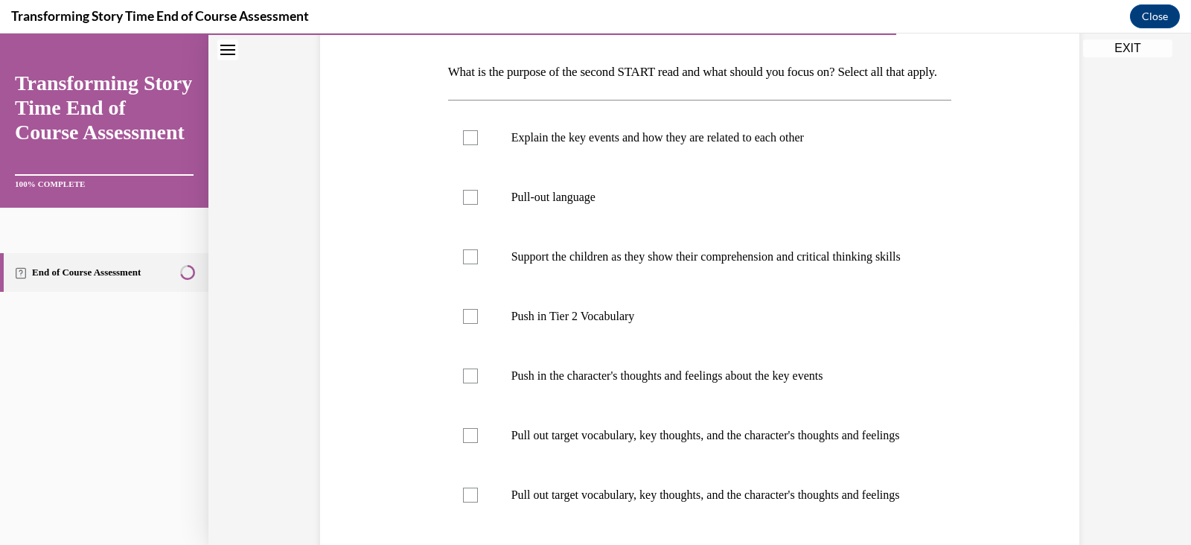
scroll to position [223, 0]
click at [463, 324] on div at bounding box center [470, 317] width 15 height 15
click at [463, 324] on input "Push in Tier 2 Vocabulary" at bounding box center [470, 317] width 15 height 15
checkbox input "true"
click at [461, 228] on label "Pull-out language" at bounding box center [700, 198] width 504 height 60
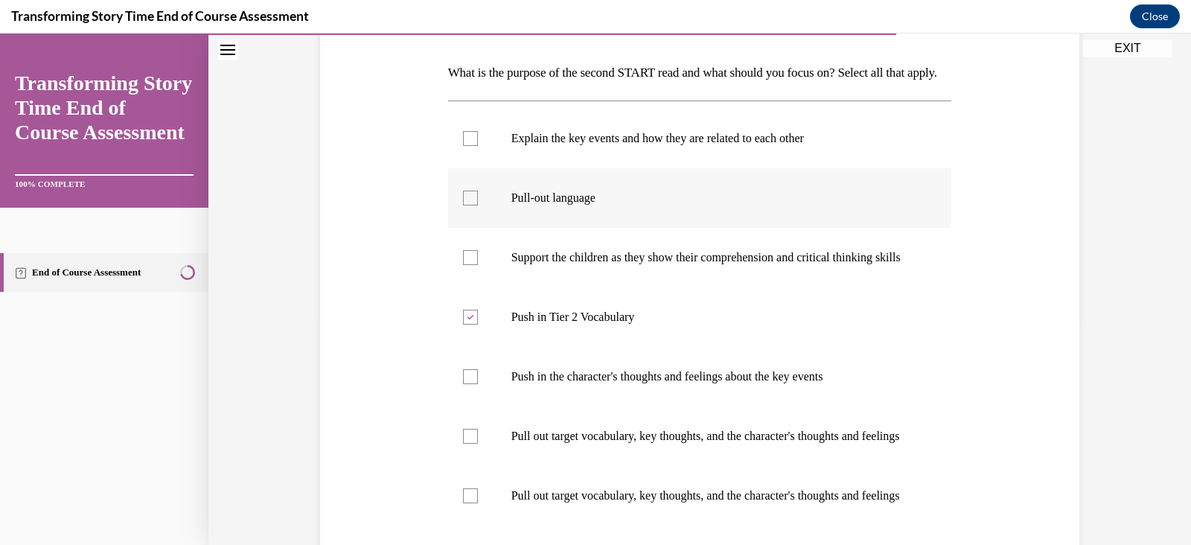
click at [463, 205] on input "Pull-out language" at bounding box center [470, 198] width 15 height 15
checkbox input "true"
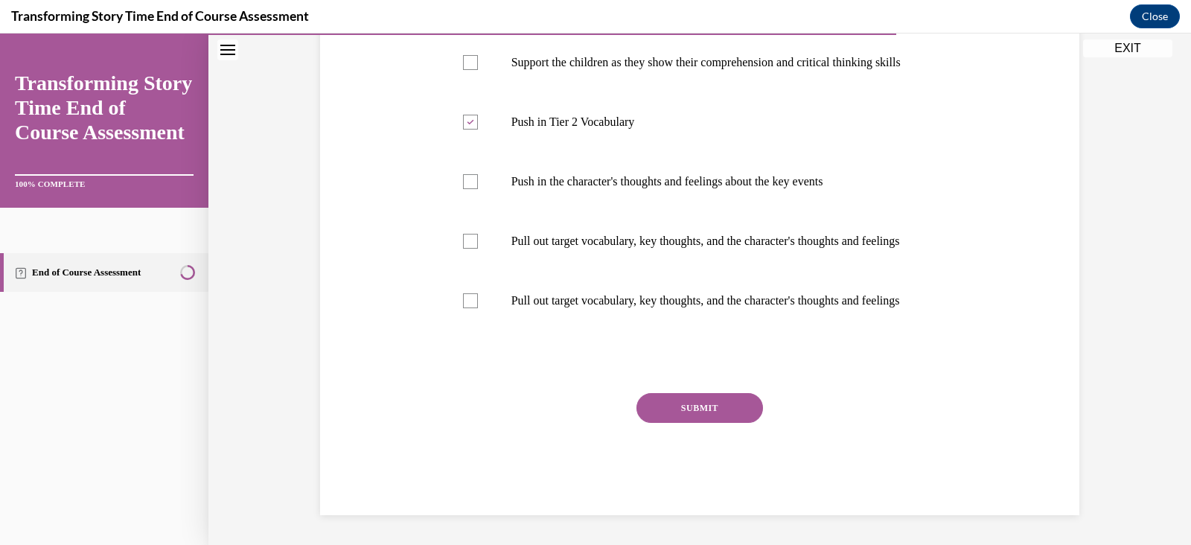
click at [673, 423] on button "SUBMIT" at bounding box center [699, 408] width 127 height 30
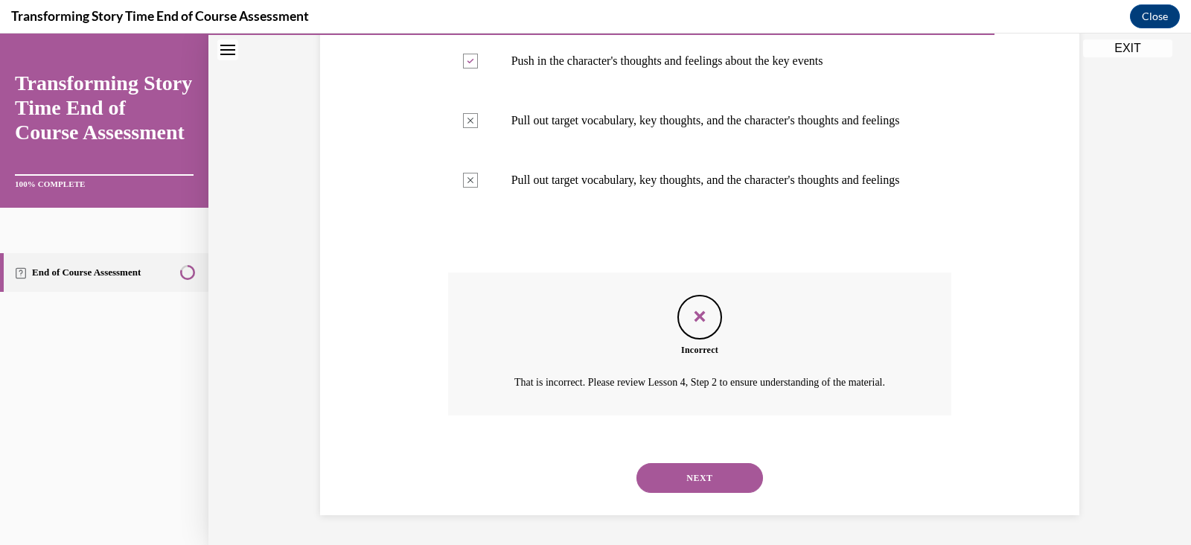
scroll to position [626, 0]
click at [663, 483] on button "NEXT" at bounding box center [699, 478] width 127 height 30
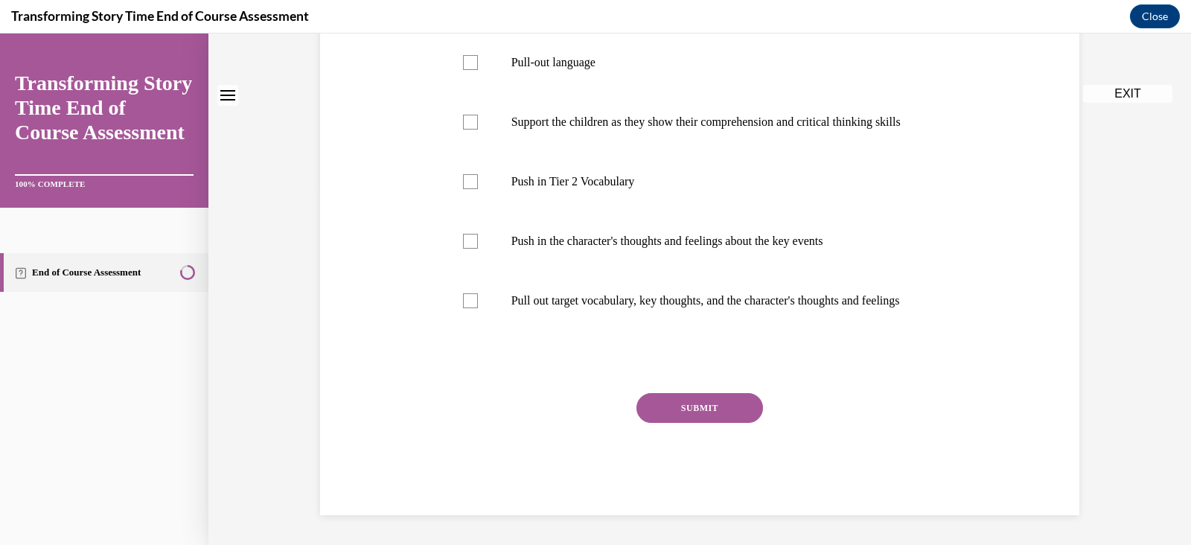
scroll to position [0, 0]
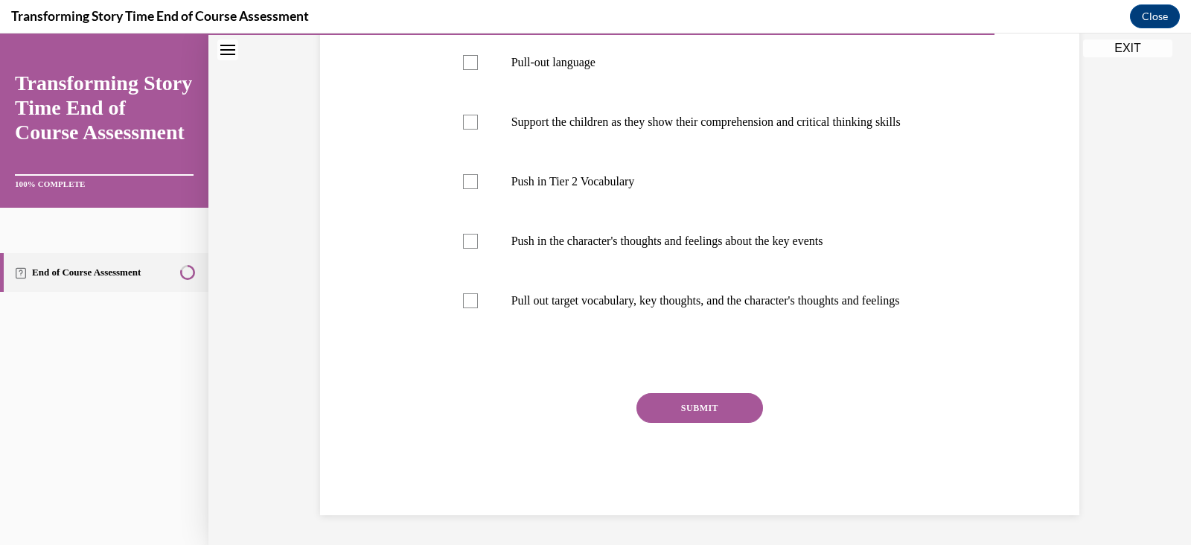
click at [679, 423] on button "SUBMIT" at bounding box center [699, 408] width 127 height 30
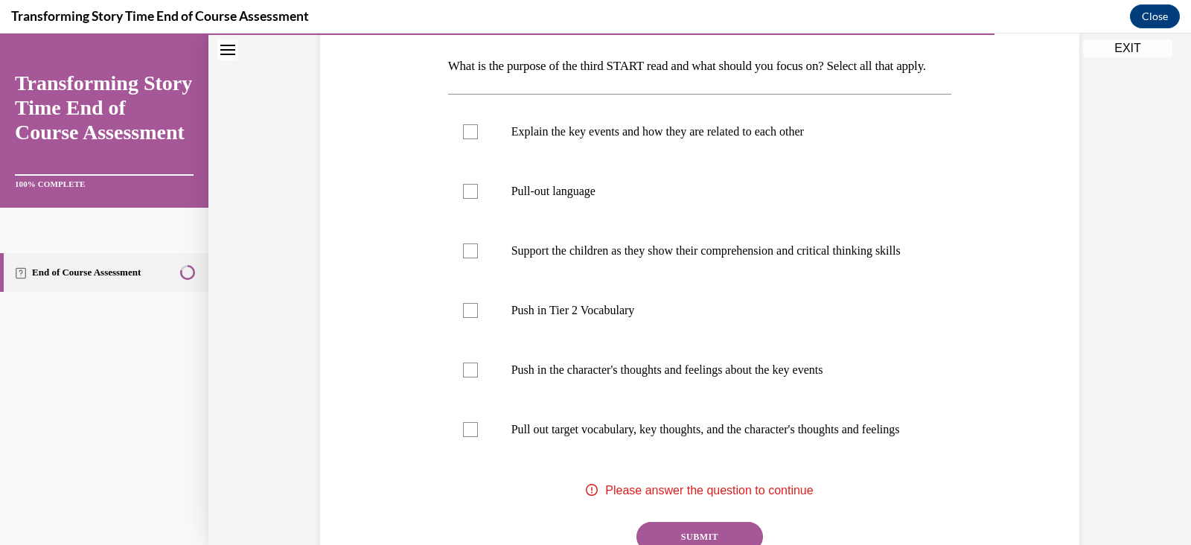
scroll to position [237, 0]
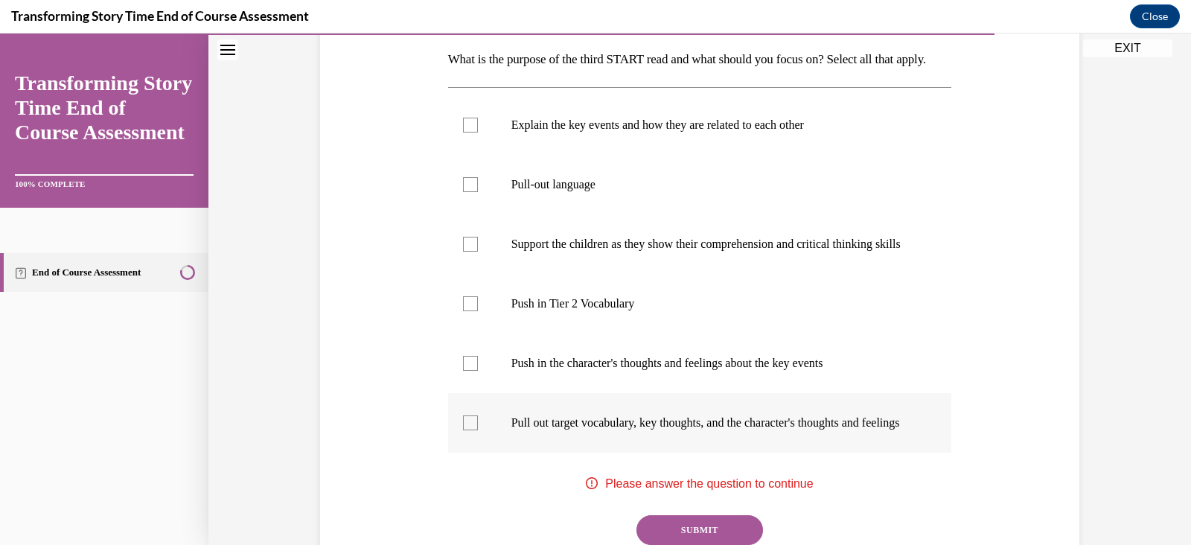
click at [463, 430] on div at bounding box center [470, 422] width 15 height 15
click at [463, 430] on input "Pull out target vocabulary, key thoughts, and the character's thoughts and feel…" at bounding box center [470, 422] width 15 height 15
checkbox input "true"
click at [463, 371] on div at bounding box center [470, 363] width 15 height 15
click at [463, 371] on input "Push in the character's thoughts and feelings about the key events" at bounding box center [470, 363] width 15 height 15
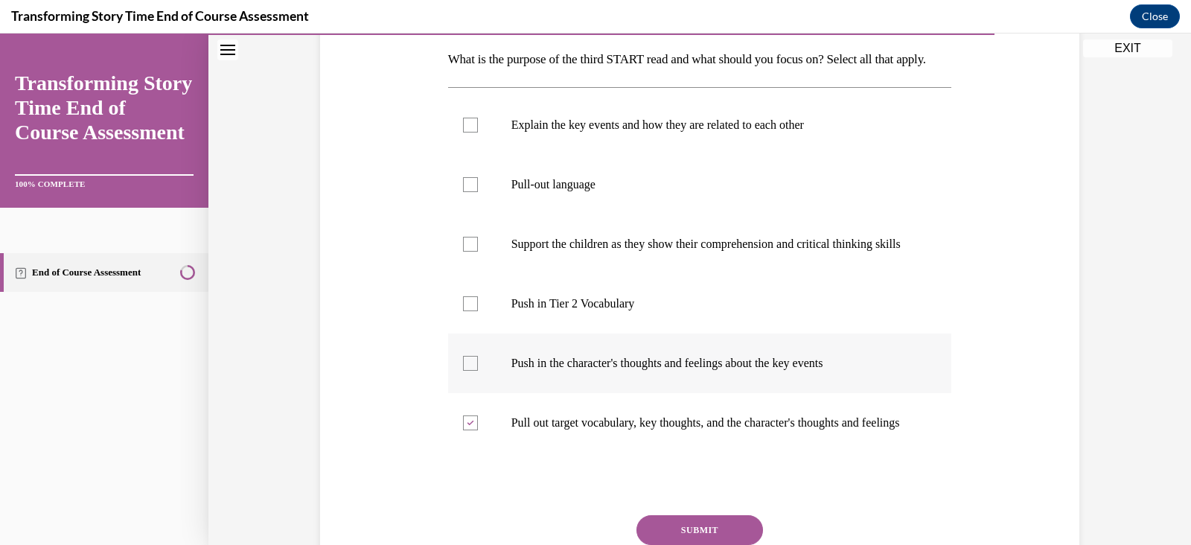
checkbox input "true"
click at [463, 192] on div at bounding box center [470, 184] width 15 height 15
click at [463, 192] on input "Pull-out language" at bounding box center [470, 184] width 15 height 15
checkbox input "true"
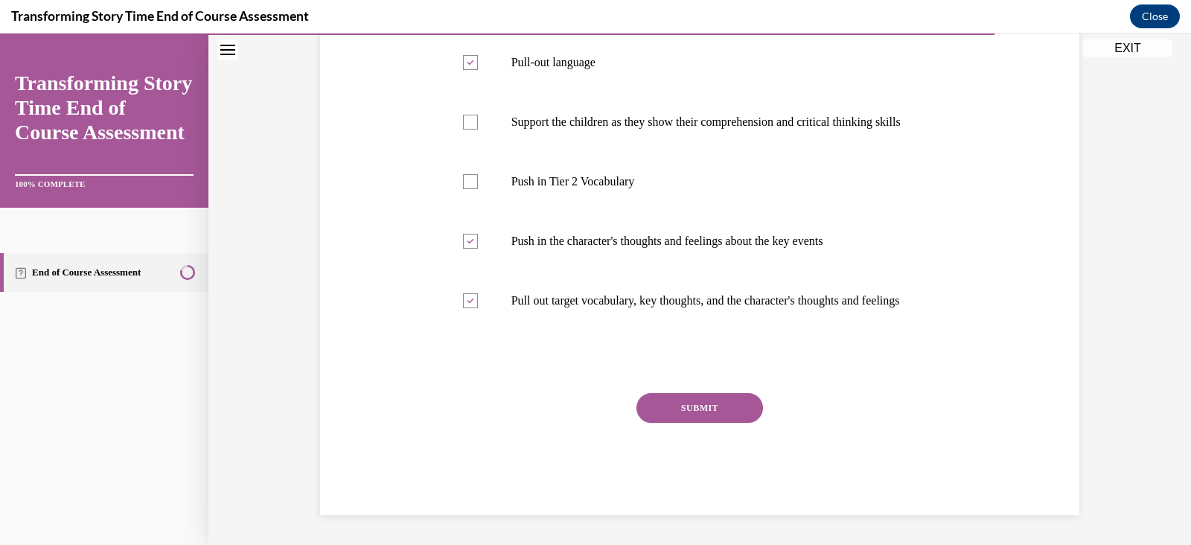
click at [662, 421] on button "SUBMIT" at bounding box center [699, 408] width 127 height 30
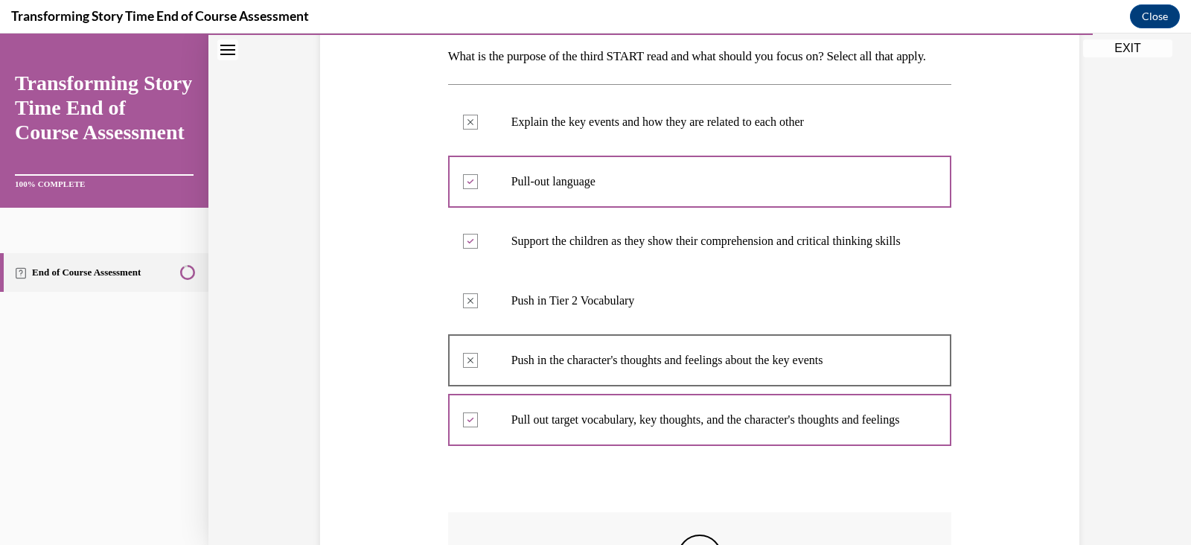
scroll to position [240, 0]
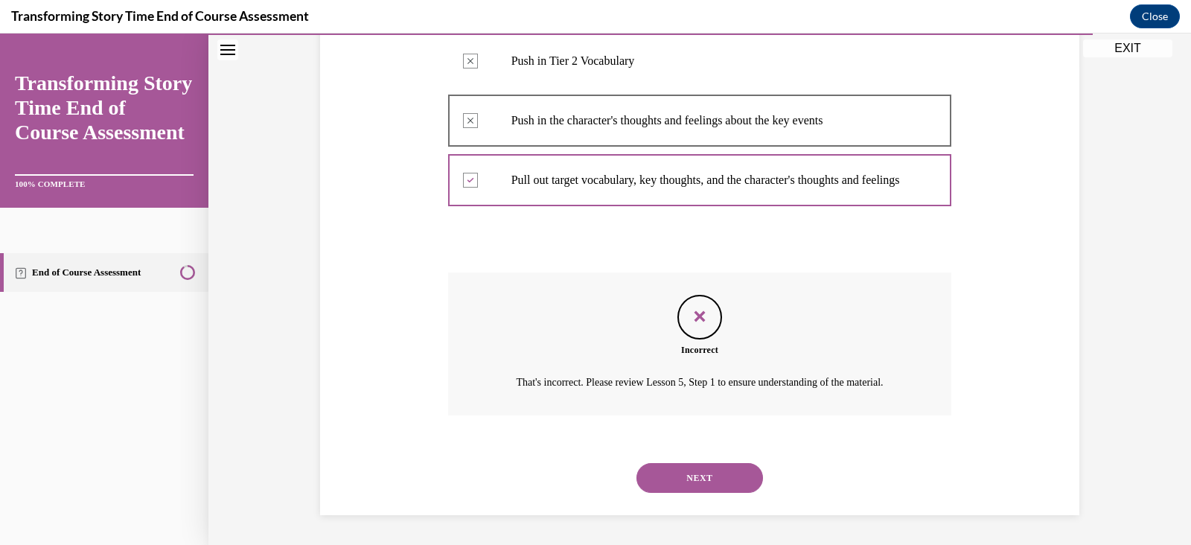
click at [691, 493] on button "NEXT" at bounding box center [699, 478] width 127 height 30
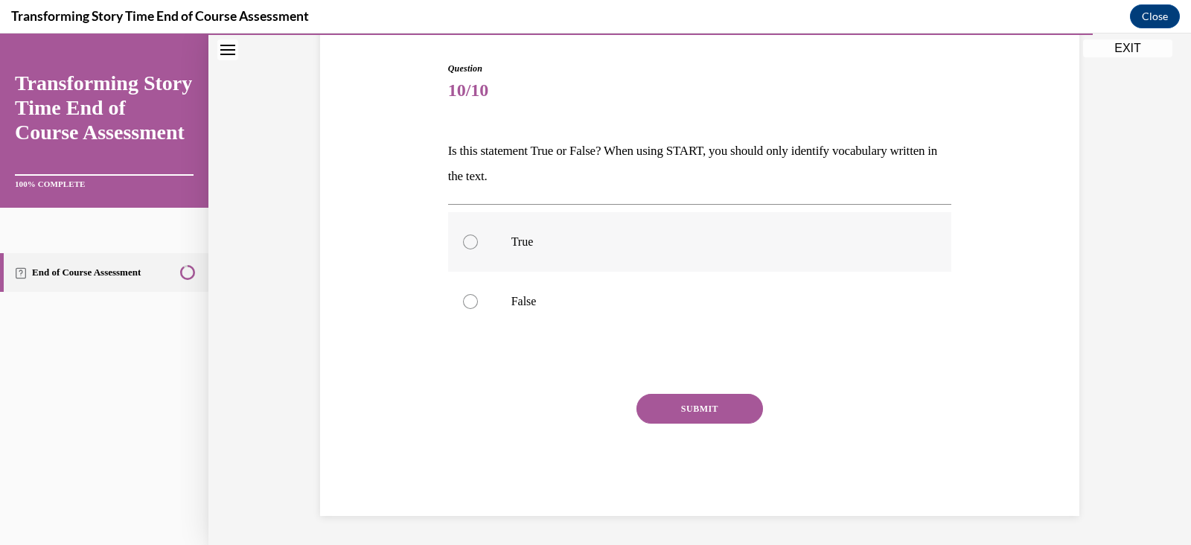
click at [464, 241] on div at bounding box center [470, 241] width 15 height 15
click at [464, 241] on input "True" at bounding box center [470, 241] width 15 height 15
radio input "true"
click at [679, 409] on button "SUBMIT" at bounding box center [699, 409] width 127 height 30
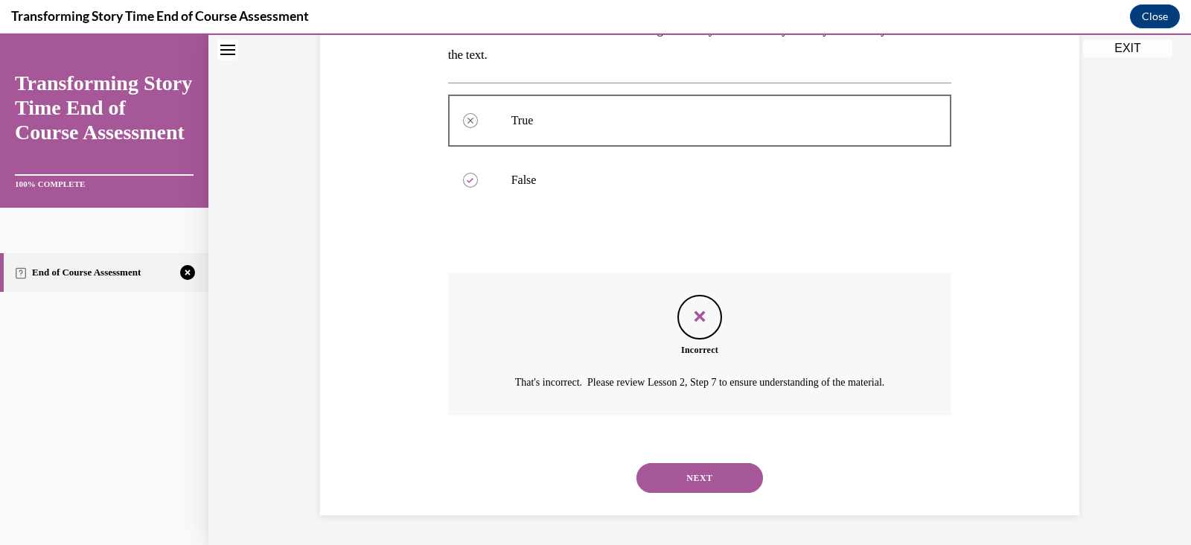
scroll to position [284, 0]
click at [691, 474] on button "NEXT" at bounding box center [699, 478] width 127 height 30
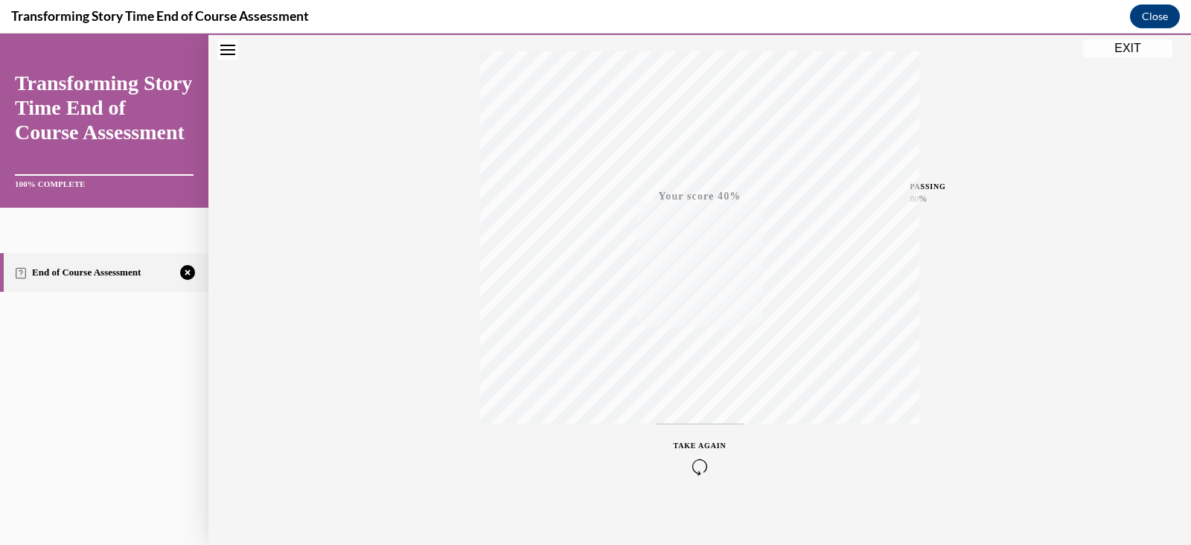
scroll to position [252, 0]
click at [693, 444] on div "TAKE AGAIN" at bounding box center [700, 444] width 53 height 35
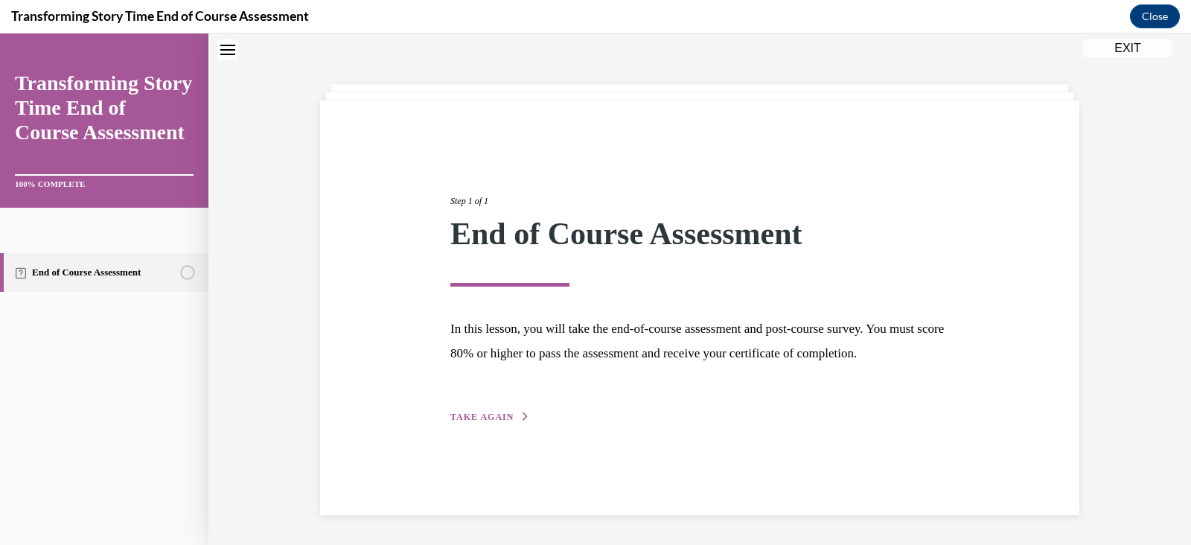
scroll to position [47, 0]
click at [468, 422] on span "TAKE AGAIN" at bounding box center [481, 417] width 63 height 10
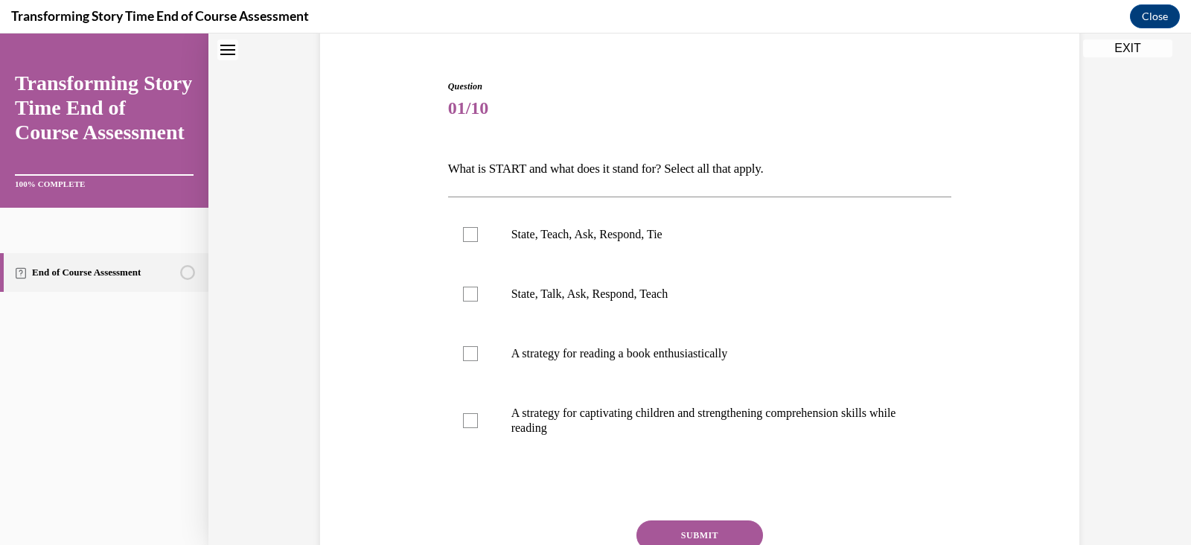
scroll to position [133, 0]
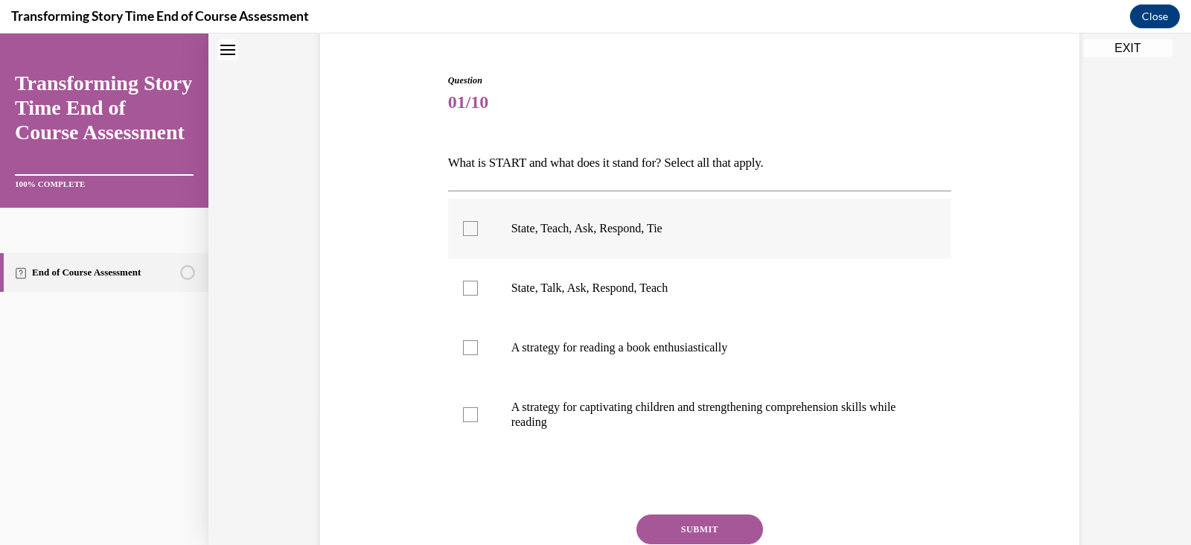
click at [463, 225] on div at bounding box center [470, 228] width 15 height 15
click at [463, 225] on input "State, Teach, Ask, Respond, Tie" at bounding box center [470, 228] width 15 height 15
checkbox input "true"
click at [463, 417] on div at bounding box center [470, 414] width 15 height 15
click at [463, 417] on input "A strategy for captivating children and strengthening comprehension skills whil…" at bounding box center [470, 414] width 15 height 15
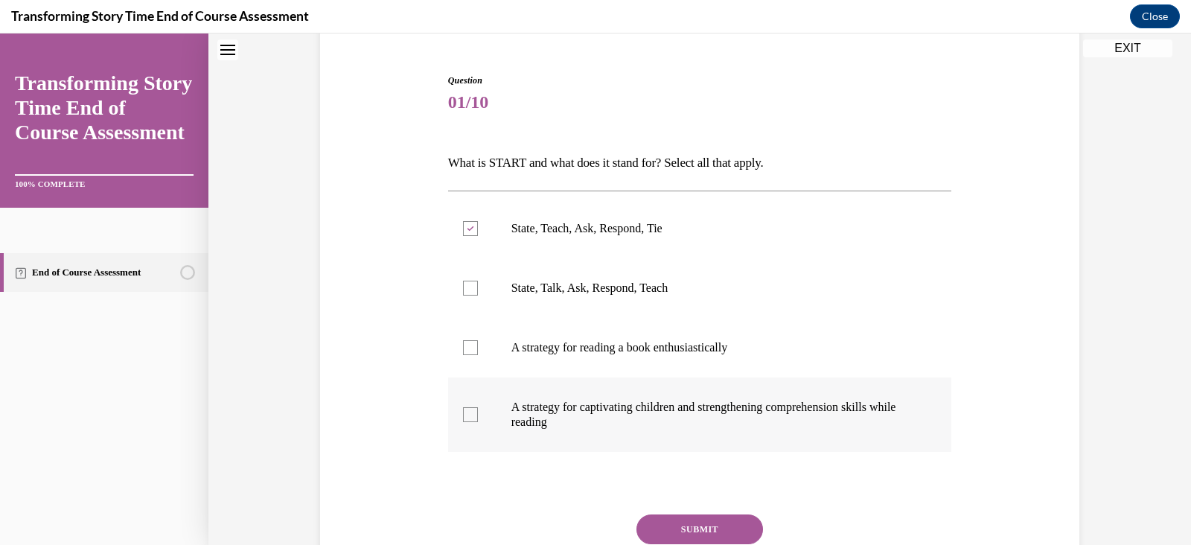
checkbox input "true"
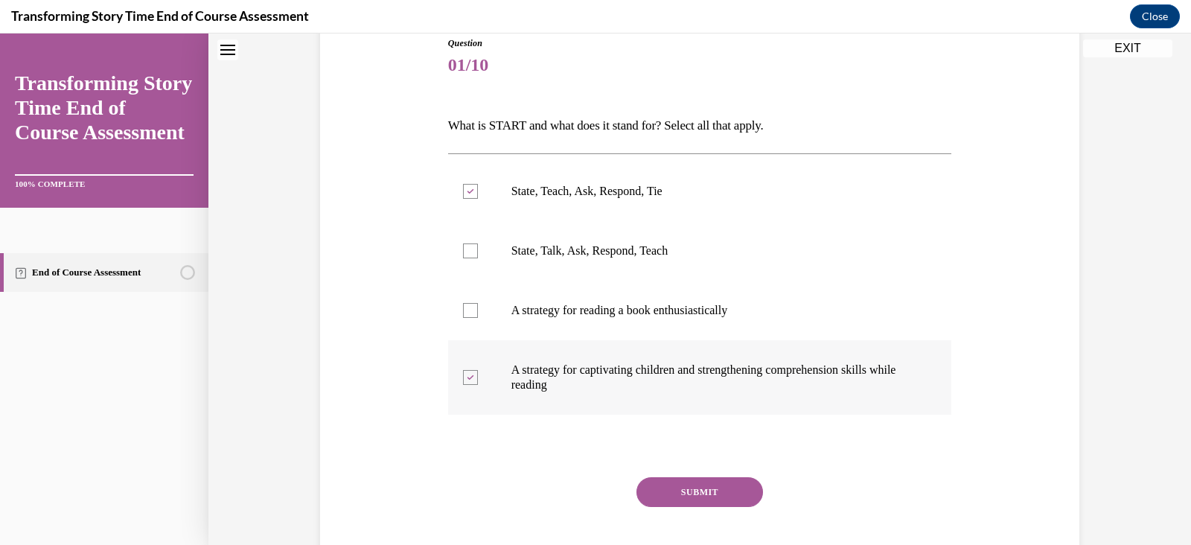
scroll to position [197, 0]
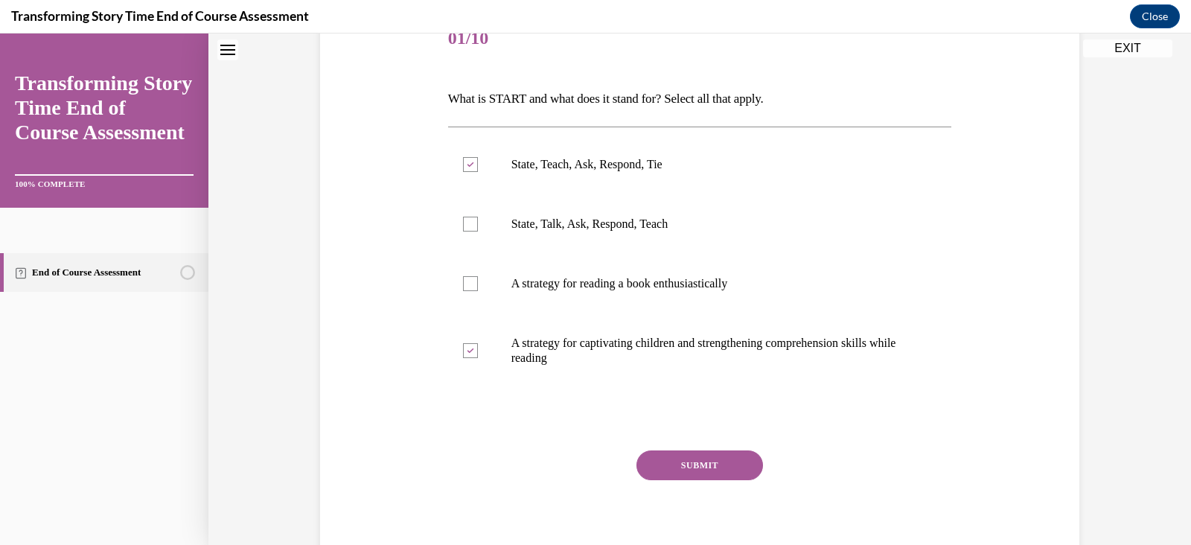
click at [670, 462] on button "SUBMIT" at bounding box center [699, 465] width 127 height 30
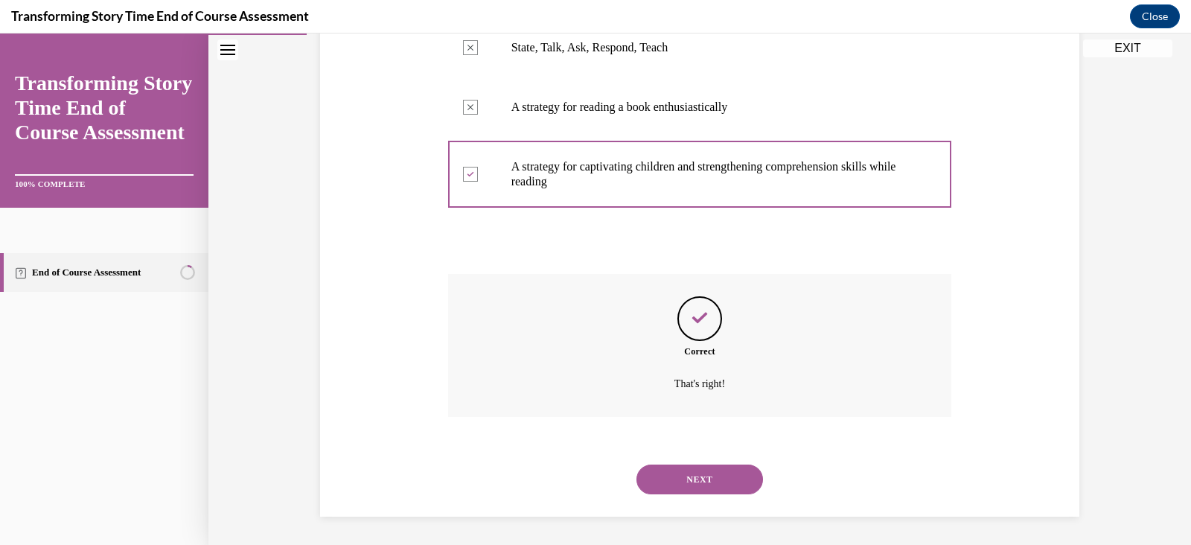
scroll to position [375, 0]
click at [662, 484] on button "NEXT" at bounding box center [699, 478] width 127 height 30
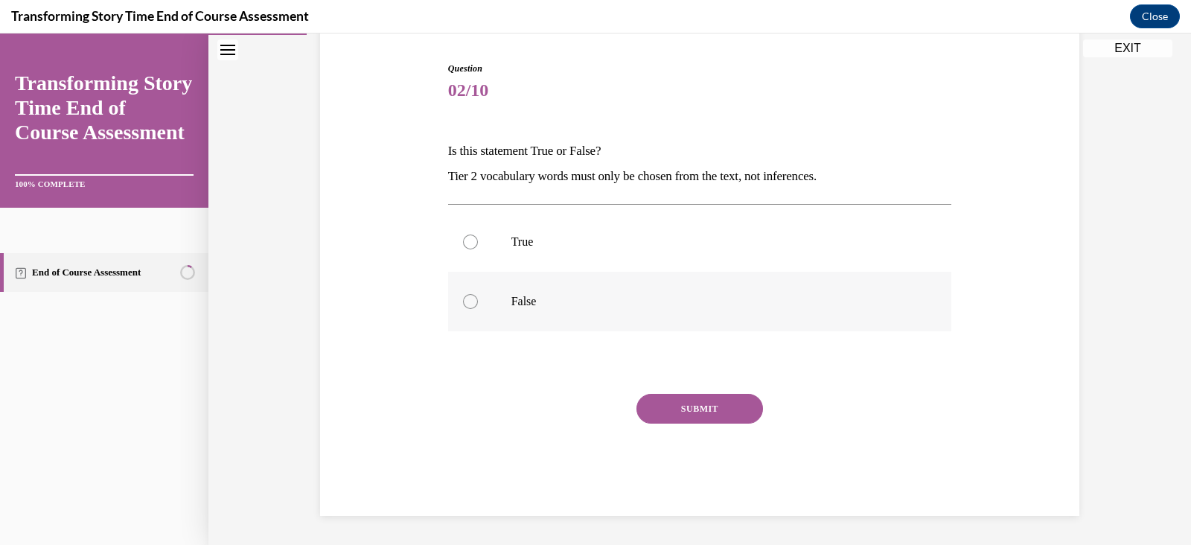
click at [457, 311] on label "False" at bounding box center [700, 302] width 504 height 60
click at [463, 309] on input "False" at bounding box center [470, 301] width 15 height 15
radio input "true"
click at [672, 407] on button "SUBMIT" at bounding box center [699, 409] width 127 height 30
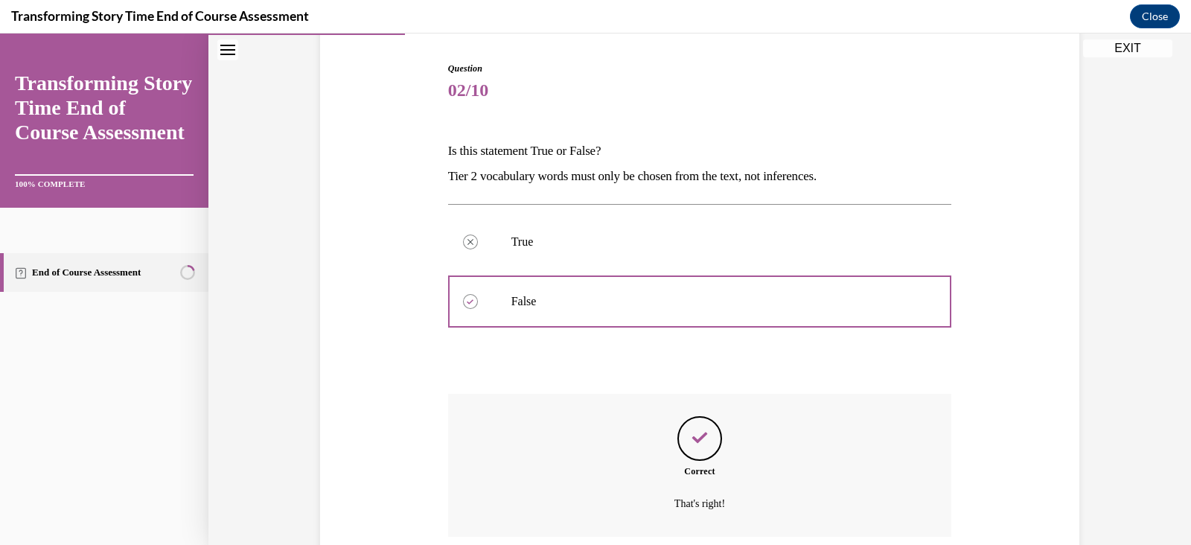
scroll to position [266, 0]
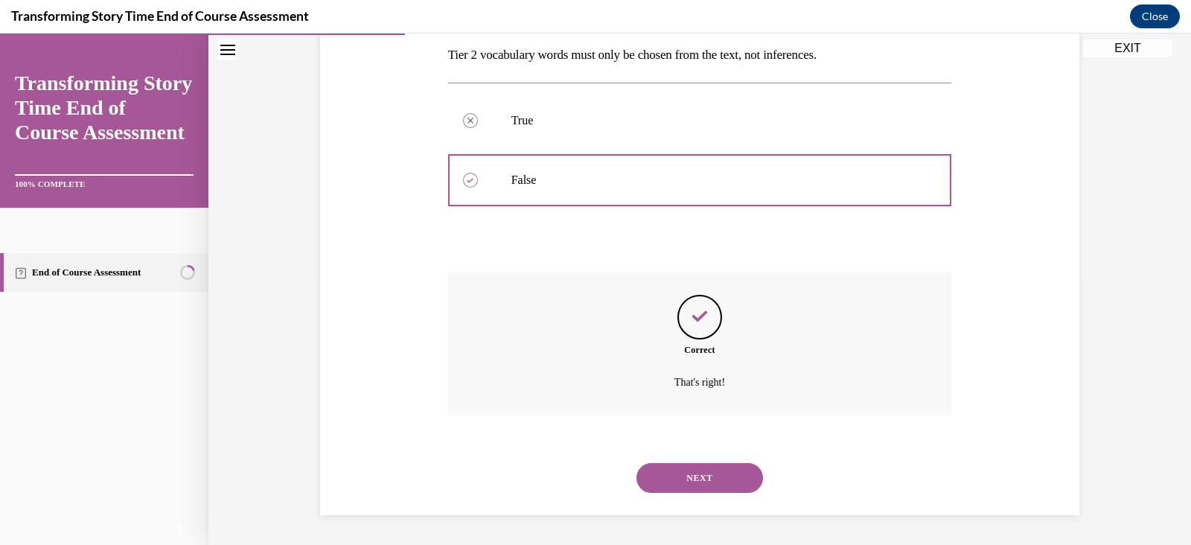
click at [668, 484] on button "NEXT" at bounding box center [699, 478] width 127 height 30
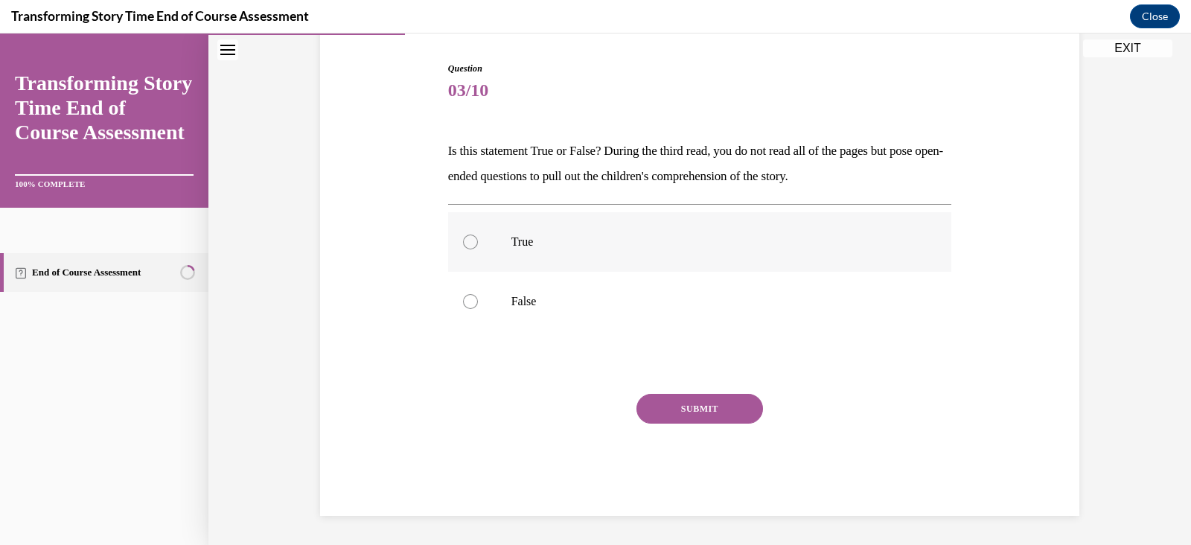
click at [463, 238] on div at bounding box center [470, 241] width 15 height 15
click at [463, 238] on input "True" at bounding box center [470, 241] width 15 height 15
radio input "true"
click at [676, 418] on button "SUBMIT" at bounding box center [699, 409] width 127 height 30
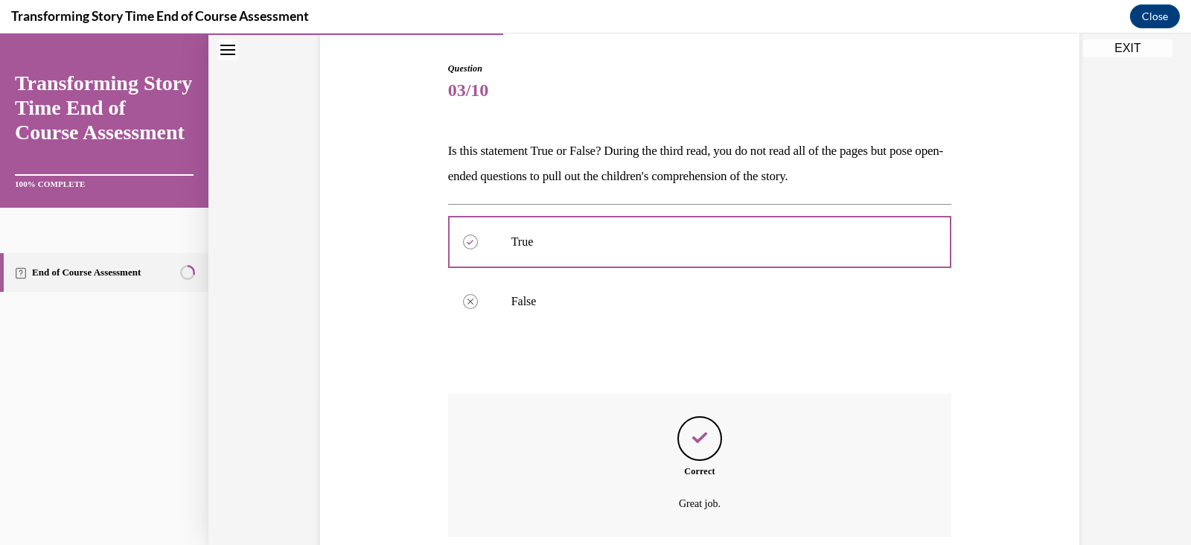
scroll to position [266, 0]
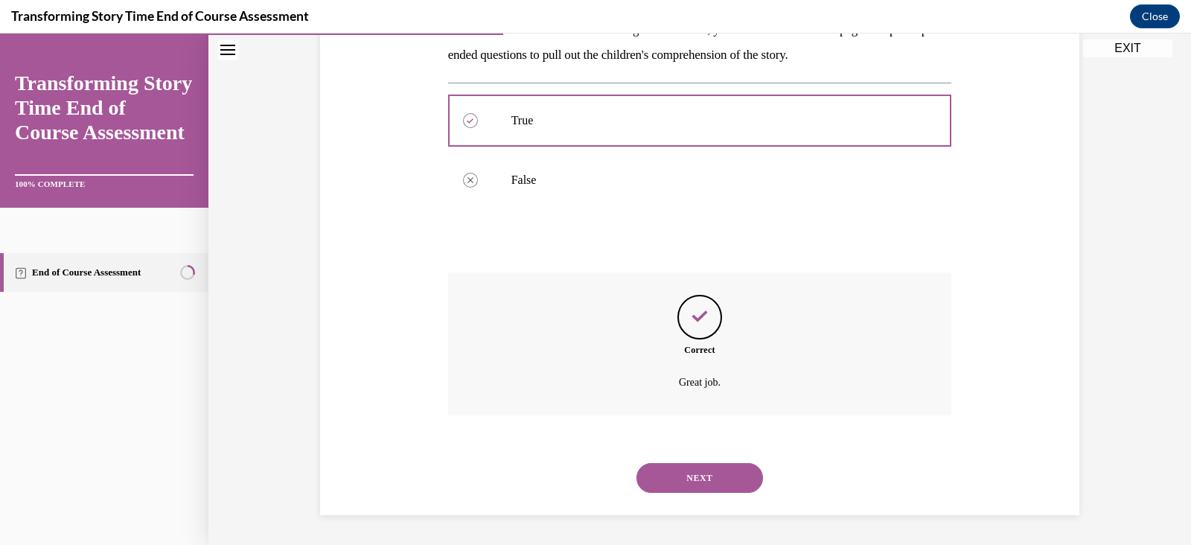
click at [687, 478] on button "NEXT" at bounding box center [699, 478] width 127 height 30
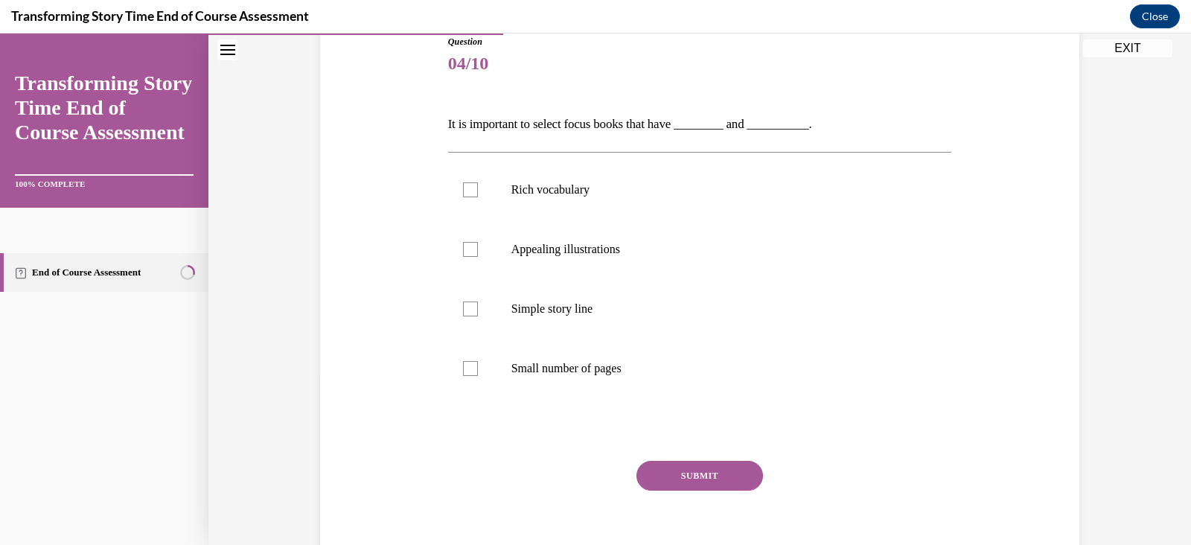
scroll to position [174, 0]
click at [464, 184] on div at bounding box center [470, 187] width 15 height 15
click at [464, 184] on input "Rich vocabulary" at bounding box center [470, 187] width 15 height 15
checkbox input "true"
click at [463, 245] on div at bounding box center [470, 247] width 15 height 15
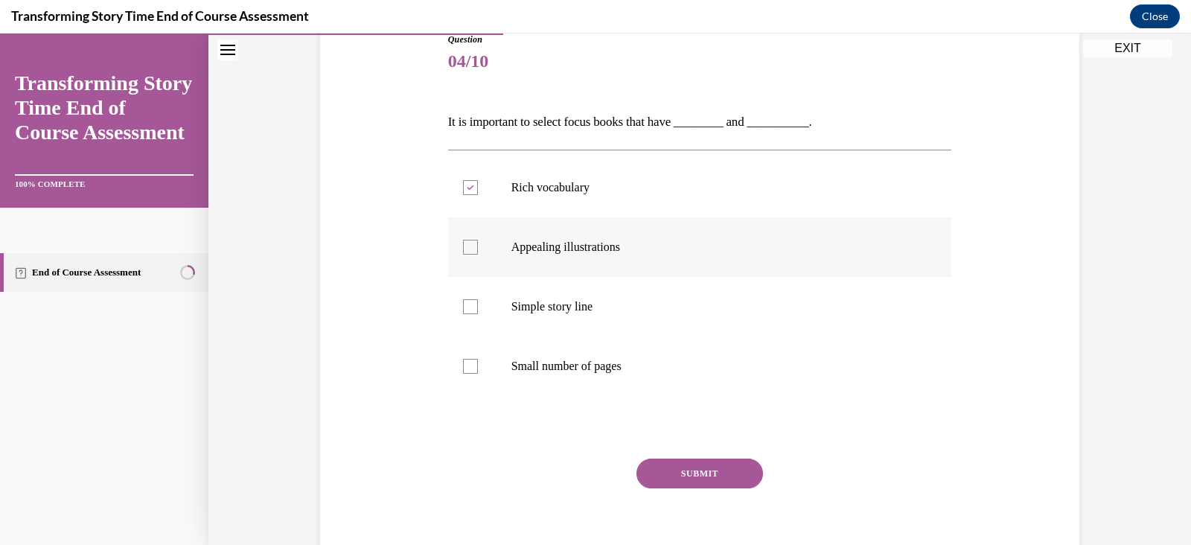
click at [463, 245] on input "Appealing illustrations" at bounding box center [470, 247] width 15 height 15
checkbox input "true"
click at [675, 473] on button "SUBMIT" at bounding box center [699, 473] width 127 height 30
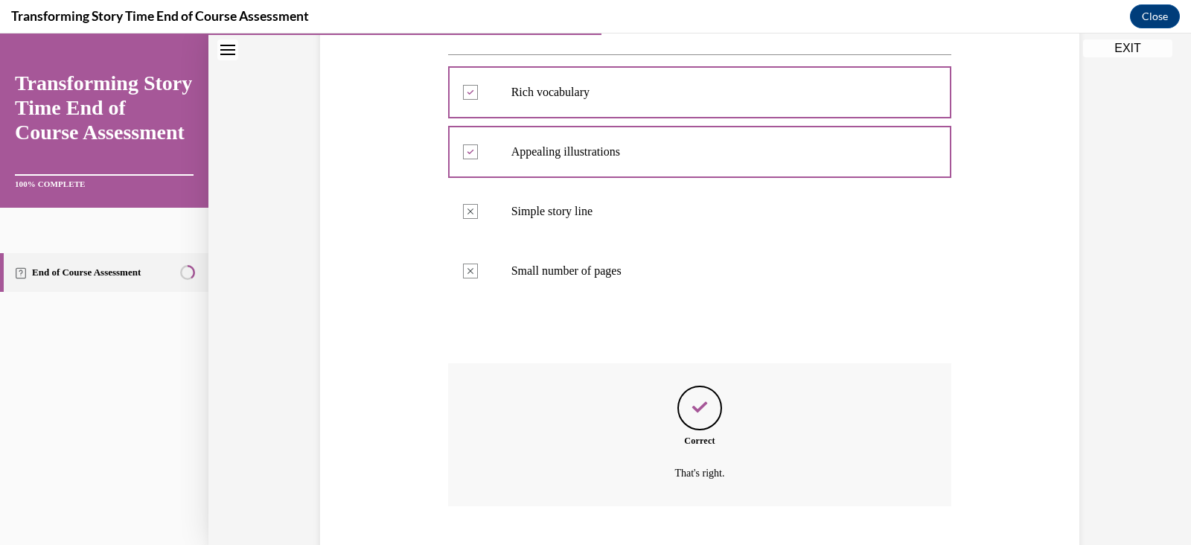
scroll to position [360, 0]
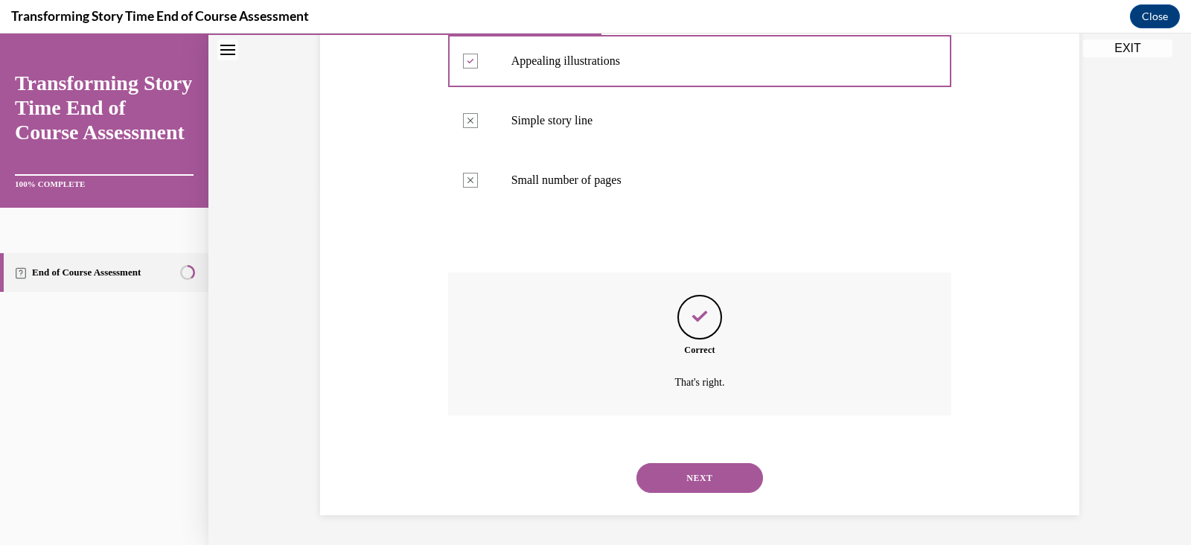
click at [679, 484] on button "NEXT" at bounding box center [699, 478] width 127 height 30
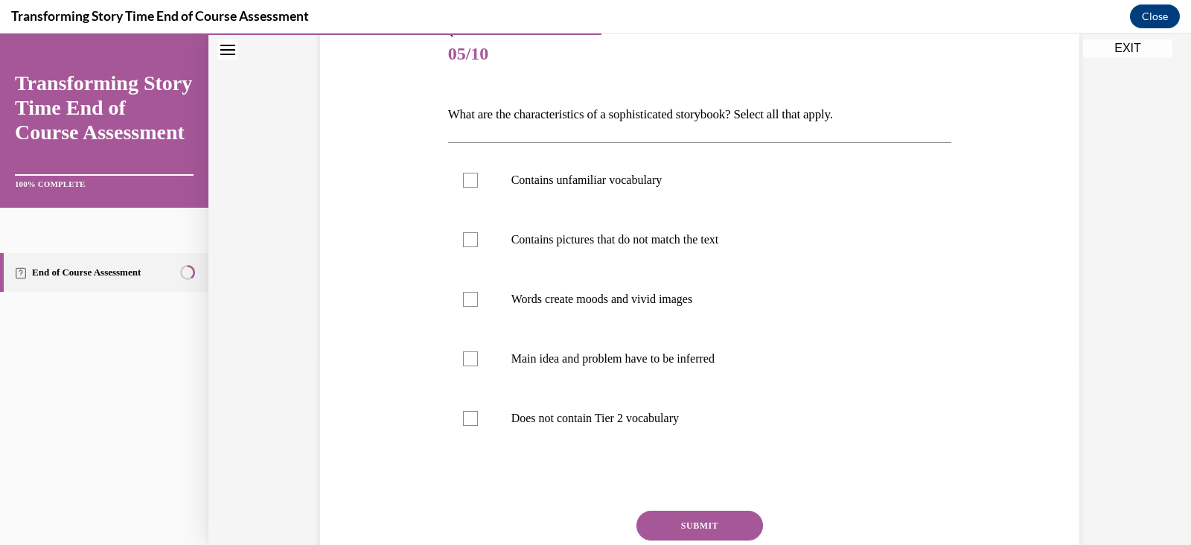
scroll to position [182, 0]
click at [463, 182] on div at bounding box center [470, 179] width 15 height 15
click at [463, 182] on input "Contains unfamiliar vocabulary" at bounding box center [470, 179] width 15 height 15
checkbox input "true"
click at [470, 241] on label "Contains pictures that do not match the text" at bounding box center [700, 239] width 504 height 60
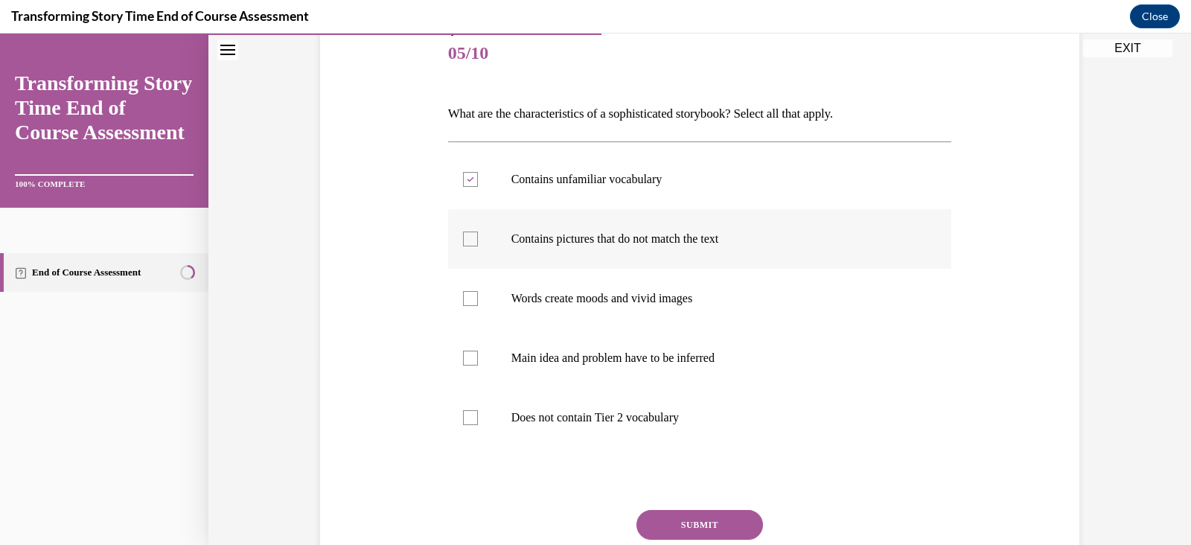
click at [470, 241] on input "Contains pictures that do not match the text" at bounding box center [470, 238] width 15 height 15
checkbox input "true"
click at [468, 298] on div at bounding box center [470, 298] width 15 height 15
click at [468, 298] on input "Words create moods and vivid images" at bounding box center [470, 298] width 15 height 15
checkbox input "true"
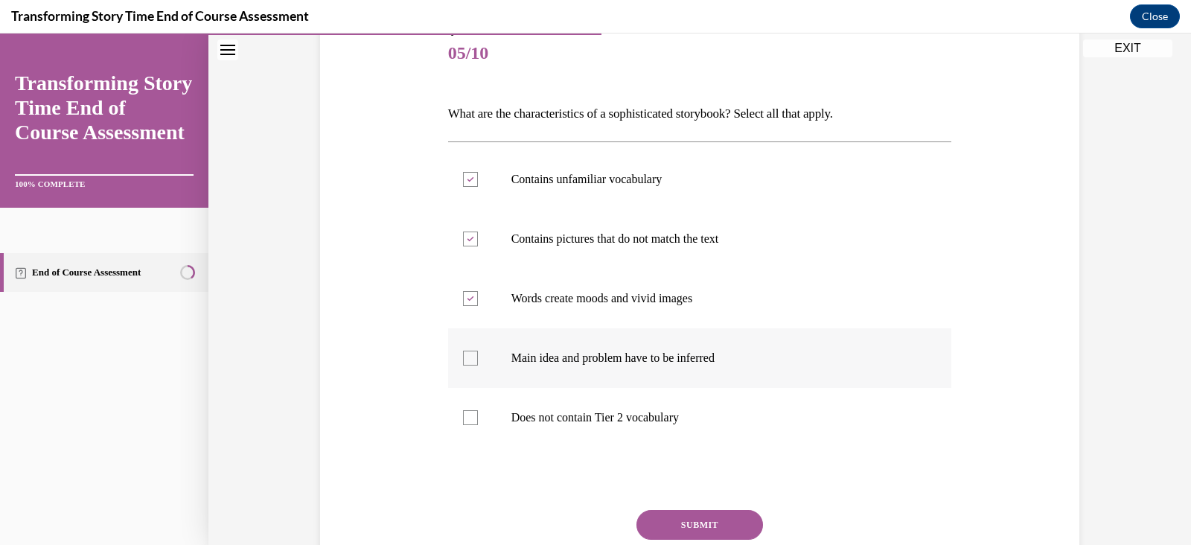
click at [463, 361] on div at bounding box center [470, 358] width 15 height 15
click at [463, 361] on input "Main idea and problem have to be inferred" at bounding box center [470, 358] width 15 height 15
checkbox input "true"
click at [689, 522] on button "SUBMIT" at bounding box center [699, 525] width 127 height 30
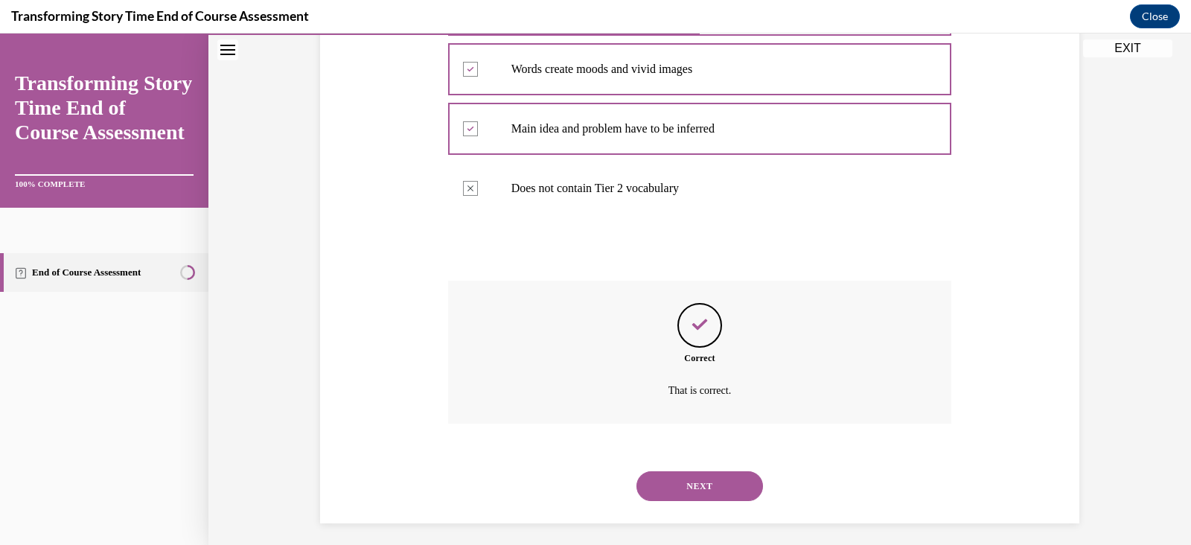
scroll to position [420, 0]
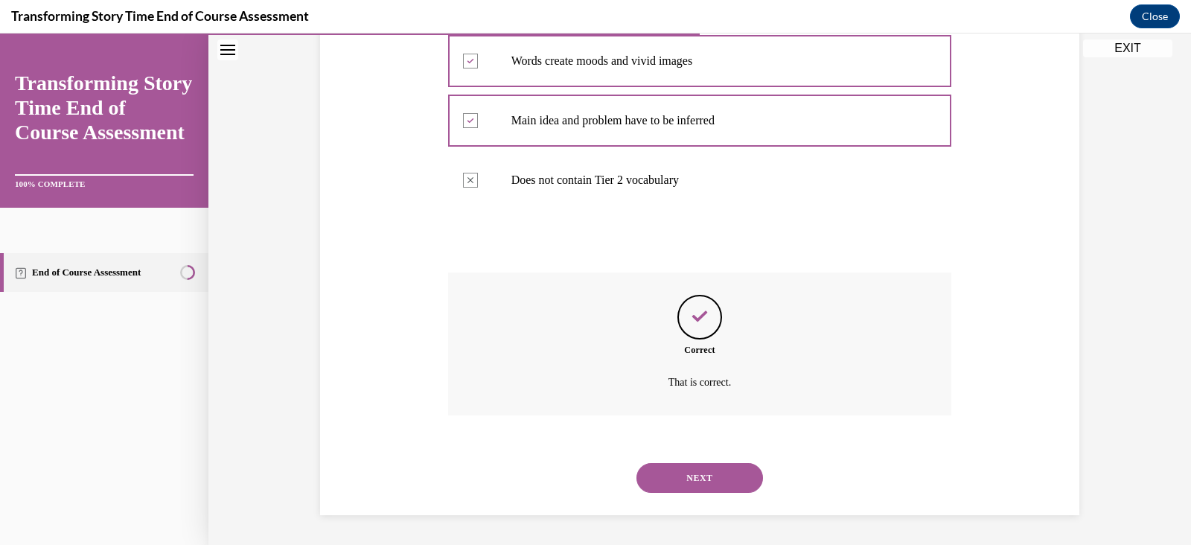
click at [694, 481] on button "NEXT" at bounding box center [699, 478] width 127 height 30
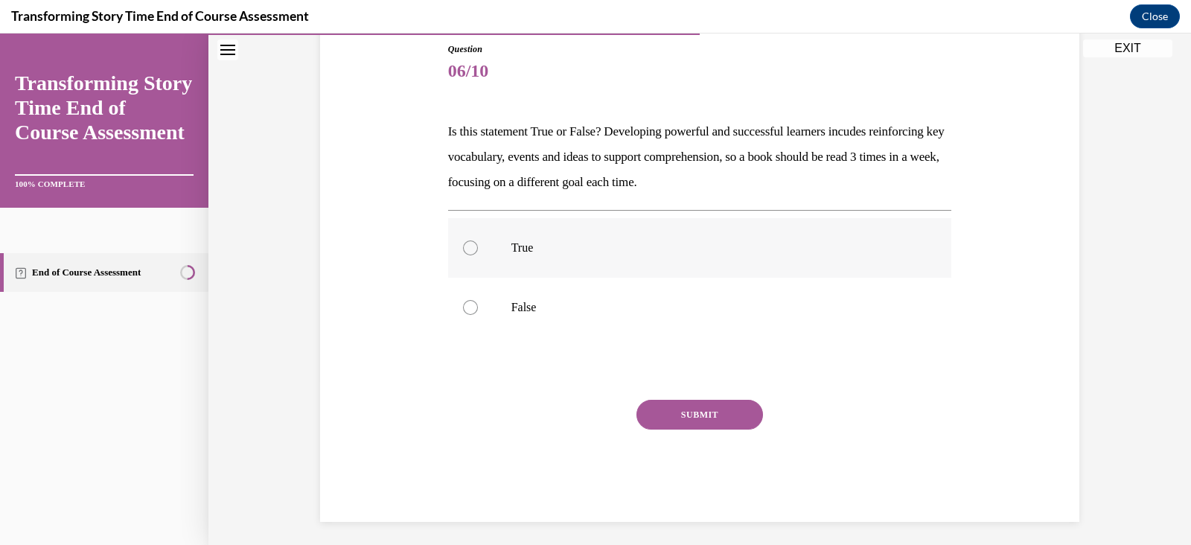
click at [465, 246] on div at bounding box center [470, 247] width 15 height 15
click at [465, 246] on input "True" at bounding box center [470, 247] width 15 height 15
radio input "true"
click at [693, 410] on button "SUBMIT" at bounding box center [699, 415] width 127 height 30
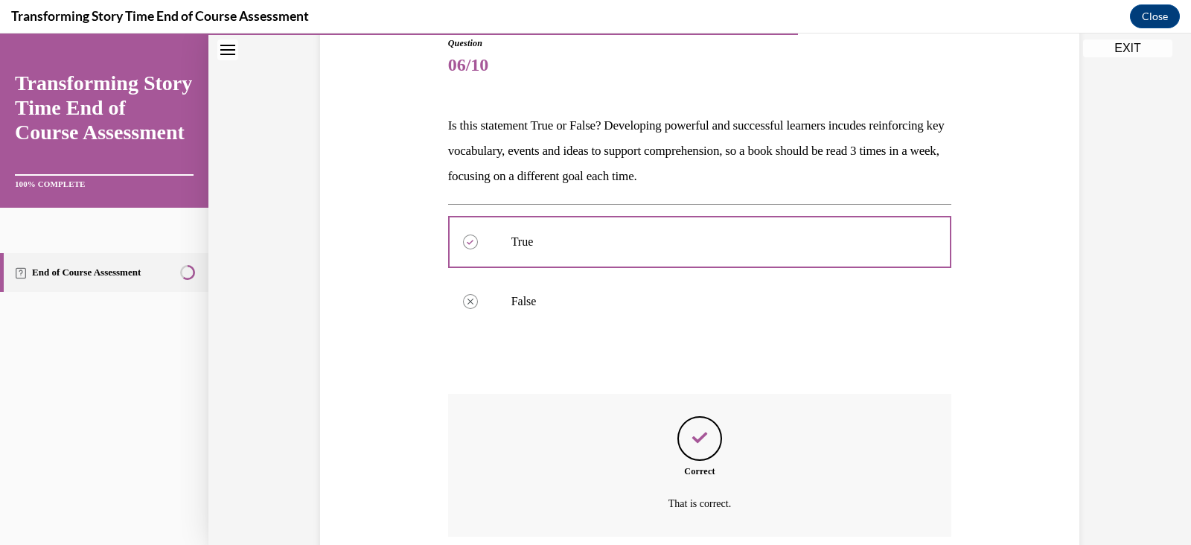
scroll to position [291, 0]
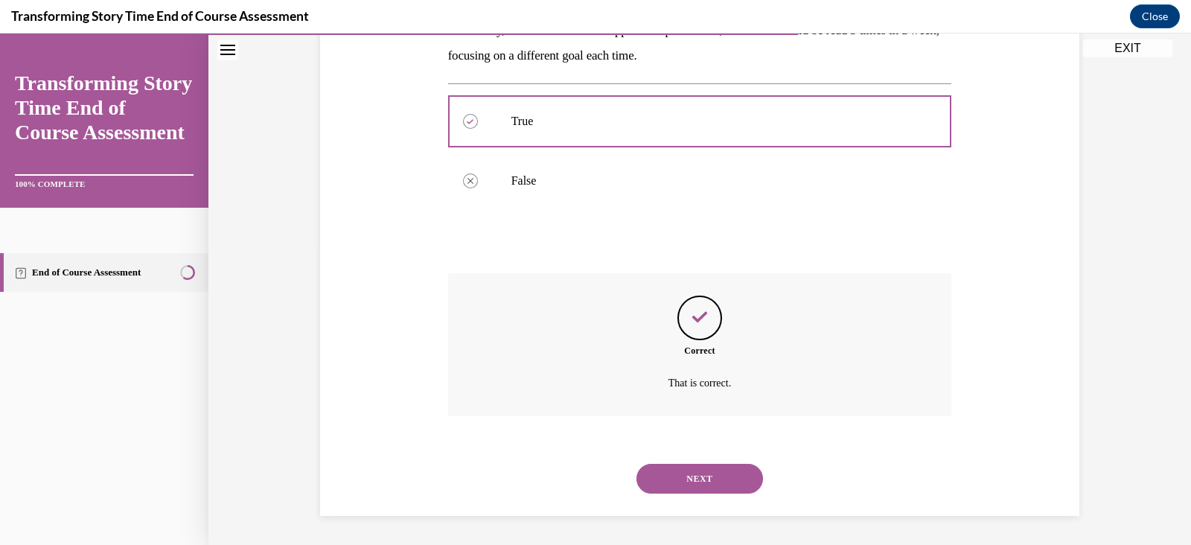
click at [670, 478] on button "NEXT" at bounding box center [699, 479] width 127 height 30
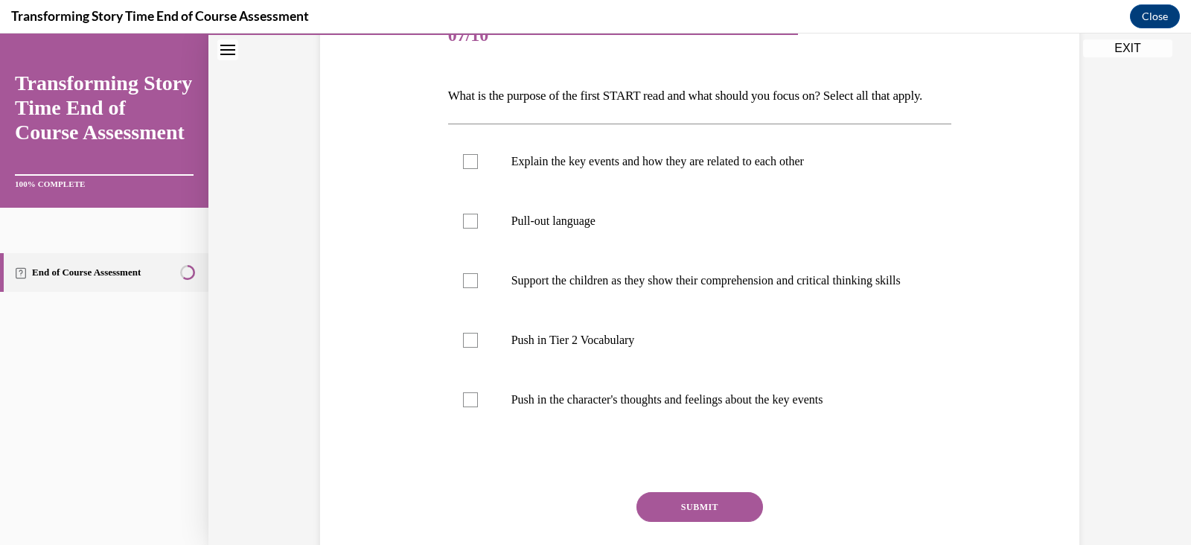
scroll to position [201, 0]
click at [463, 168] on div at bounding box center [470, 160] width 15 height 15
click at [463, 168] on input "Explain the key events and how they are related to each other" at bounding box center [470, 160] width 15 height 15
checkbox input "true"
click at [464, 347] on div at bounding box center [470, 339] width 15 height 15
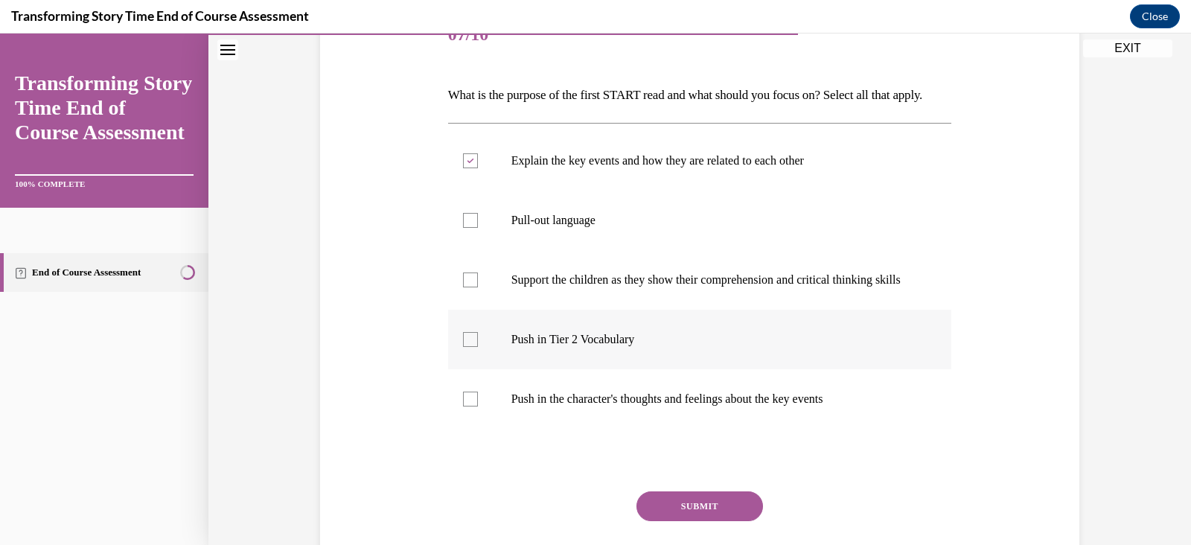
click at [464, 347] on input "Push in Tier 2 Vocabulary" at bounding box center [470, 339] width 15 height 15
checkbox input "true"
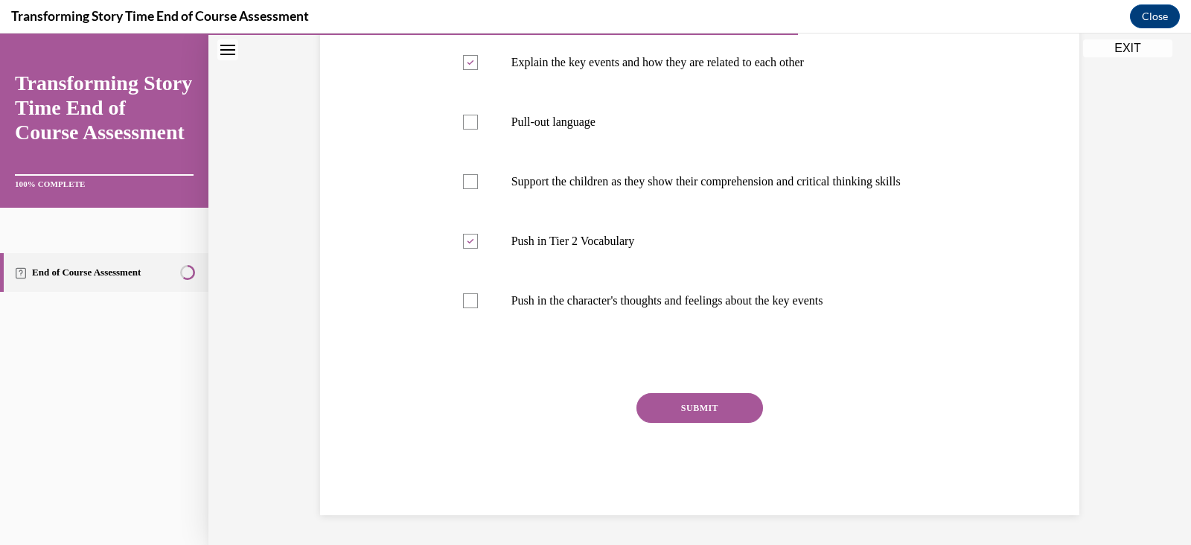
click at [685, 423] on button "SUBMIT" at bounding box center [699, 408] width 127 height 30
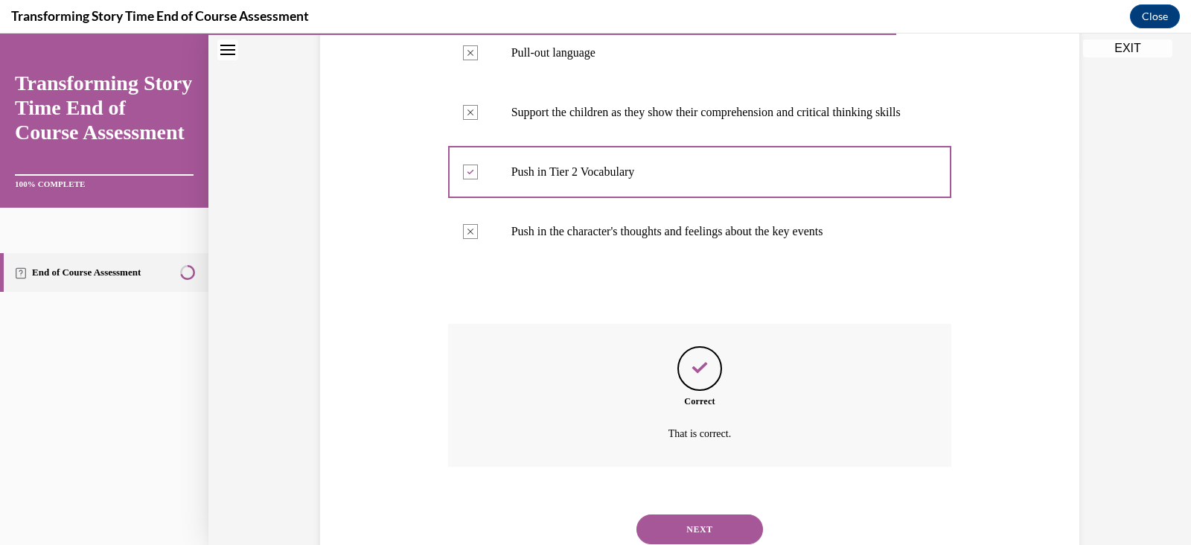
scroll to position [460, 0]
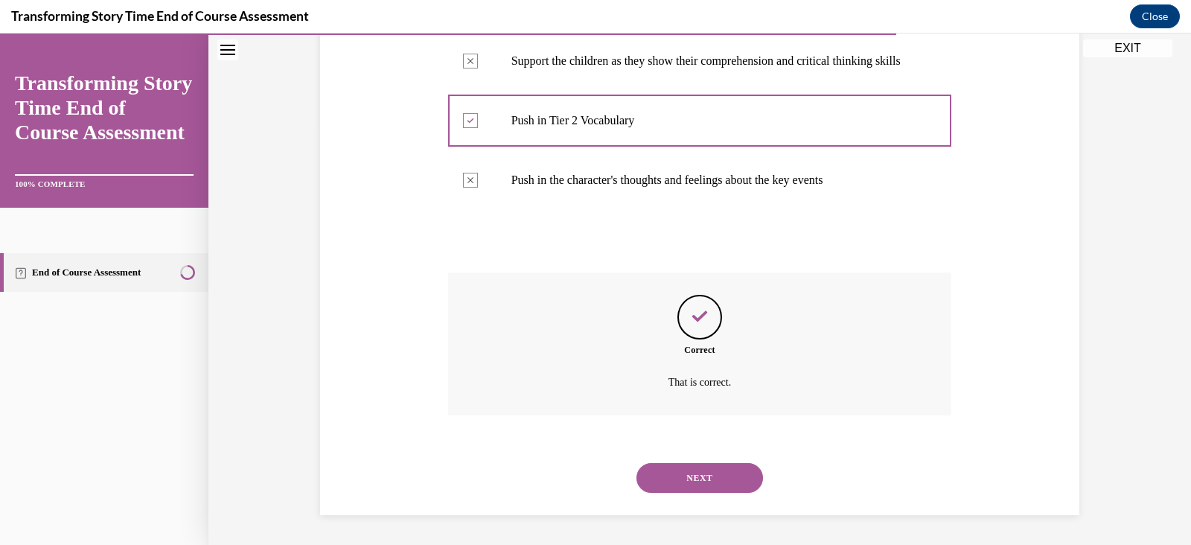
click at [692, 476] on button "NEXT" at bounding box center [699, 478] width 127 height 30
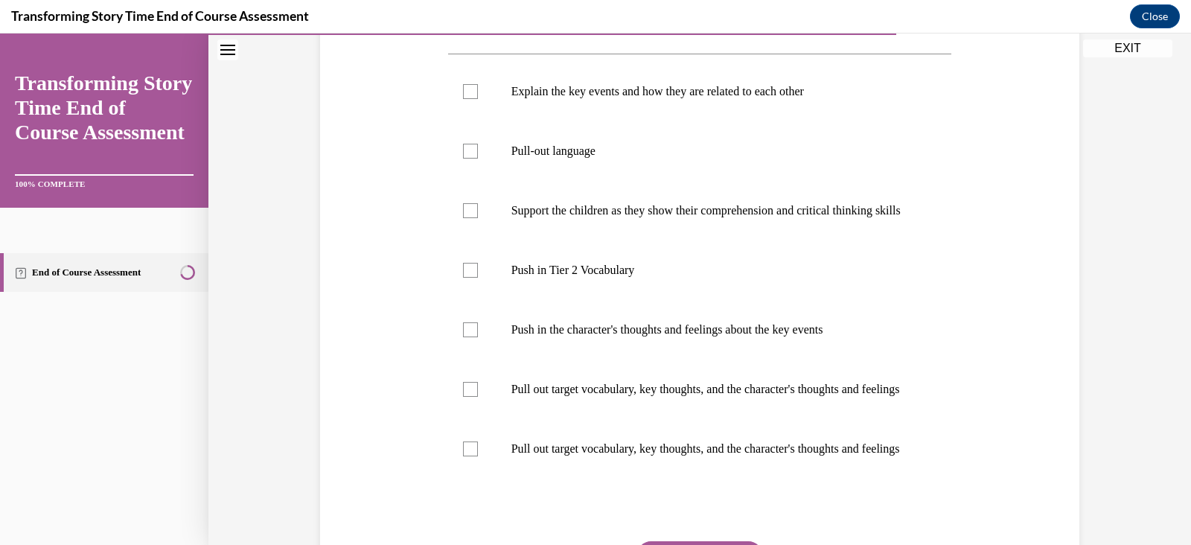
scroll to position [273, 0]
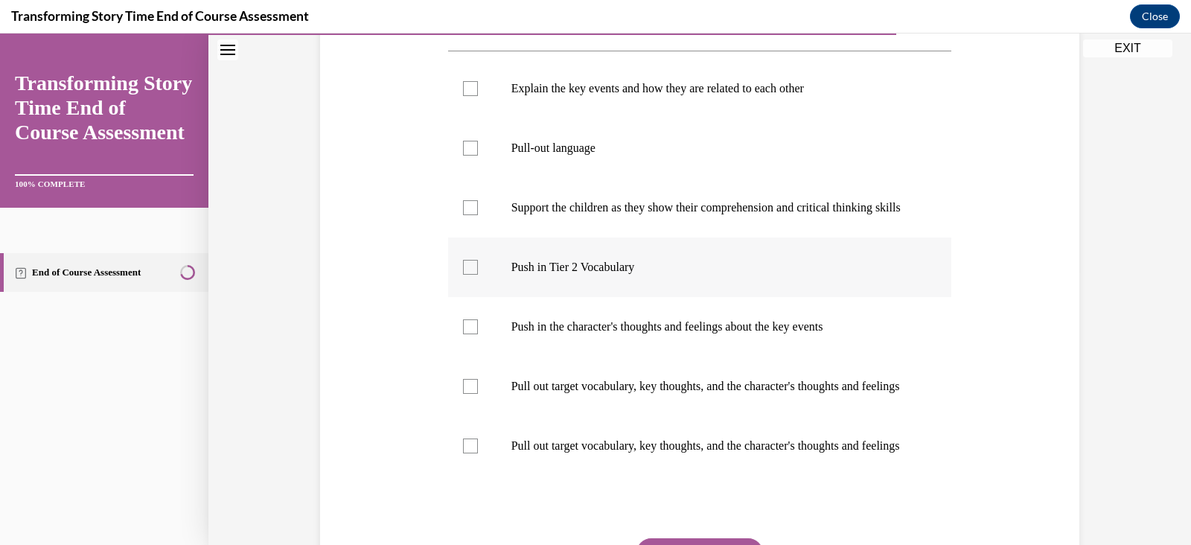
click at [463, 275] on div at bounding box center [470, 267] width 15 height 15
click at [463, 275] on input "Push in Tier 2 Vocabulary" at bounding box center [470, 267] width 15 height 15
checkbox input "true"
click at [480, 356] on label "Push in the character's thoughts and feelings about the key events" at bounding box center [700, 327] width 504 height 60
click at [478, 334] on input "Push in the character's thoughts and feelings about the key events" at bounding box center [470, 326] width 15 height 15
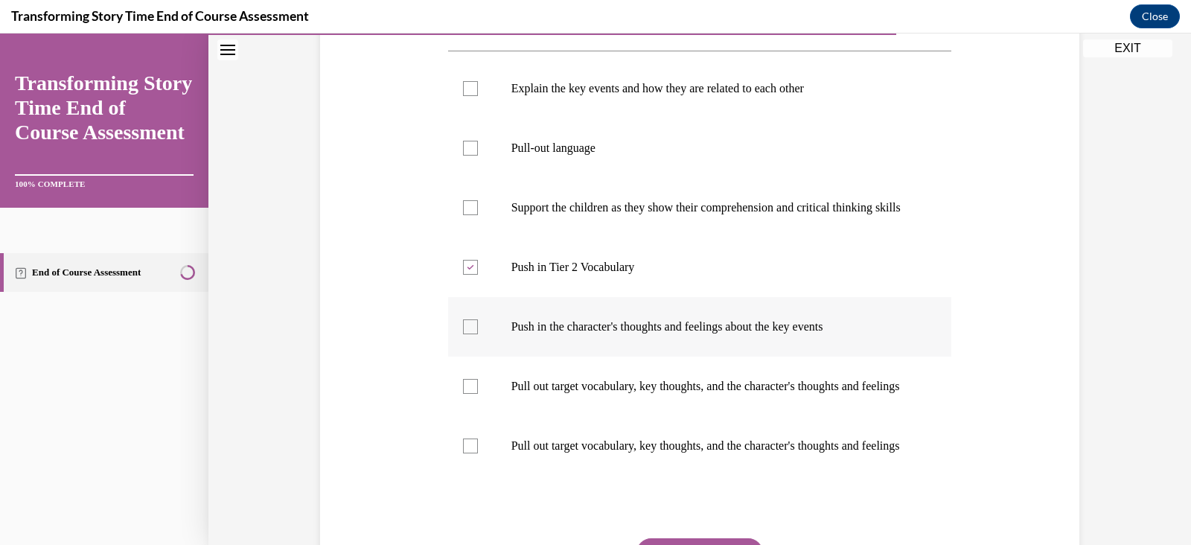
checkbox input "true"
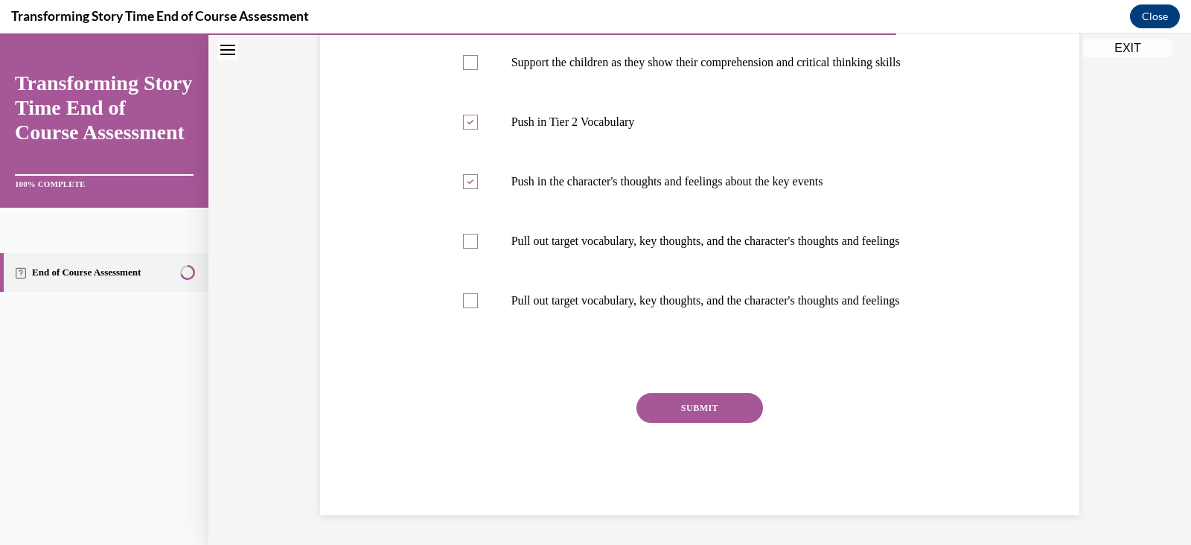
click at [691, 411] on button "SUBMIT" at bounding box center [699, 408] width 127 height 30
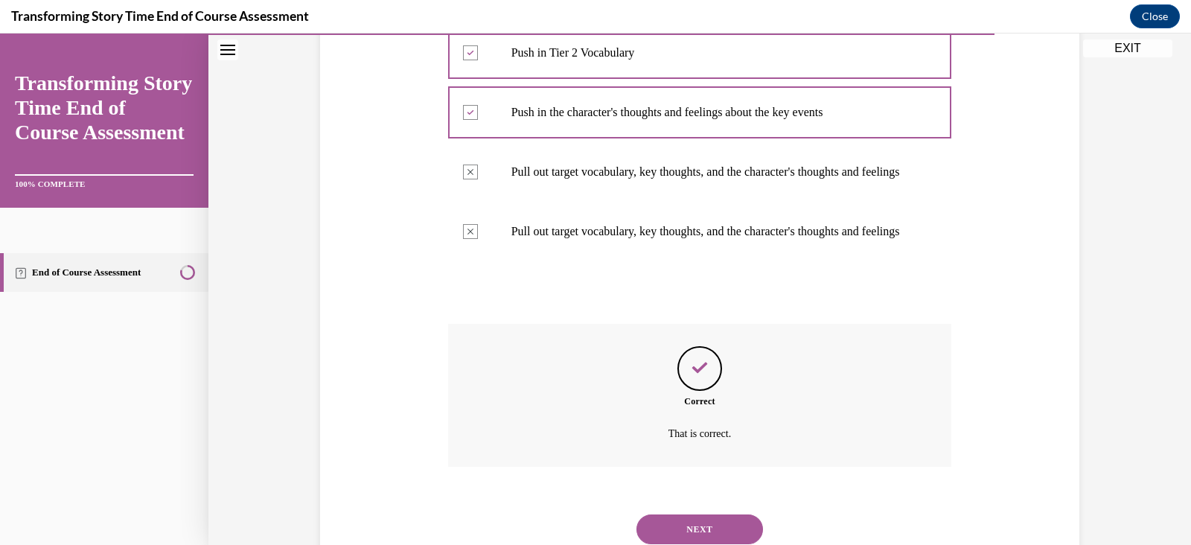
scroll to position [609, 0]
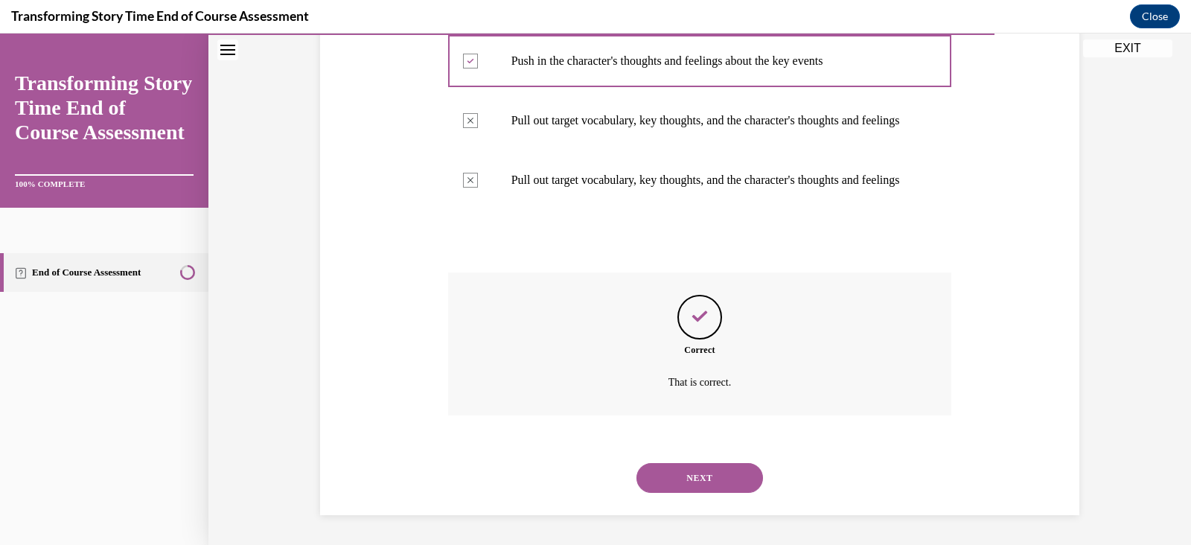
click at [700, 476] on button "NEXT" at bounding box center [699, 478] width 127 height 30
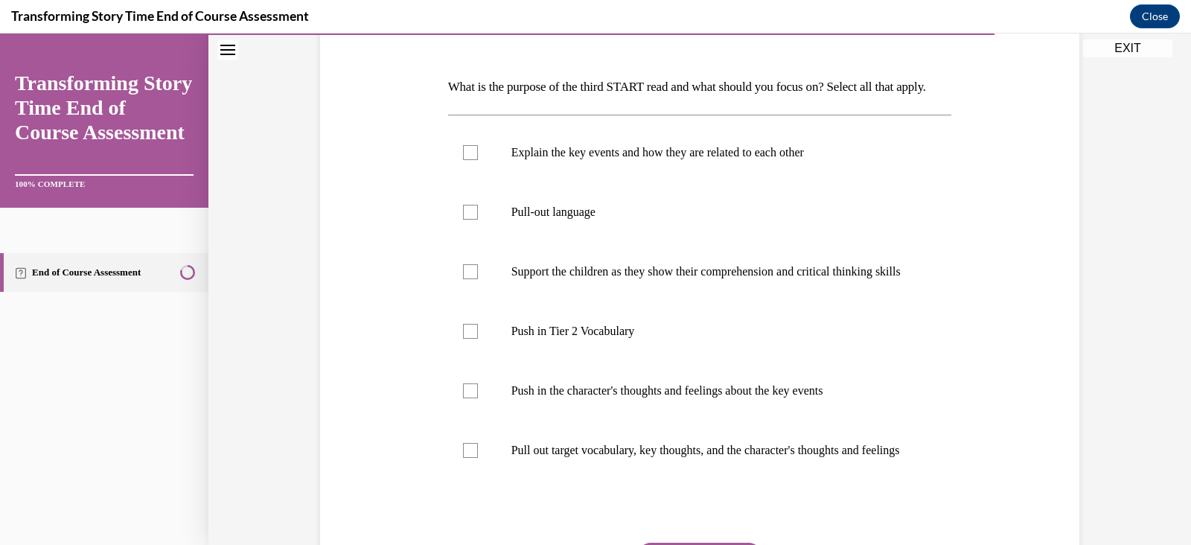
scroll to position [214, 0]
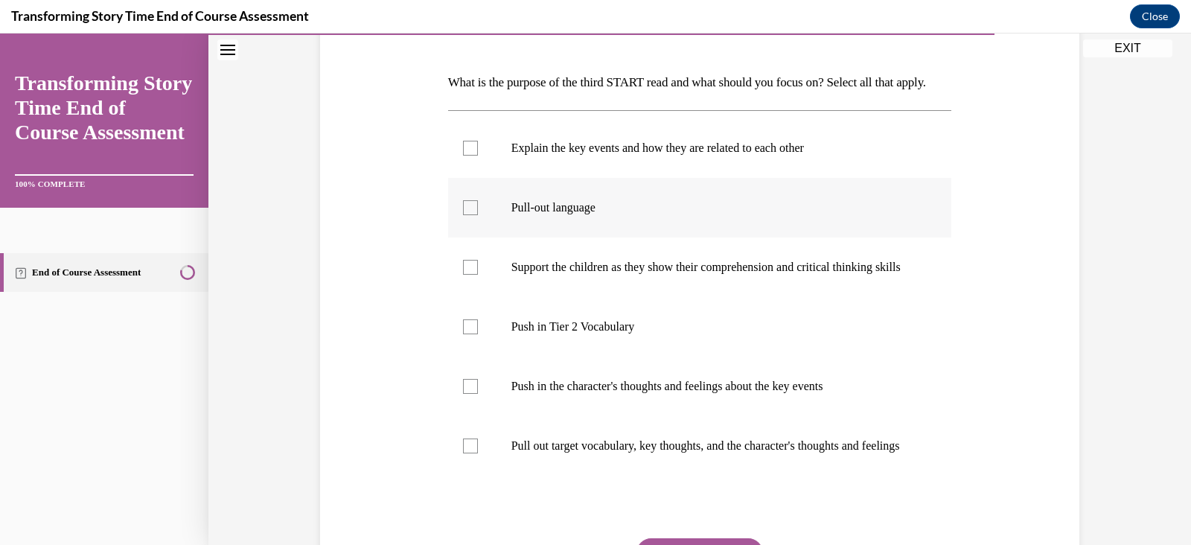
click at [461, 237] on label "Pull-out language" at bounding box center [700, 208] width 504 height 60
click at [463, 215] on input "Pull-out language" at bounding box center [470, 207] width 15 height 15
checkbox input "true"
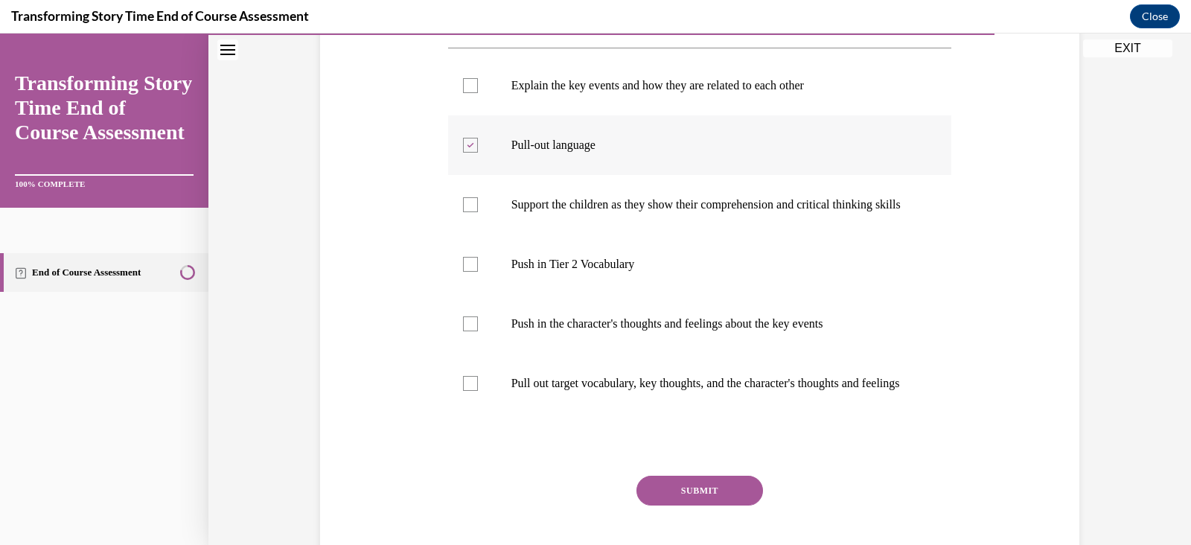
scroll to position [281, 0]
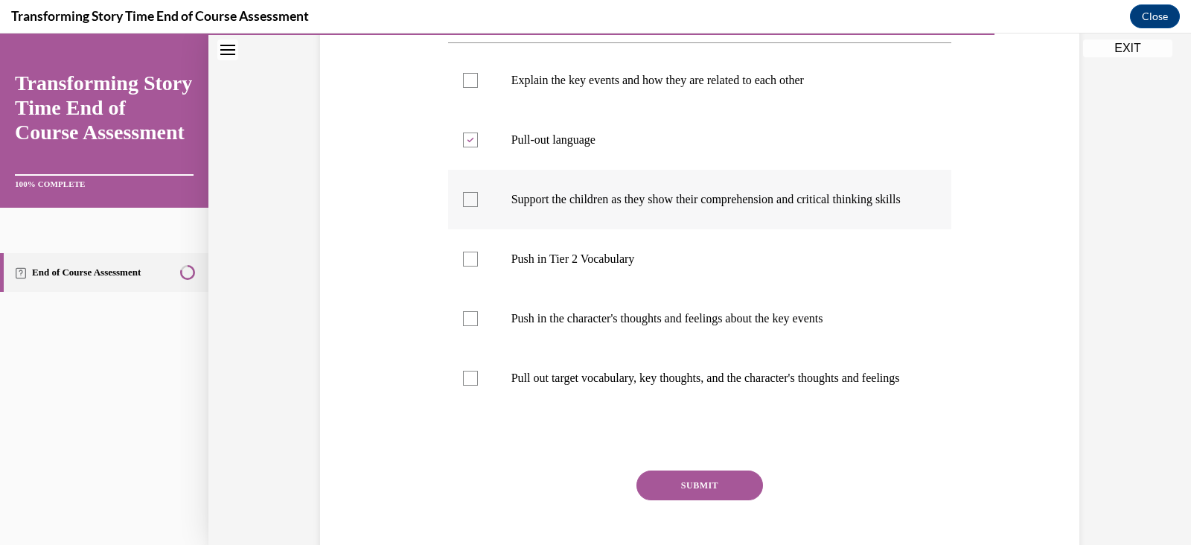
click at [463, 207] on div at bounding box center [470, 199] width 15 height 15
click at [463, 207] on input "Support the children as they show their comprehension and critical thinking ski…" at bounding box center [470, 199] width 15 height 15
checkbox input "true"
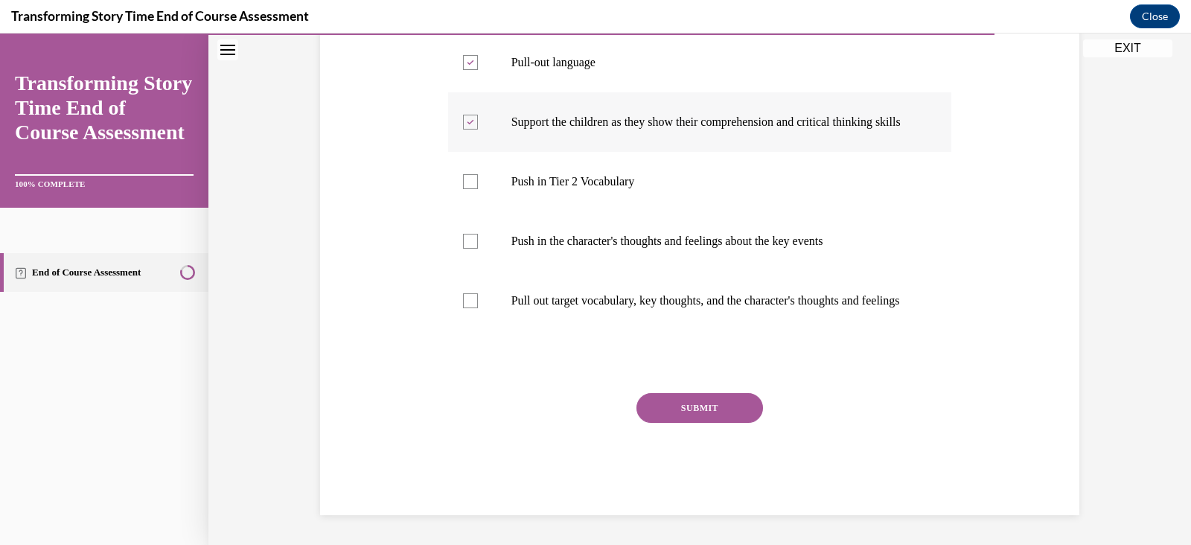
scroll to position [413, 0]
click at [463, 295] on div at bounding box center [470, 300] width 15 height 15
click at [463, 295] on input "Pull out target vocabulary, key thoughts, and the character's thoughts and feel…" at bounding box center [470, 300] width 15 height 15
checkbox input "true"
click at [682, 414] on button "SUBMIT" at bounding box center [699, 408] width 127 height 30
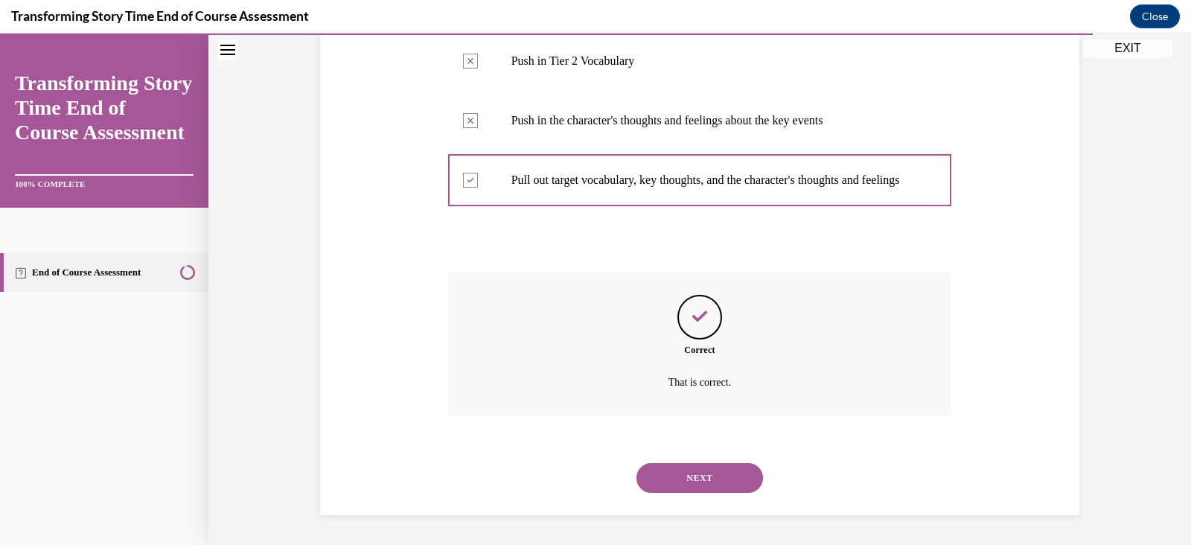
scroll to position [534, 0]
click at [720, 478] on button "NEXT" at bounding box center [699, 478] width 127 height 30
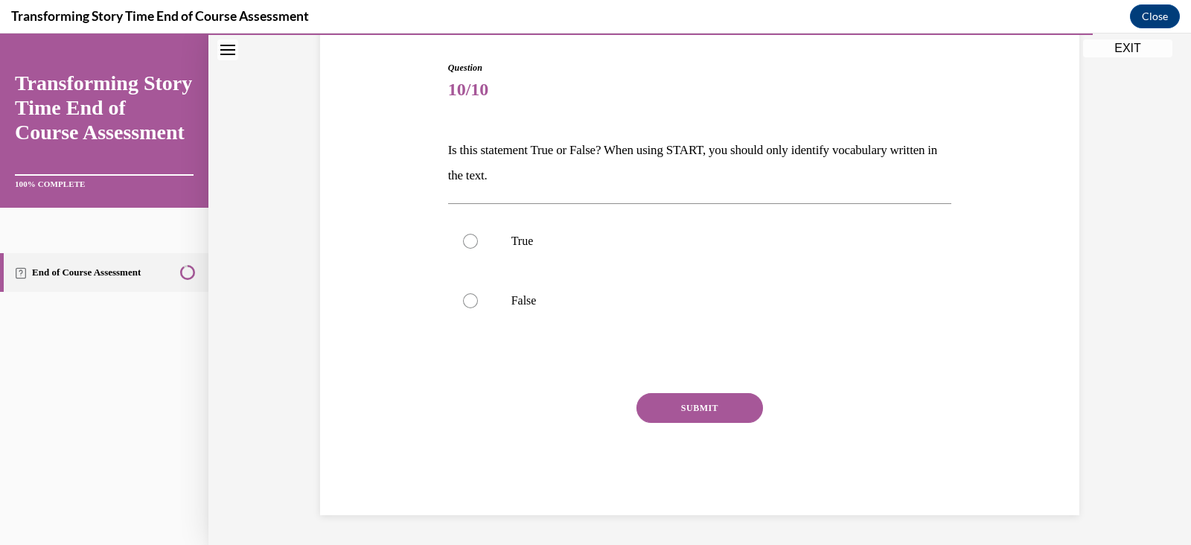
scroll to position [145, 0]
click at [463, 301] on div at bounding box center [470, 301] width 15 height 15
click at [463, 301] on input "False" at bounding box center [470, 301] width 15 height 15
radio input "true"
click at [697, 407] on button "SUBMIT" at bounding box center [699, 409] width 127 height 30
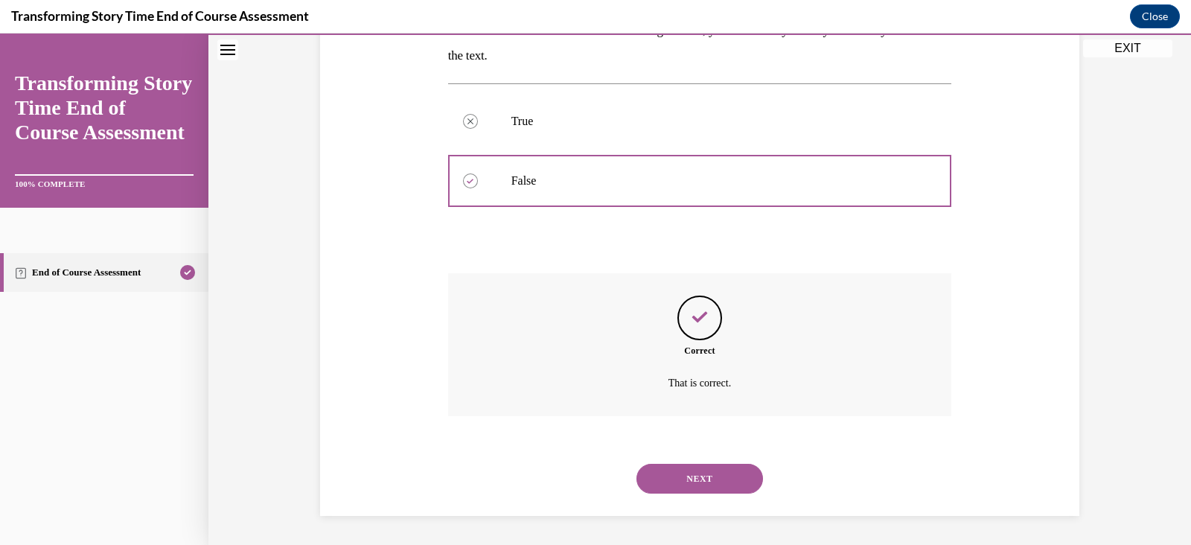
scroll to position [266, 0]
click at [705, 487] on button "NEXT" at bounding box center [699, 478] width 127 height 30
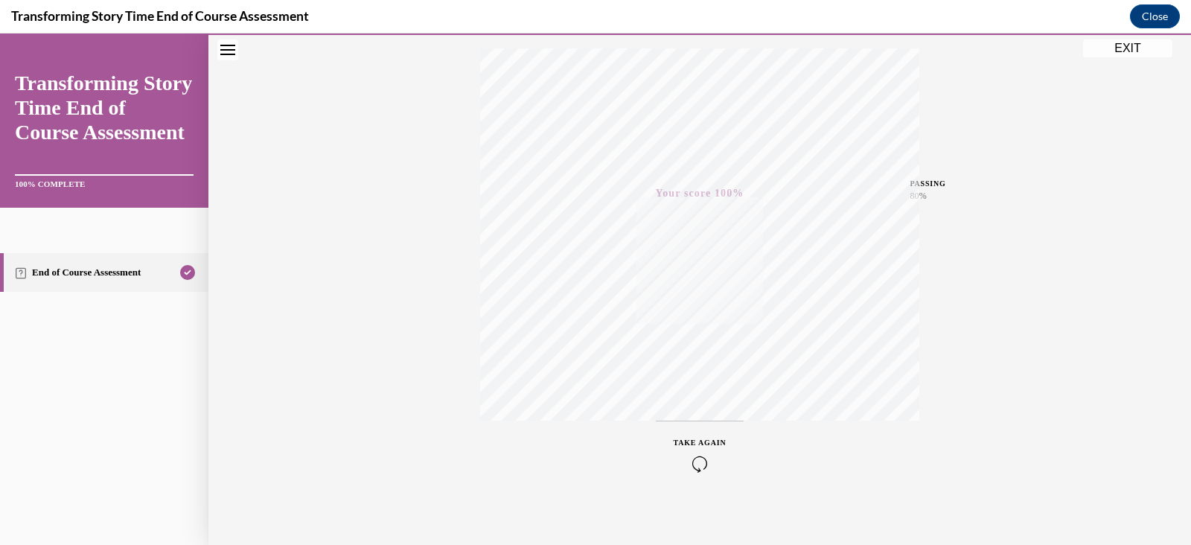
scroll to position [252, 0]
